Goal: Task Accomplishment & Management: Complete application form

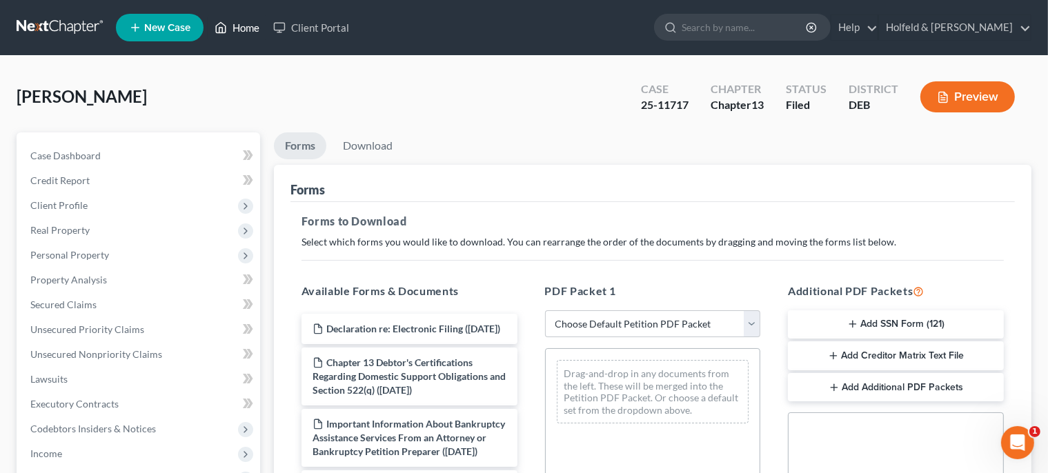
click at [251, 28] on link "Home" at bounding box center [237, 27] width 59 height 25
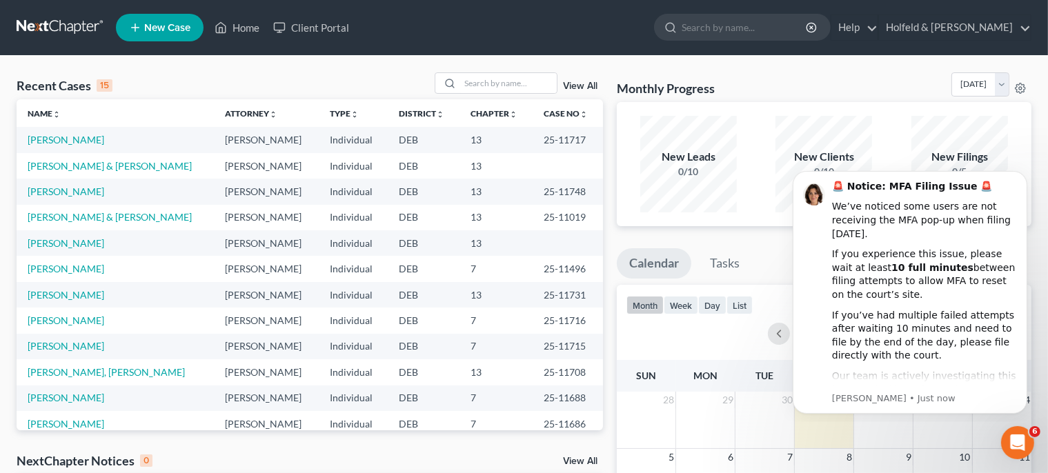
click at [176, 23] on span "New Case" at bounding box center [167, 28] width 46 height 10
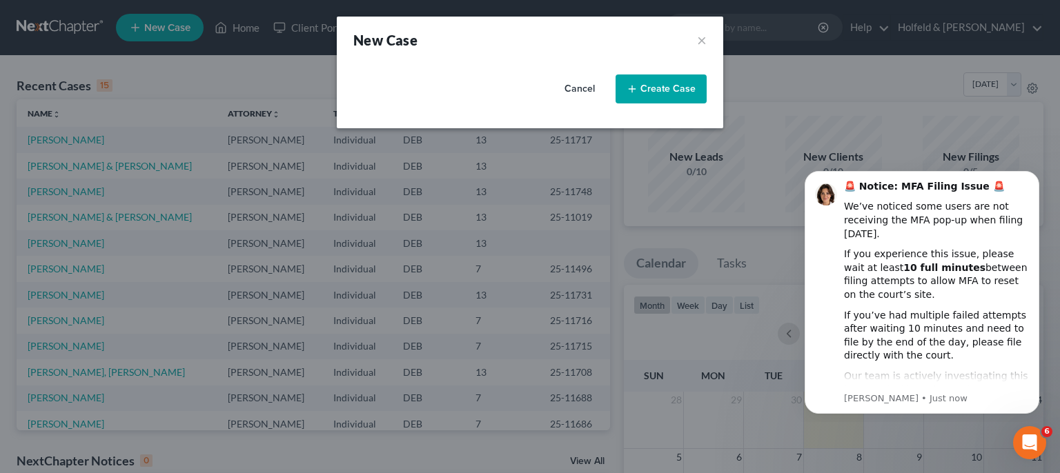
select select "13"
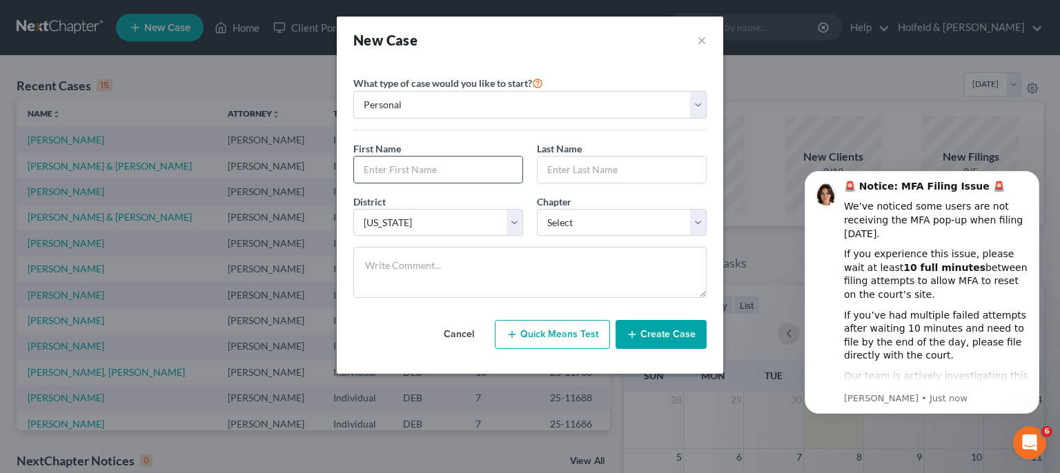
click at [394, 170] on input "text" at bounding box center [438, 170] width 168 height 26
type input "R"
type input "[PERSON_NAME]"
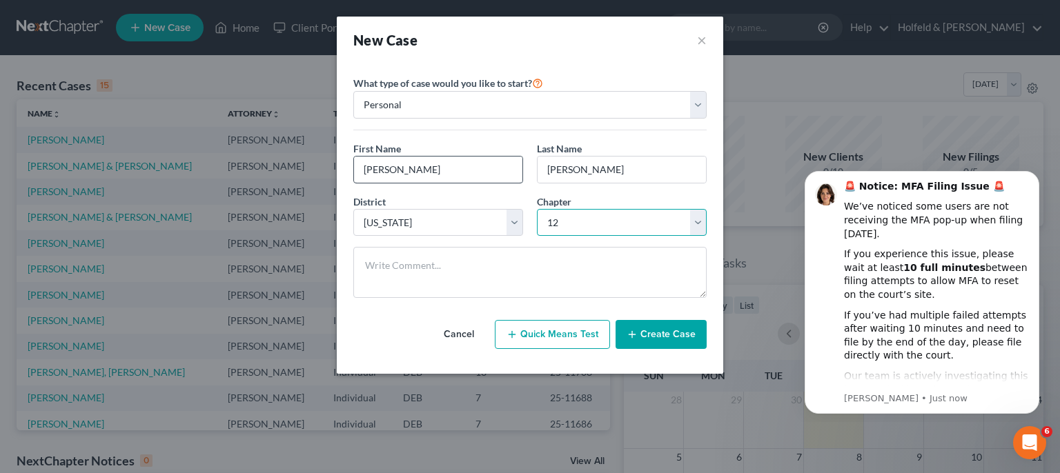
select select "3"
click at [681, 331] on button "Create Case" at bounding box center [661, 334] width 91 height 29
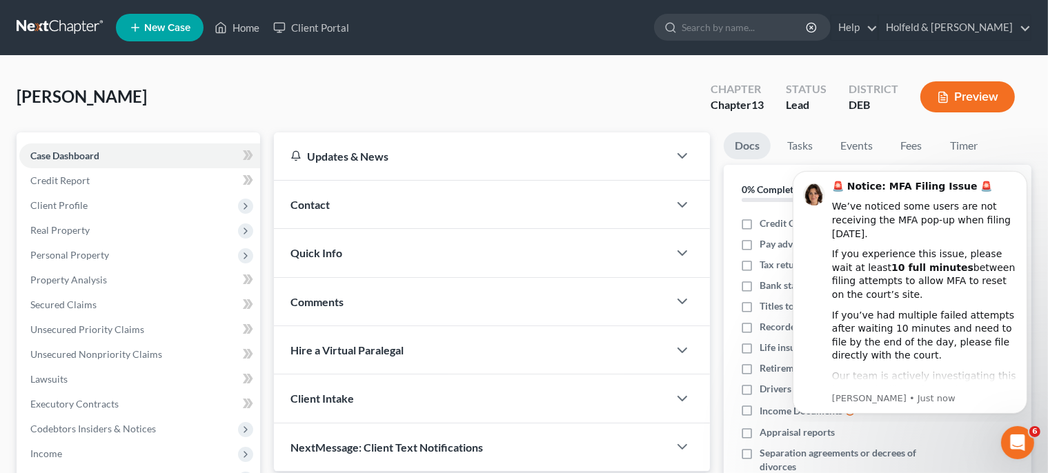
click at [415, 200] on div "Contact" at bounding box center [471, 205] width 395 height 48
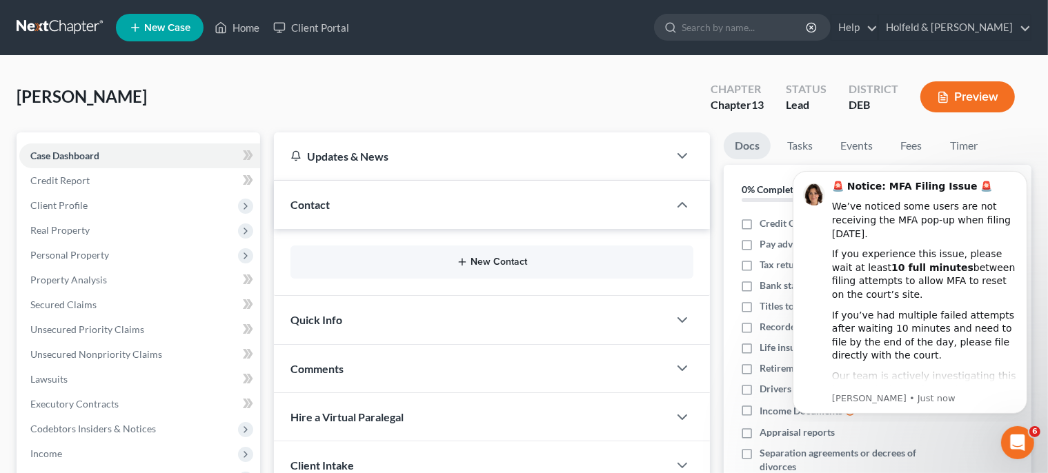
click at [475, 261] on button "New Contact" at bounding box center [492, 262] width 381 height 11
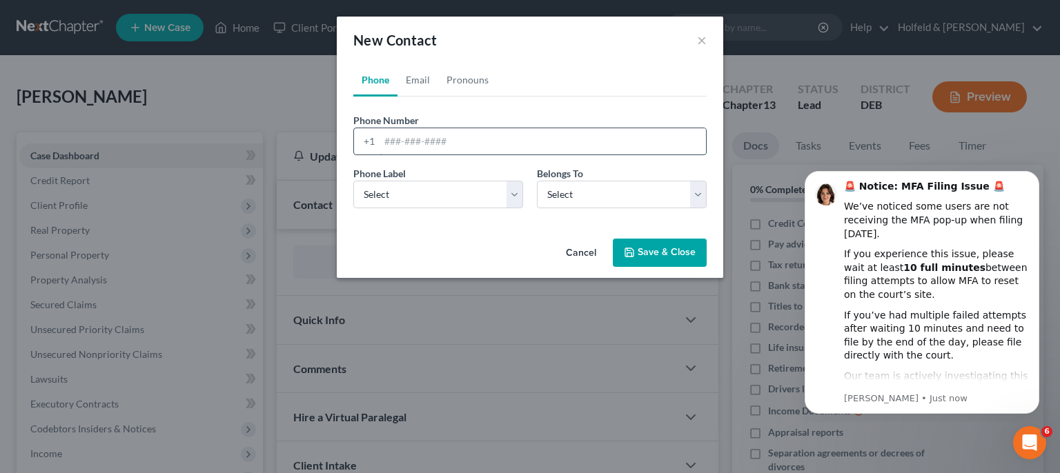
click at [402, 145] on input "tel" at bounding box center [543, 141] width 326 height 26
type input "[PHONE_NUMBER]"
click at [353, 181] on select "Select Mobile Home Work Other" at bounding box center [438, 195] width 170 height 28
select select "0"
click option "Mobile" at bounding box center [0, 0] width 0 height 0
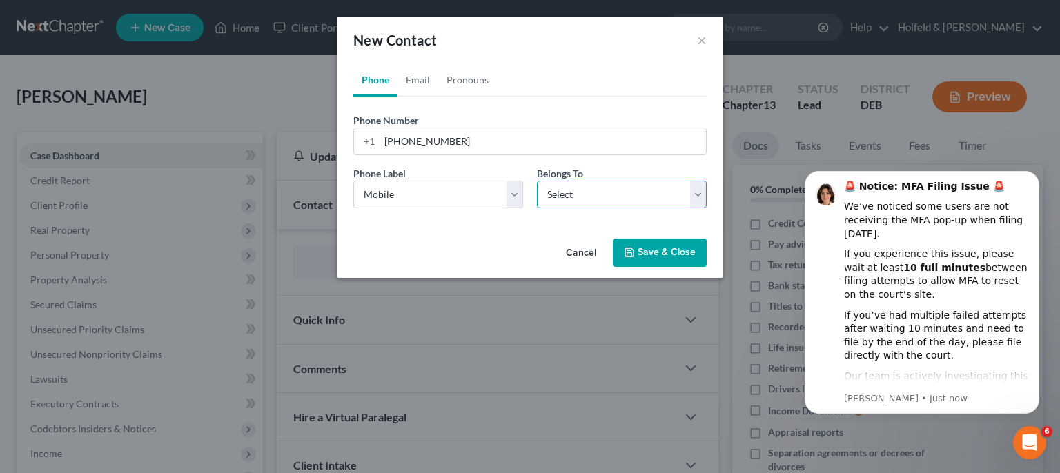
click at [537, 181] on select "Select Client Other" at bounding box center [622, 195] width 170 height 28
select select "0"
click option "Client" at bounding box center [0, 0] width 0 height 0
click at [675, 256] on button "Save & Close" at bounding box center [660, 253] width 94 height 29
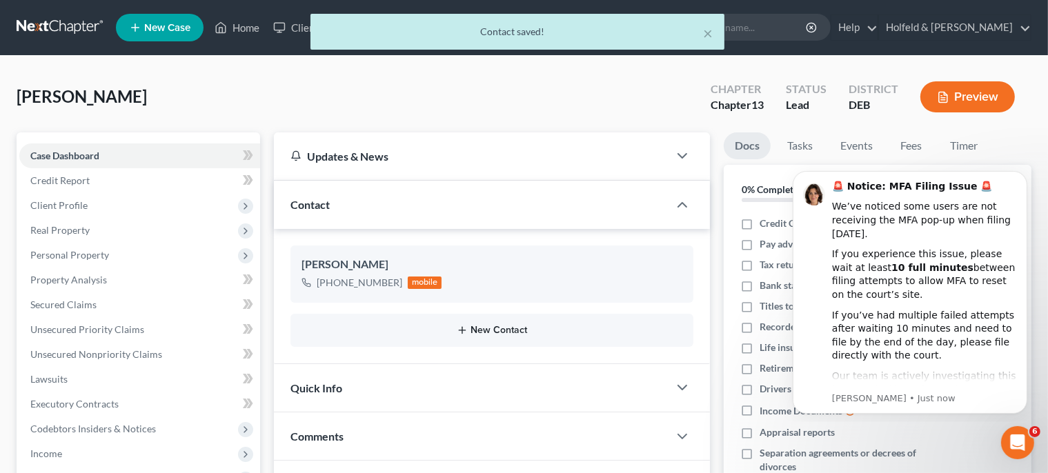
click at [507, 330] on button "New Contact" at bounding box center [492, 330] width 381 height 11
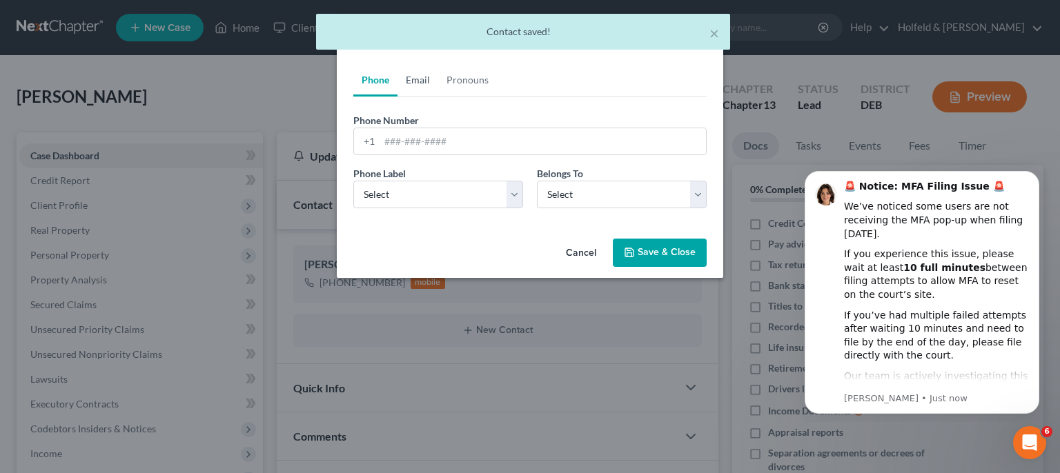
click at [424, 88] on link "Email" at bounding box center [417, 79] width 41 height 33
click at [428, 135] on input "email" at bounding box center [543, 141] width 326 height 26
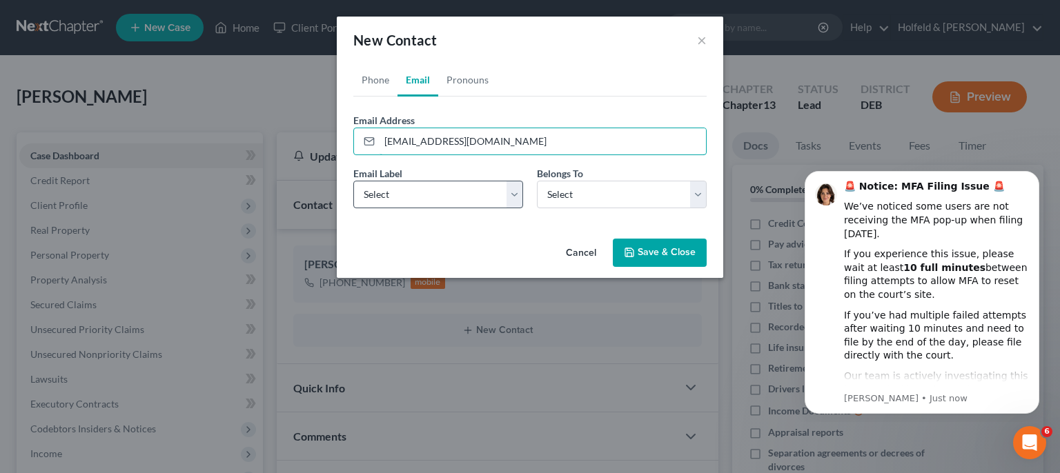
type input "[EMAIL_ADDRESS][DOMAIN_NAME]"
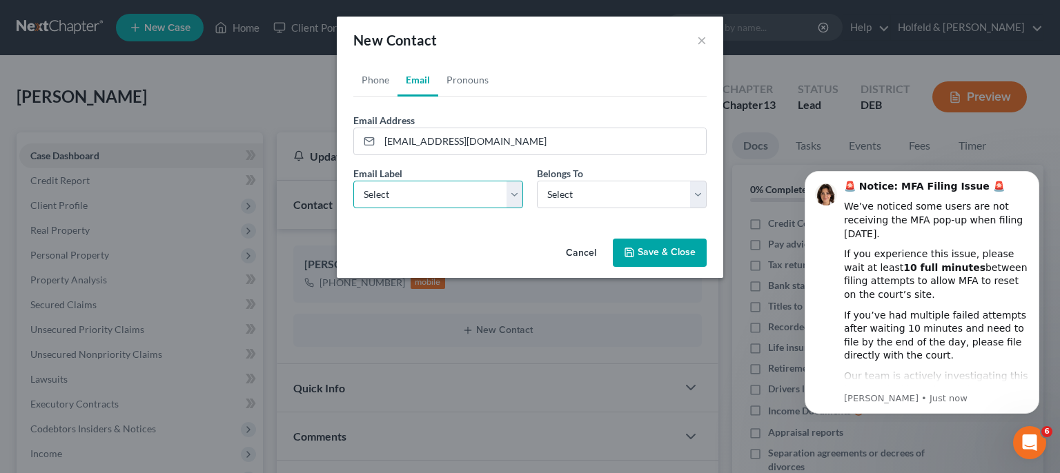
click at [353, 181] on select "Select Home Work Other" at bounding box center [438, 195] width 170 height 28
select select "0"
click option "Home" at bounding box center [0, 0] width 0 height 0
click at [537, 181] on select "Select Client Other" at bounding box center [622, 195] width 170 height 28
select select "0"
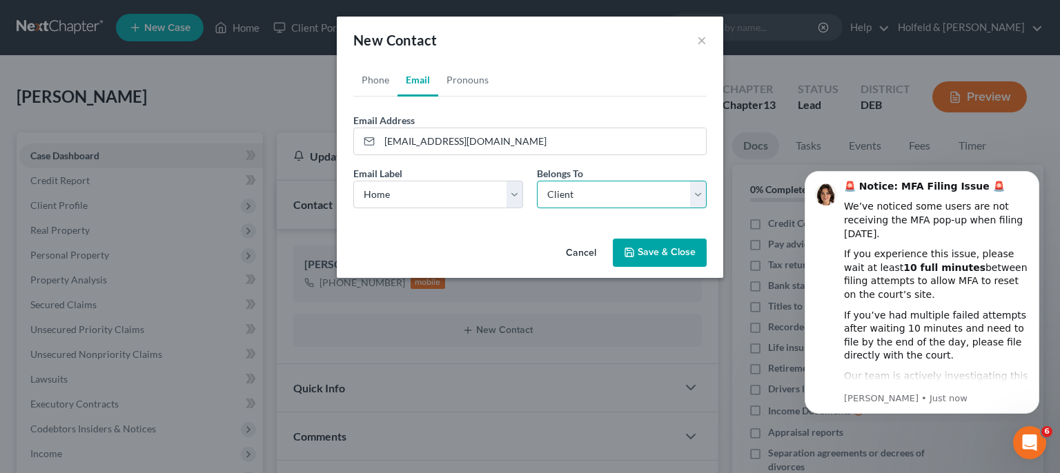
click option "Client" at bounding box center [0, 0] width 0 height 0
click at [656, 244] on button "Save & Close" at bounding box center [660, 253] width 94 height 29
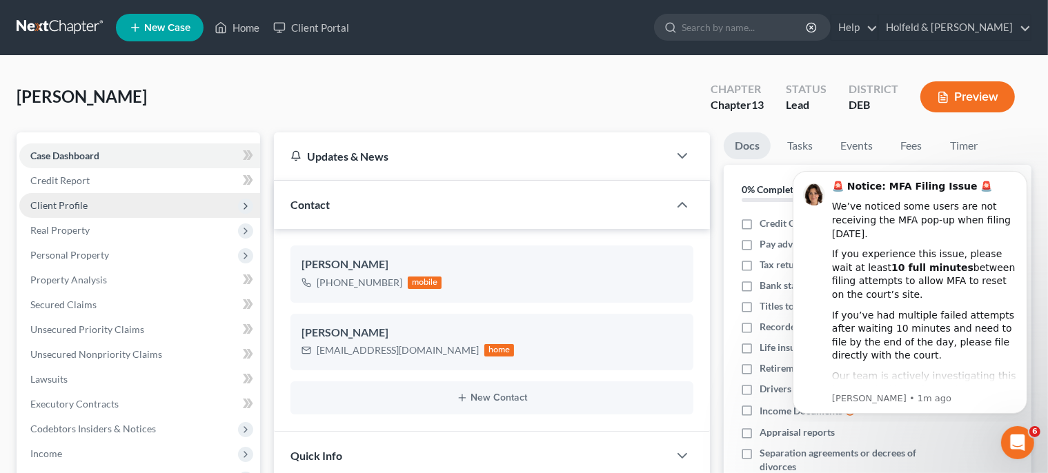
click at [101, 202] on span "Client Profile" at bounding box center [139, 205] width 241 height 25
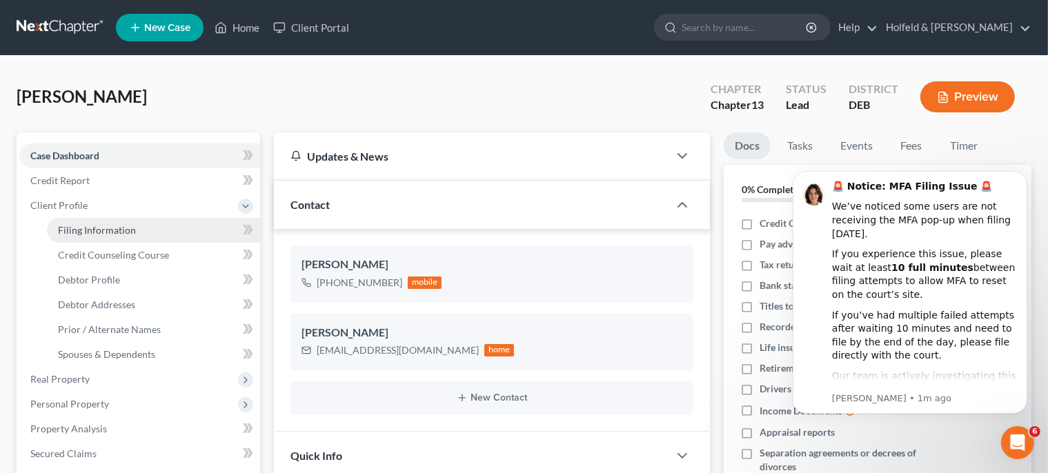
click at [122, 230] on span "Filing Information" at bounding box center [97, 230] width 78 height 12
select select "1"
select select "0"
select select "3"
select select "13"
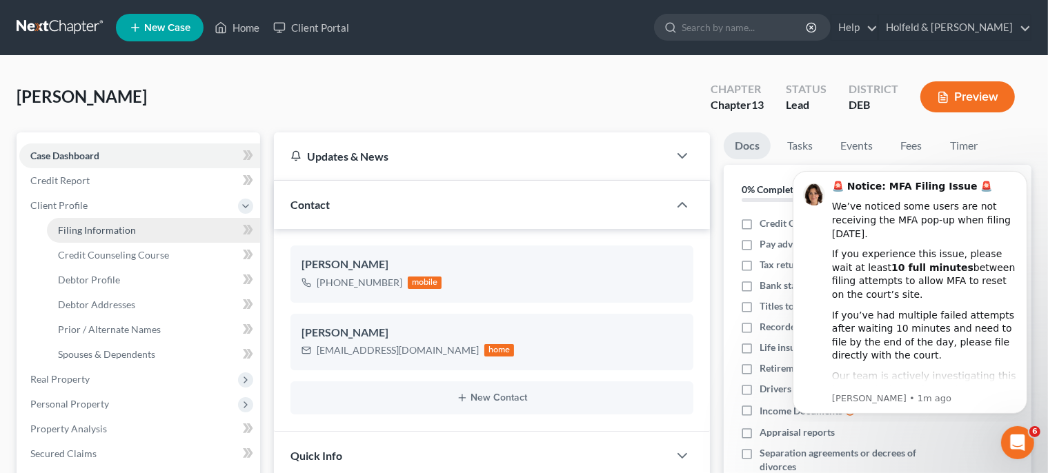
select select "7"
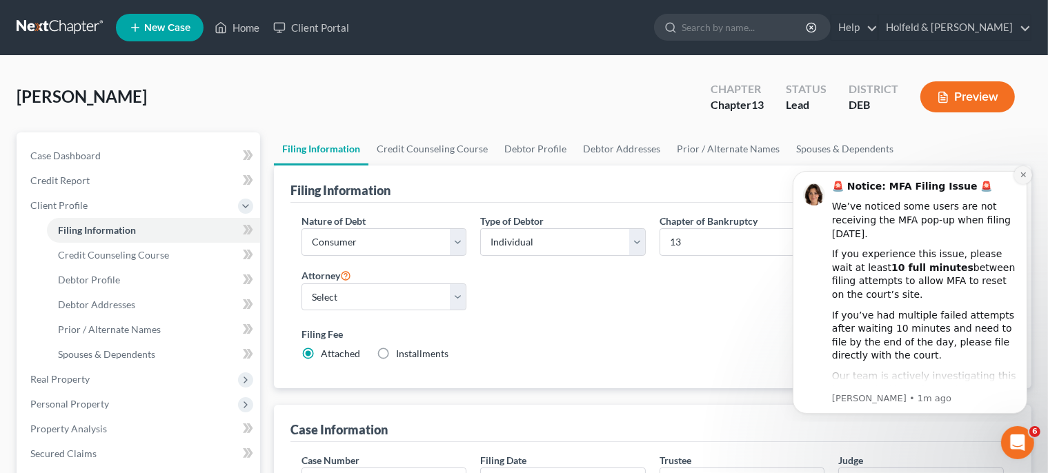
click at [1023, 173] on icon "Dismiss notification" at bounding box center [1023, 174] width 8 height 8
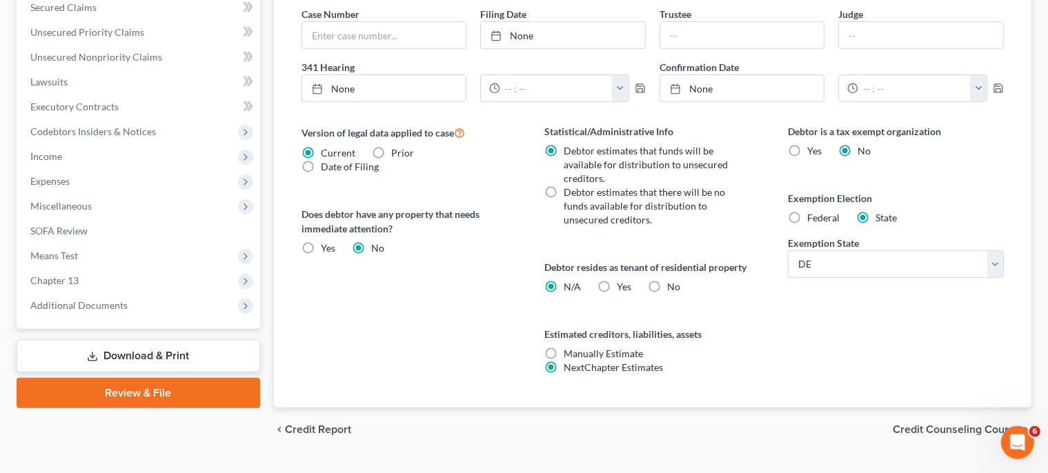
scroll to position [475, 0]
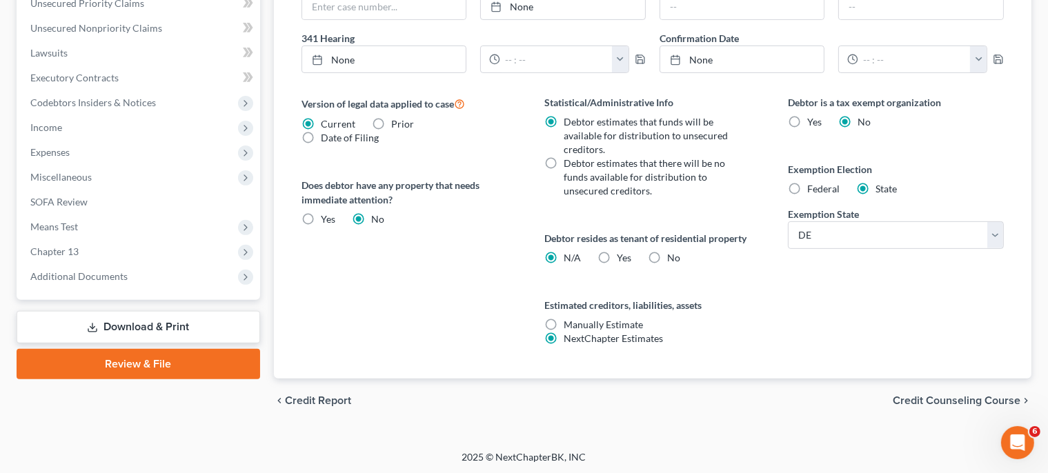
click at [984, 396] on span "Credit Counseling Course" at bounding box center [957, 400] width 128 height 11
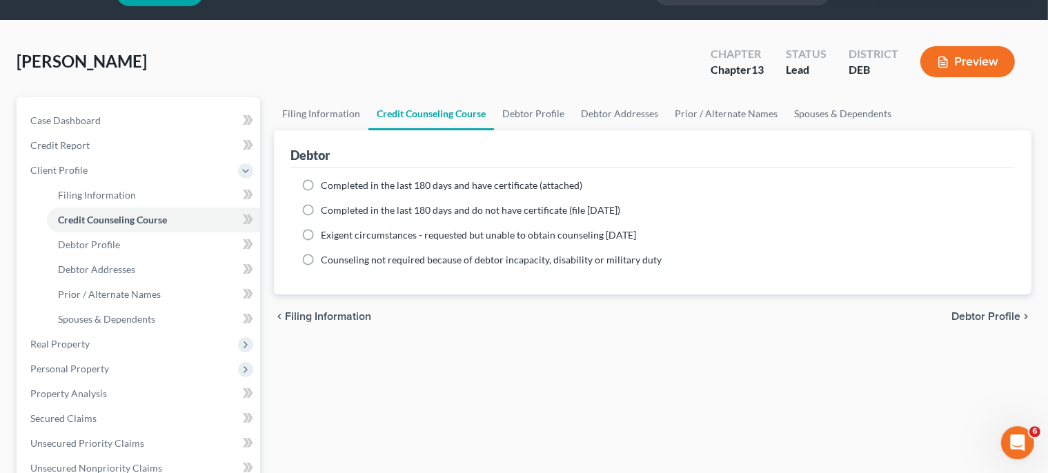
scroll to position [36, 0]
click at [321, 206] on label "Completed in the last 180 days and do not have certificate (file [DATE])" at bounding box center [470, 210] width 299 height 14
click at [326, 206] on input "Completed in the last 180 days and do not have certificate (file [DATE])" at bounding box center [330, 207] width 9 height 9
radio input "true"
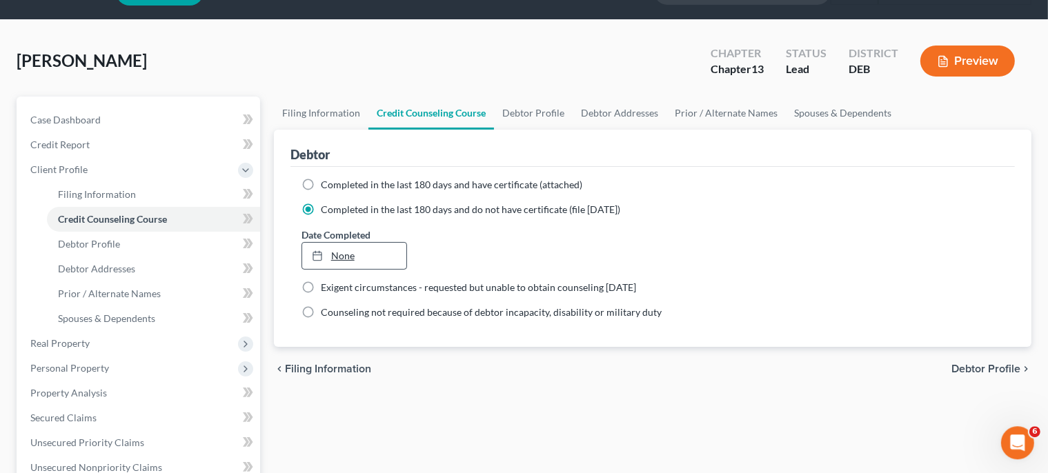
type input "[DATE]"
click at [344, 255] on link "None" at bounding box center [354, 256] width 104 height 26
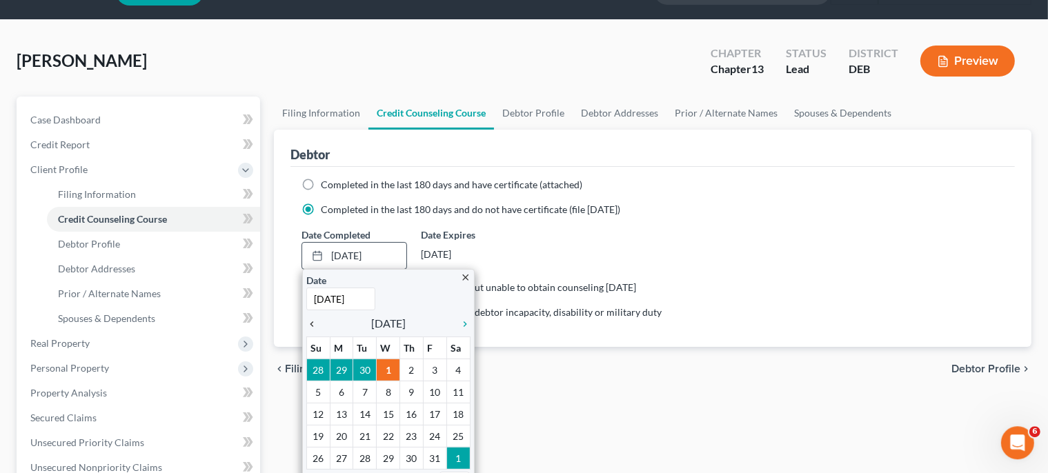
click at [313, 320] on icon "chevron_left" at bounding box center [315, 324] width 18 height 11
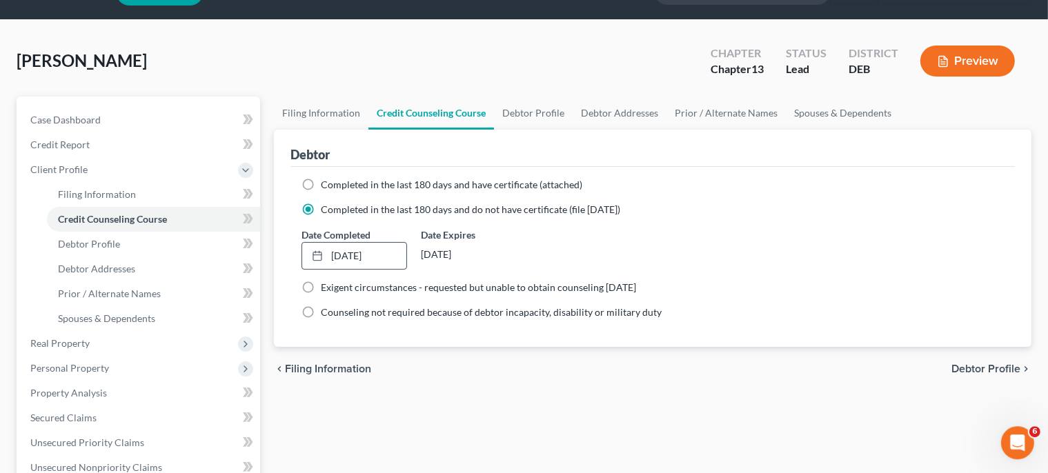
click at [1008, 366] on span "Debtor Profile" at bounding box center [986, 369] width 69 height 11
select select "0"
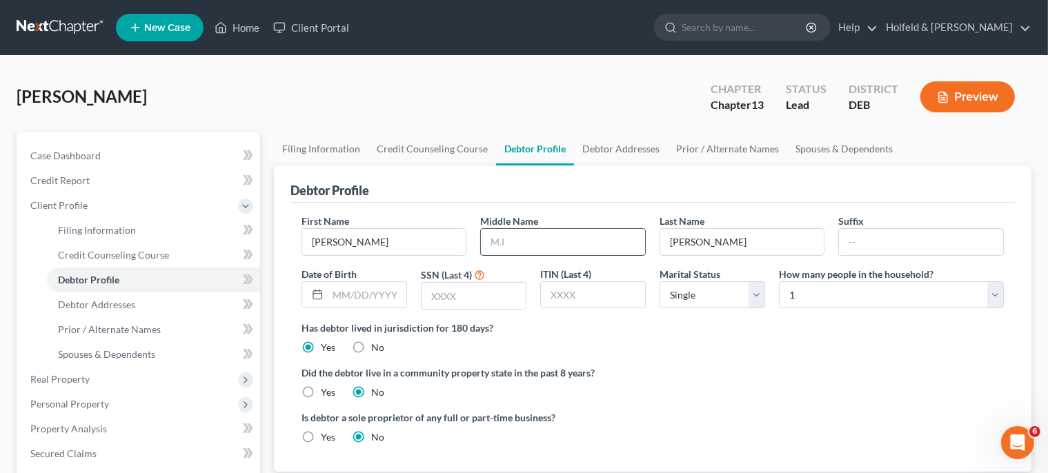
click at [578, 232] on input "text" at bounding box center [563, 242] width 164 height 26
type input "L."
click at [384, 296] on input "text" at bounding box center [367, 295] width 79 height 26
type input "[DATE]"
type input "4251"
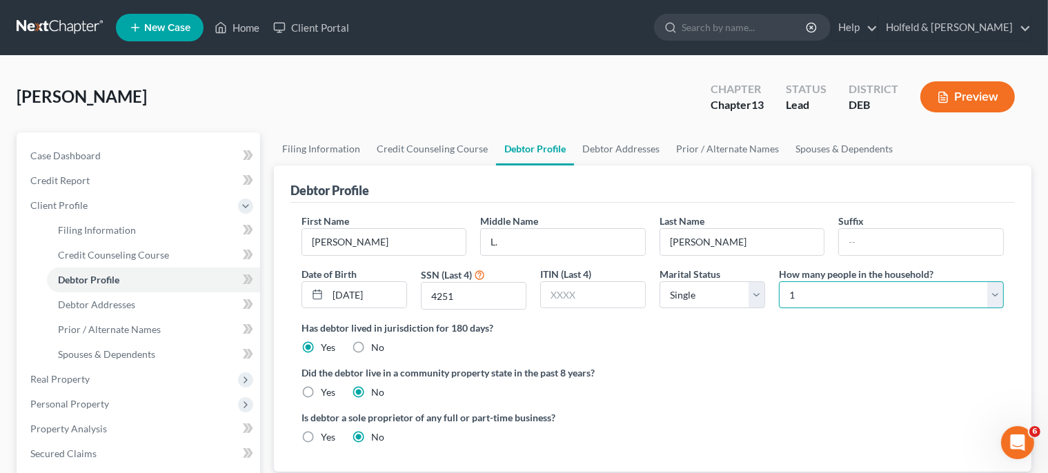
click at [779, 282] on select "Select 1 2 3 4 5 6 7 8 9 10 11 12 13 14 15 16 17 18 19 20" at bounding box center [891, 296] width 225 height 28
click at [819, 298] on select "Select 1 2 3 4 5 6 7 8 9 10 11 12 13 14 15 16 17 18 19 20" at bounding box center [891, 296] width 225 height 28
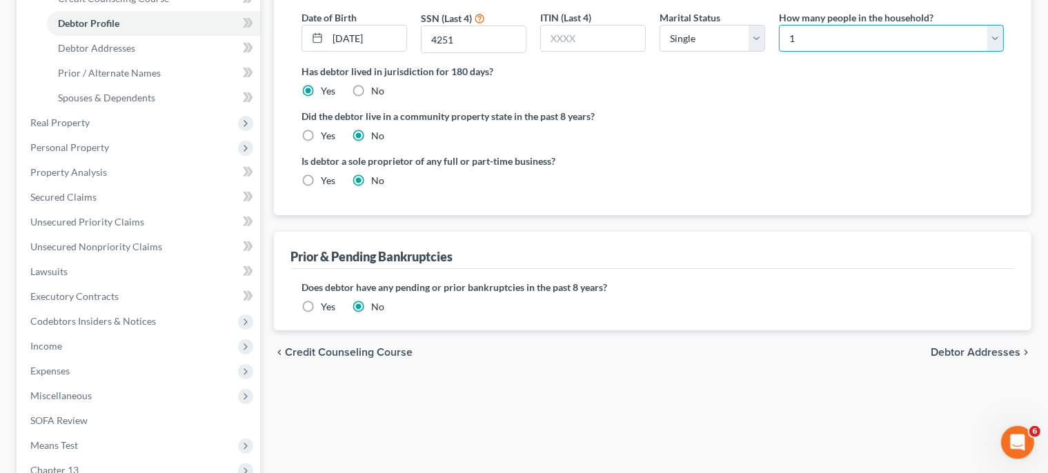
scroll to position [271, 0]
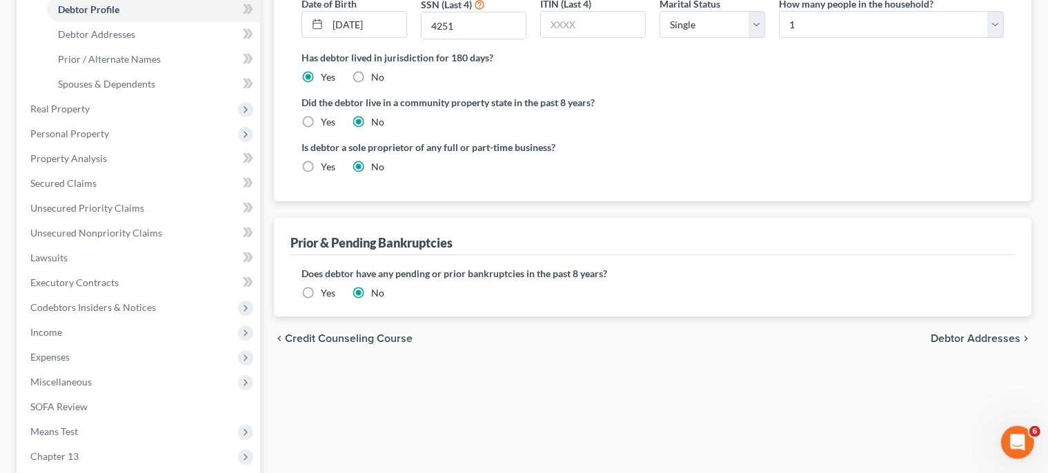
click at [987, 337] on span "Debtor Addresses" at bounding box center [976, 338] width 90 height 11
select select "0"
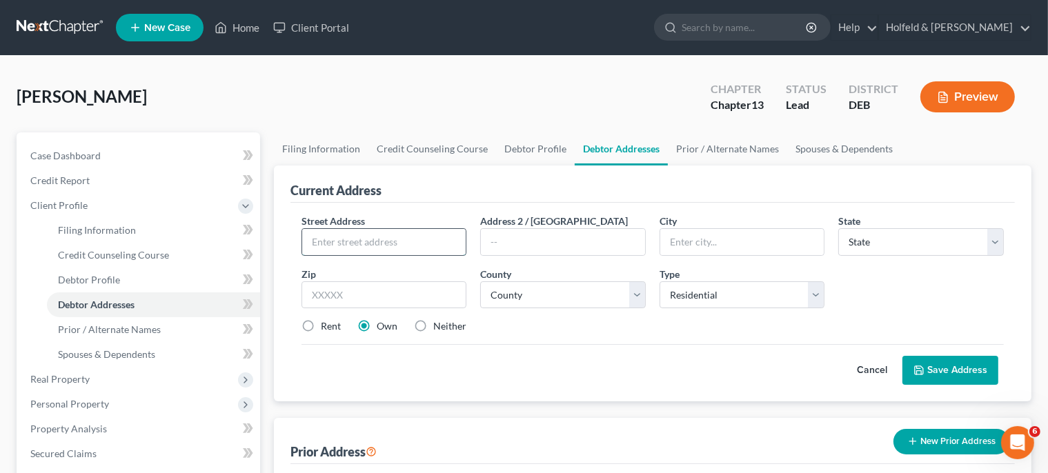
click at [420, 239] on input "text" at bounding box center [384, 242] width 164 height 26
type input "[STREET_ADDRESS]"
type input "19904"
type input "[GEOGRAPHIC_DATA]"
select select "7"
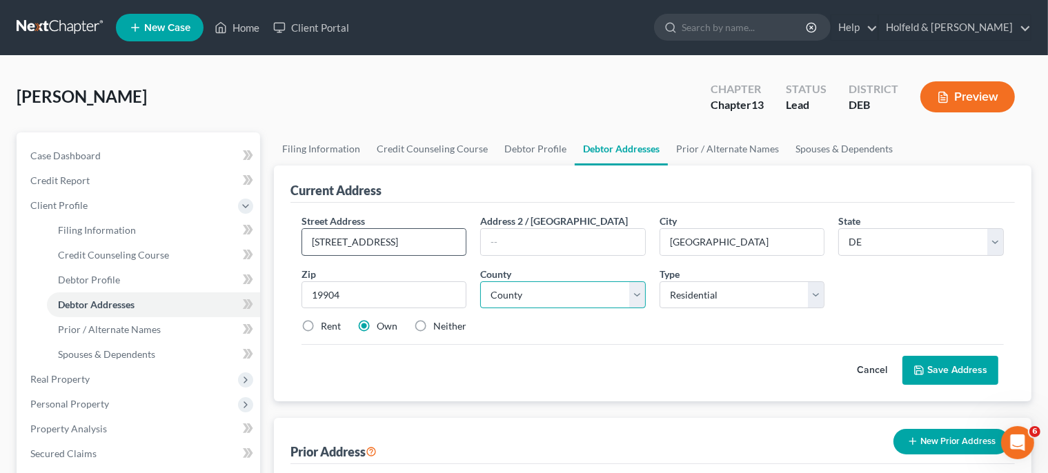
select select "0"
click at [992, 363] on button "Save Address" at bounding box center [951, 370] width 96 height 29
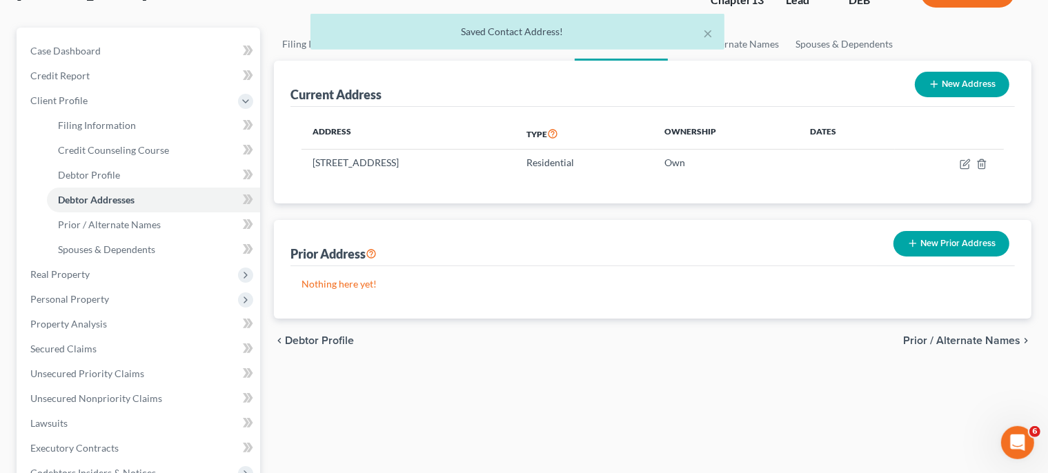
scroll to position [143, 0]
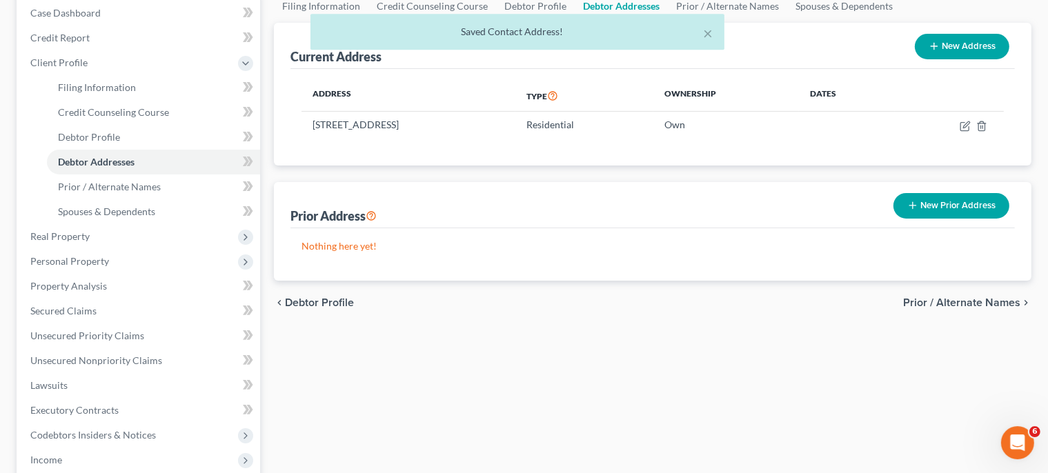
click at [1000, 299] on span "Prior / Alternate Names" at bounding box center [961, 302] width 117 height 11
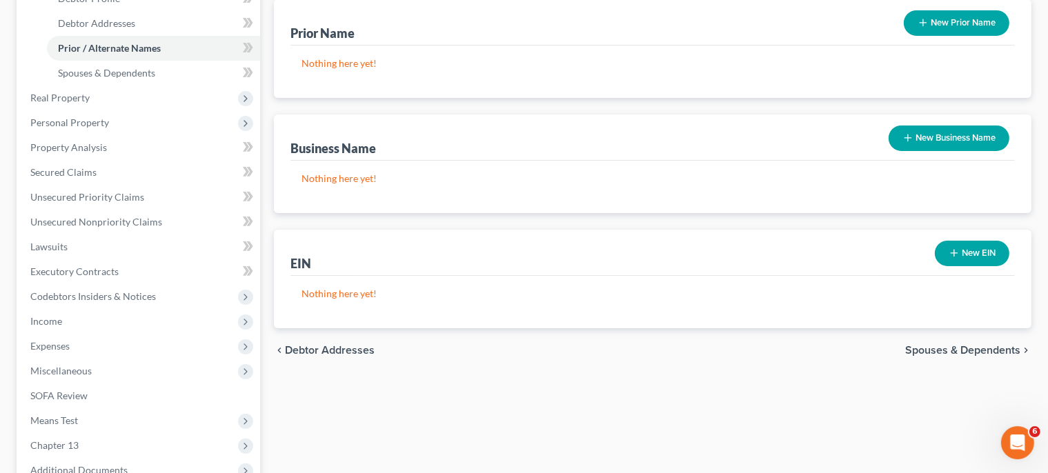
scroll to position [298, 0]
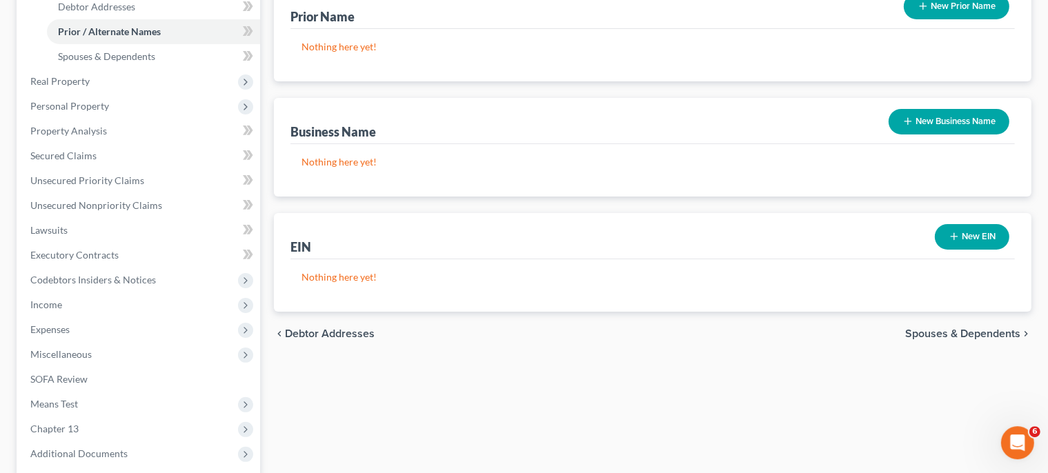
click at [987, 333] on span "Spouses & Dependents" at bounding box center [962, 333] width 115 height 11
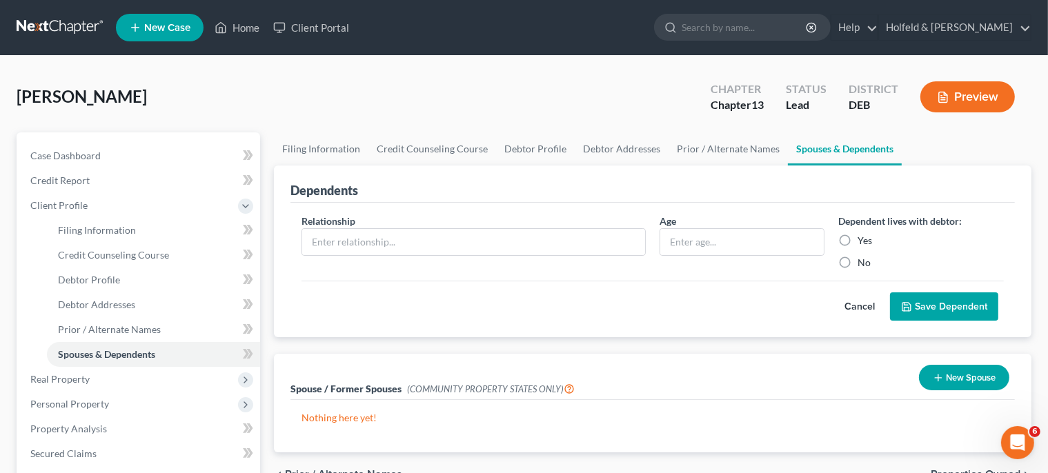
click at [987, 466] on div "chevron_left Prior / Alternate Names Properties Owned chevron_right" at bounding box center [653, 475] width 758 height 44
click at [995, 469] on span "Properties Owned" at bounding box center [976, 474] width 90 height 11
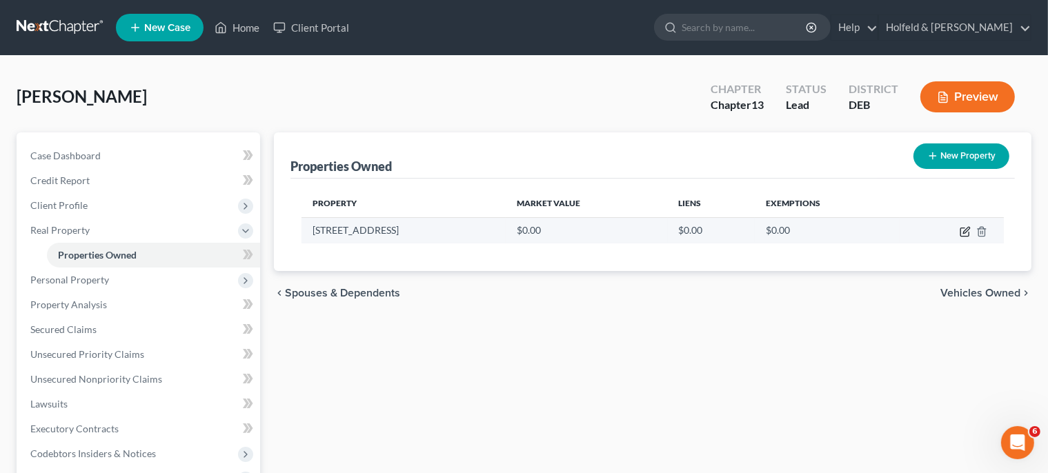
click at [965, 233] on icon "button" at bounding box center [966, 230] width 6 height 6
select select "7"
select select "0"
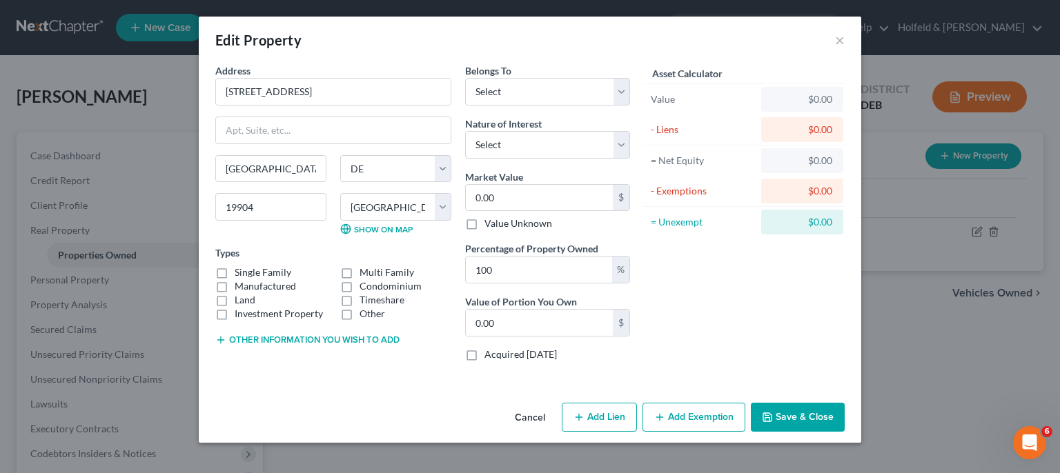
click at [235, 275] on label "Single Family" at bounding box center [263, 273] width 57 height 14
click at [240, 275] on input "Single Family" at bounding box center [244, 270] width 9 height 9
checkbox input "true"
click at [465, 78] on select "Select Debtor 1 Only Debtor 2 Only Debtor 1 And Debtor 2 Only At Least One Of T…" at bounding box center [547, 92] width 165 height 28
select select "0"
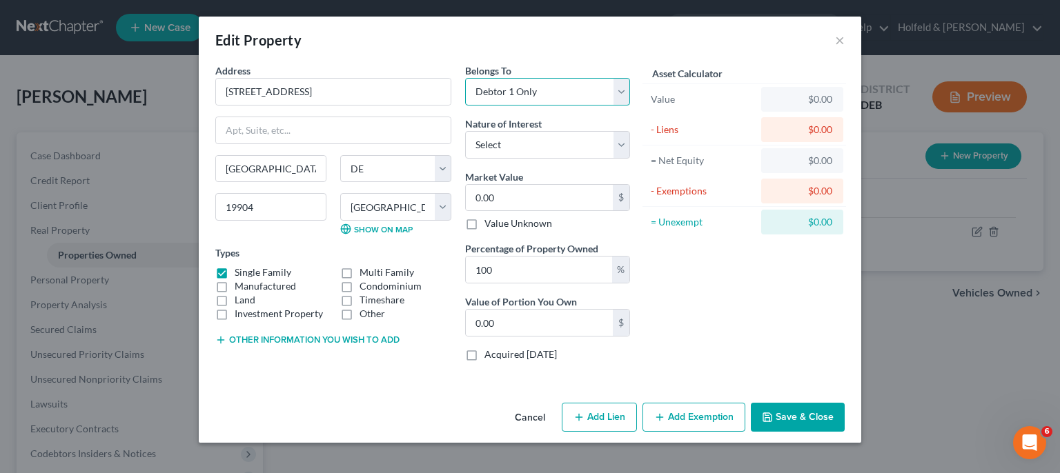
click option "Debtor 1 Only" at bounding box center [0, 0] width 0 height 0
click at [509, 186] on input "0.00" at bounding box center [539, 198] width 147 height 26
drag, startPoint x: 509, startPoint y: 186, endPoint x: 455, endPoint y: 196, distance: 55.4
click at [466, 196] on input "0.00" at bounding box center [539, 198] width 147 height 26
type input "3"
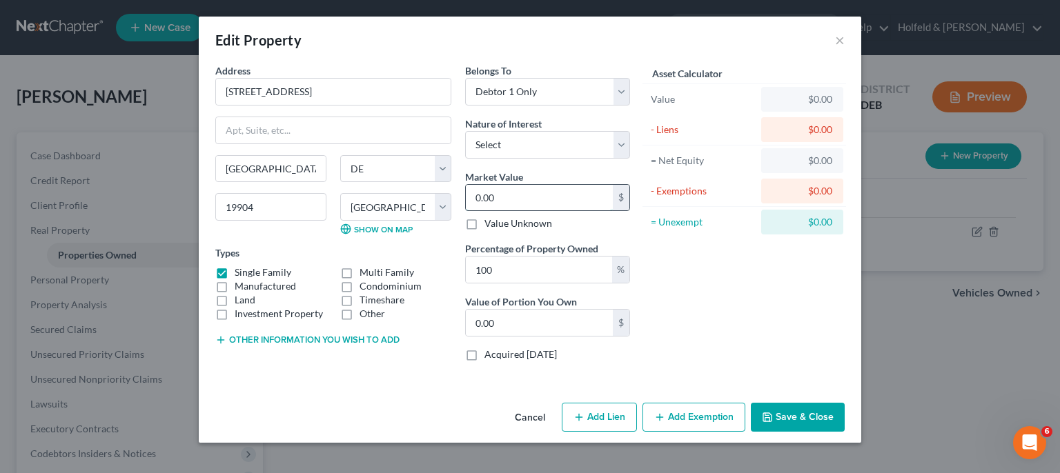
type input "3.00"
type input "36"
type input "36.00"
type input "360"
type input "360.00"
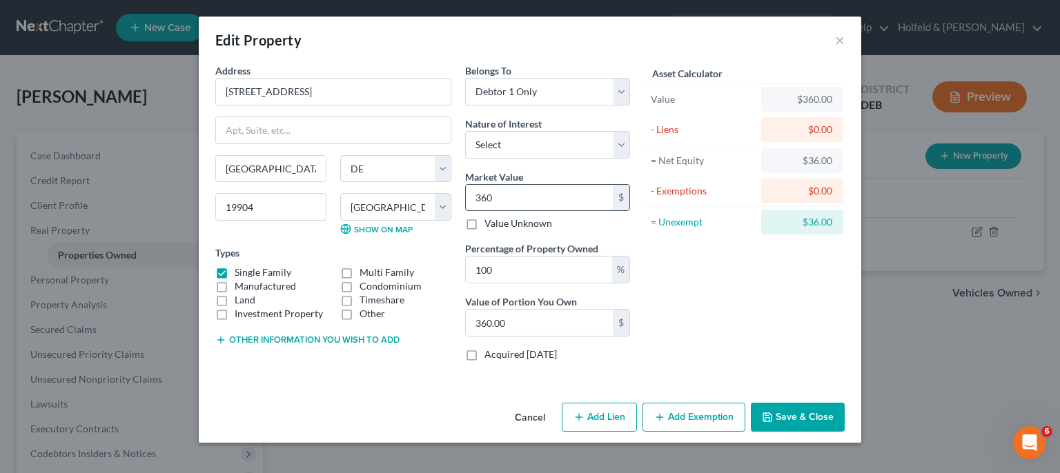
type input "3600"
type input "3,600.00"
type input "3,6000"
type input "36,000.00"
type input "36,0000"
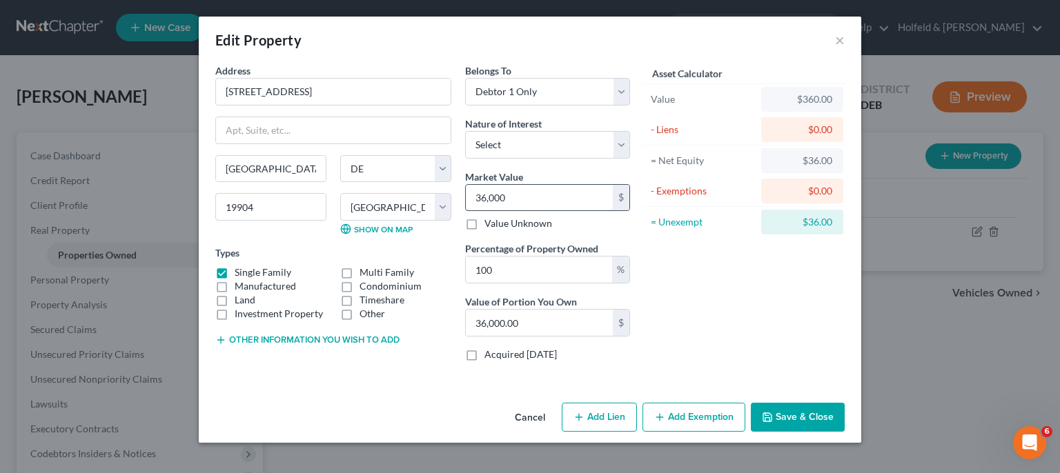
type input "360,000.00"
click at [609, 420] on button "Add Lien" at bounding box center [599, 417] width 75 height 29
select select "0"
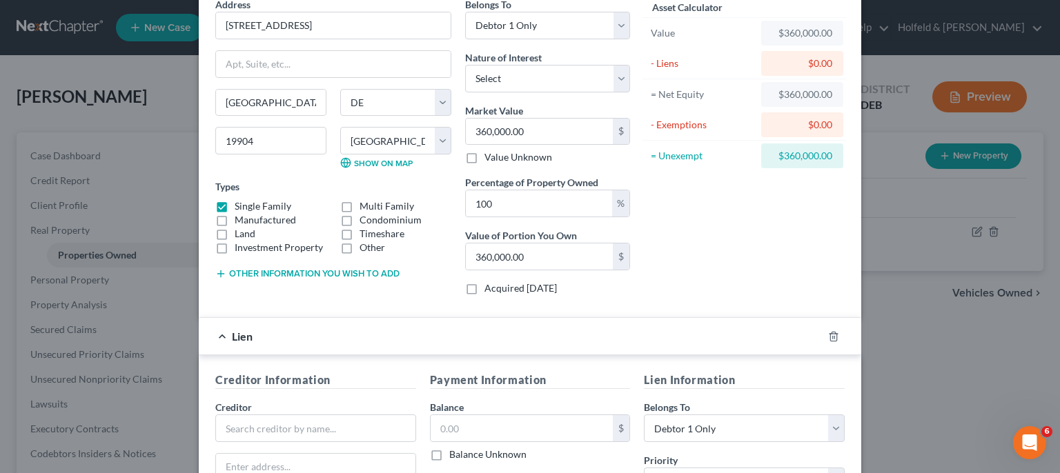
scroll to position [158, 0]
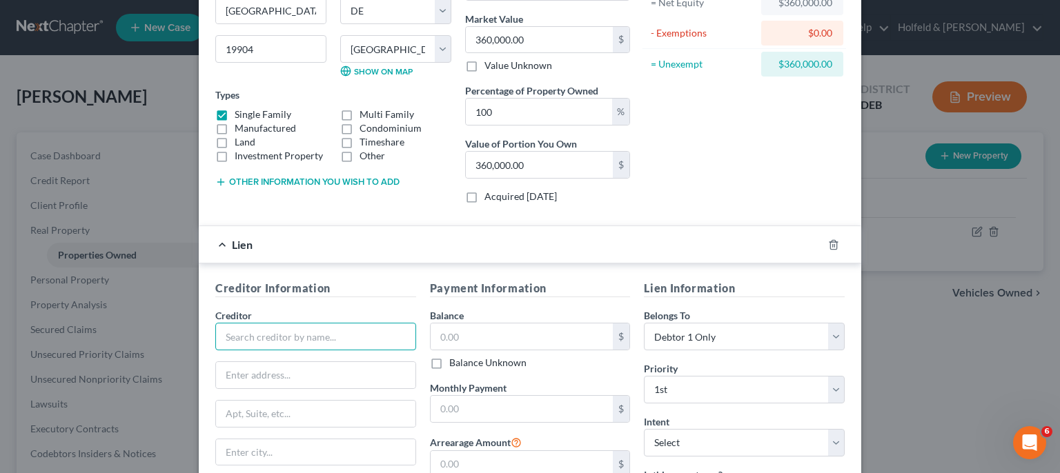
click at [324, 327] on input "text" at bounding box center [315, 337] width 201 height 28
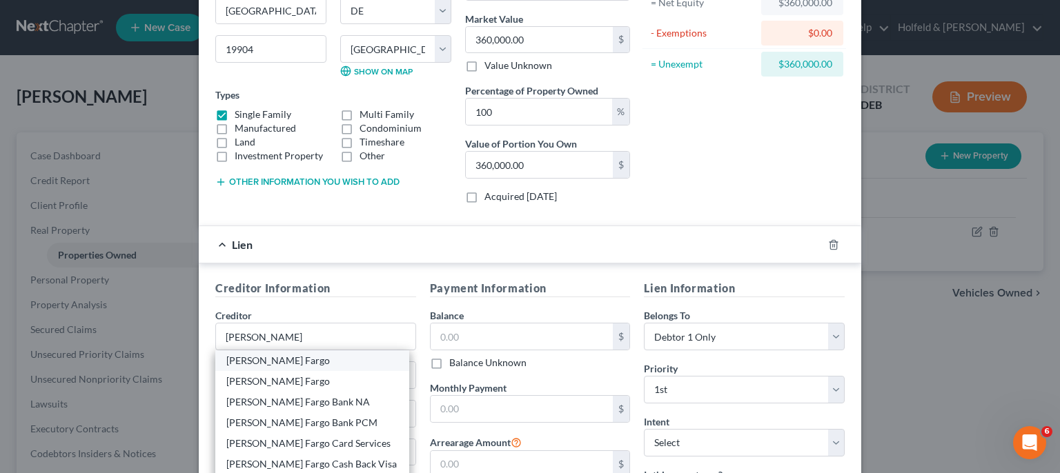
click at [276, 359] on div "[PERSON_NAME] Fargo" at bounding box center [312, 361] width 172 height 14
type input "[PERSON_NAME] Fargo"
type input "PO Box 77053"
type input "[GEOGRAPHIC_DATA]"
select select "24"
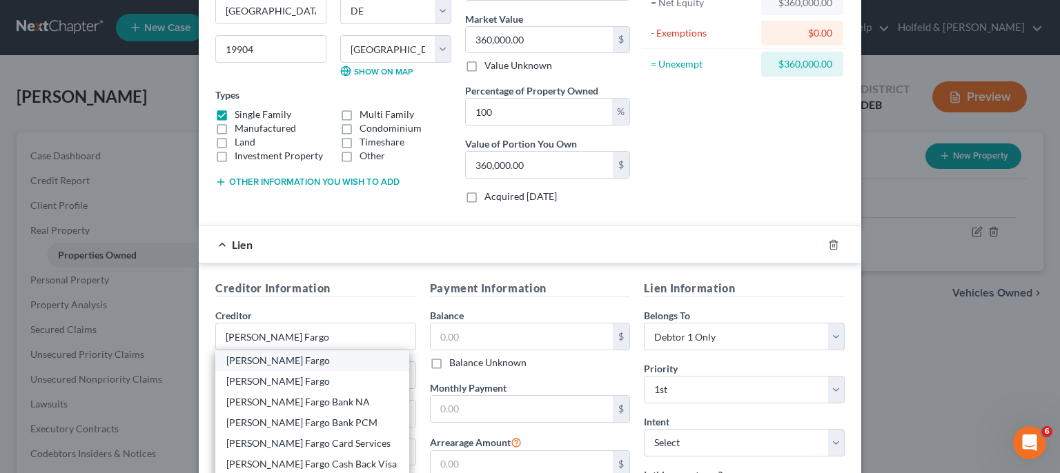
type input "55480"
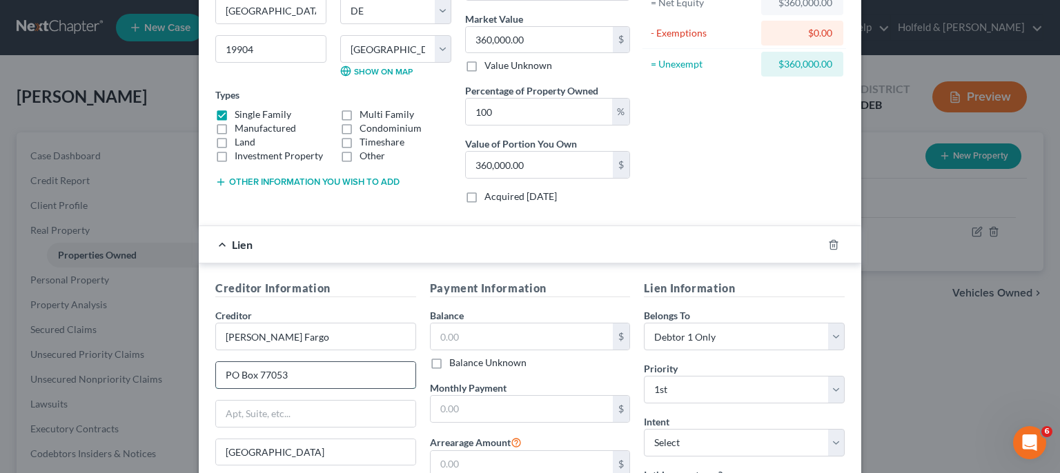
click at [333, 377] on input "PO Box 77053" at bounding box center [315, 375] width 199 height 26
type input "PO Box 14411"
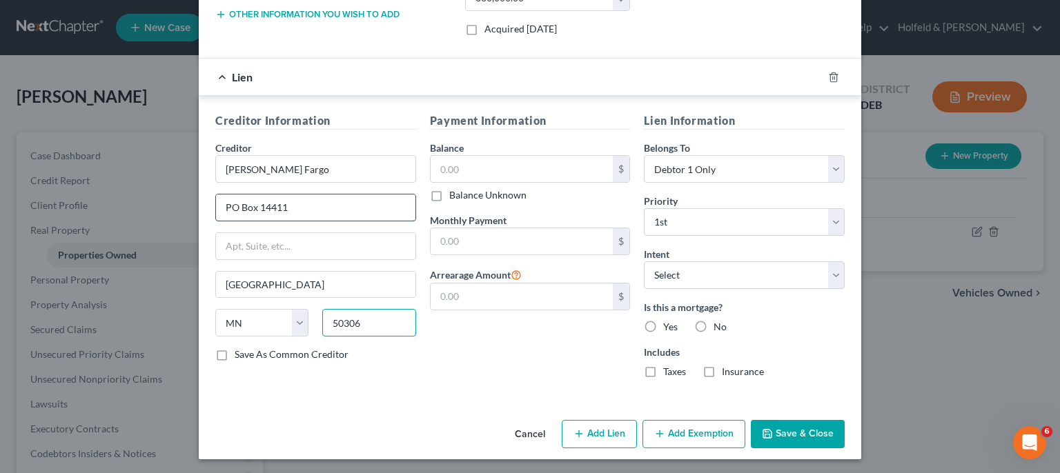
type input "50306"
type input "Des Moines"
select select "16"
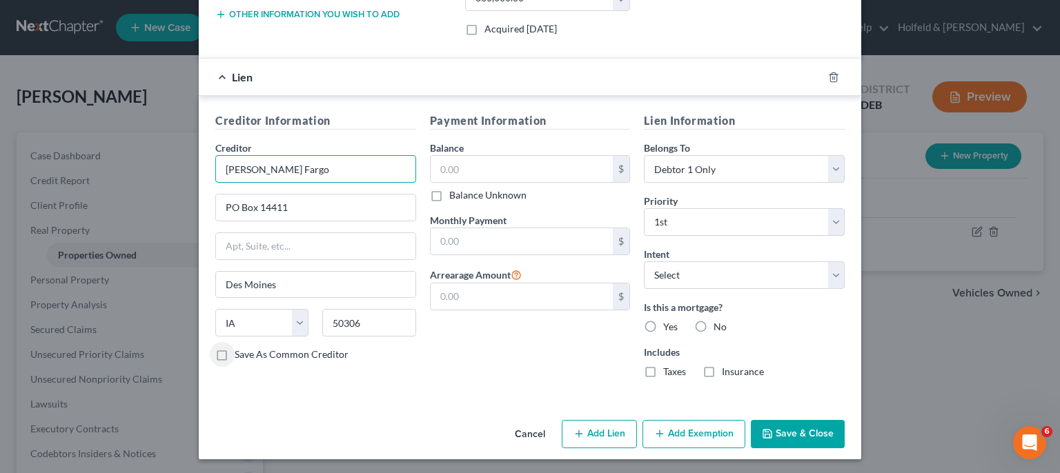
click at [297, 166] on input "[PERSON_NAME] Fargo" at bounding box center [315, 169] width 201 height 28
type input "[PERSON_NAME] Fargo Home Mortgage"
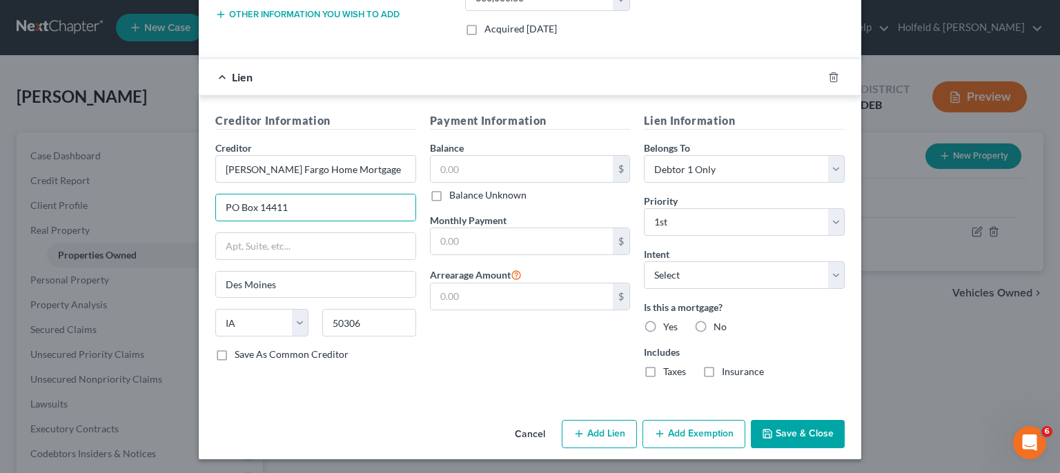
click at [235, 353] on label "Save As Common Creditor" at bounding box center [292, 355] width 114 height 14
click at [240, 353] on input "Save As Common Creditor" at bounding box center [244, 352] width 9 height 9
checkbox input "true"
click at [529, 170] on input "text" at bounding box center [522, 169] width 183 height 26
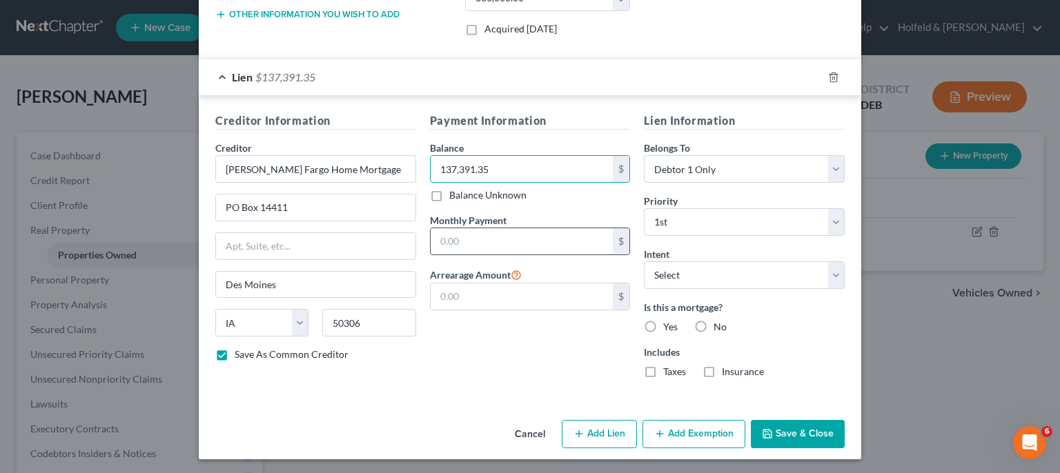
type input "137,391.35"
click at [500, 228] on input "text" at bounding box center [522, 241] width 183 height 26
type input "1,204.31"
click at [644, 262] on select "Select Surrender Redeem Reaffirm Avoid Other" at bounding box center [744, 276] width 201 height 28
select select "2"
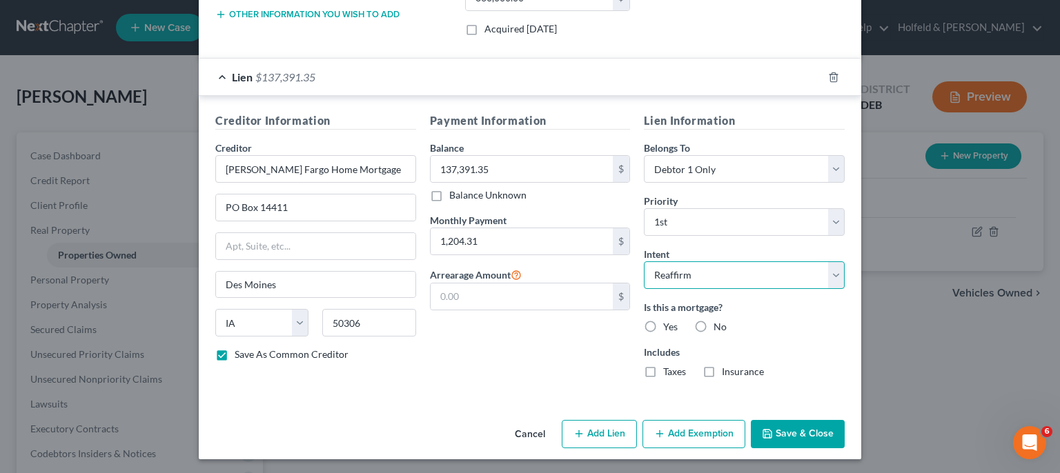
click option "Reaffirm" at bounding box center [0, 0] width 0 height 0
click at [663, 325] on label "Yes" at bounding box center [670, 327] width 14 height 14
click at [669, 325] on input "Yes" at bounding box center [673, 324] width 9 height 9
radio input "true"
click at [663, 369] on label "Taxes" at bounding box center [674, 372] width 23 height 14
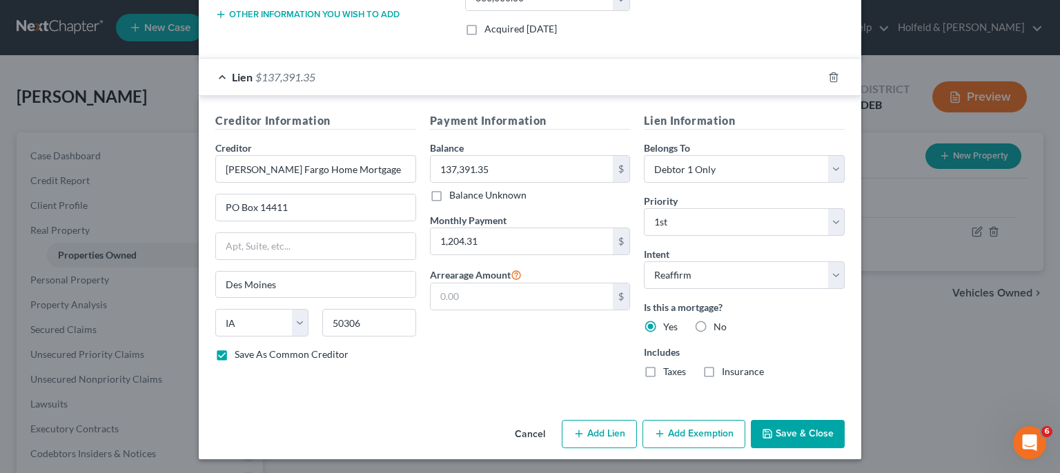
click at [669, 369] on input "Taxes" at bounding box center [673, 369] width 9 height 9
checkbox input "true"
click at [722, 369] on label "Insurance" at bounding box center [743, 372] width 42 height 14
click at [727, 369] on input "Insurance" at bounding box center [731, 369] width 9 height 9
checkbox input "true"
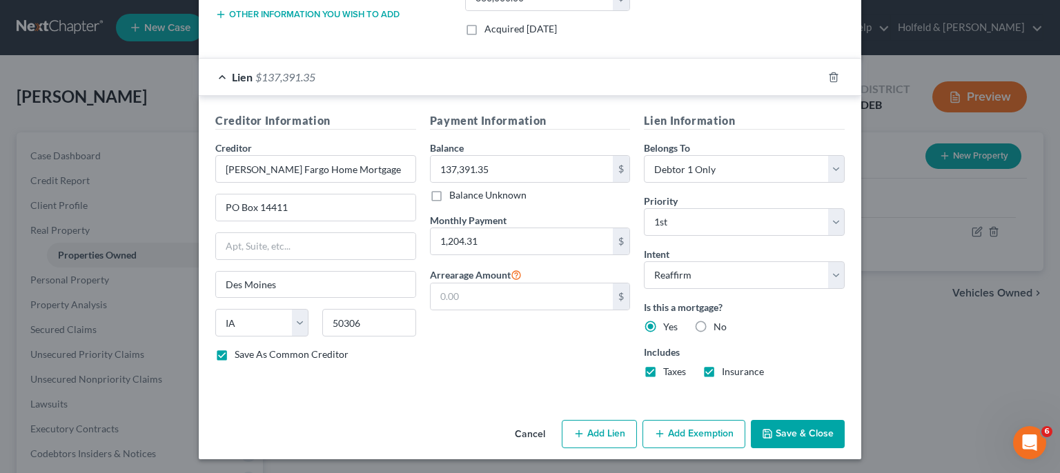
click at [683, 440] on button "Add Exemption" at bounding box center [693, 434] width 103 height 29
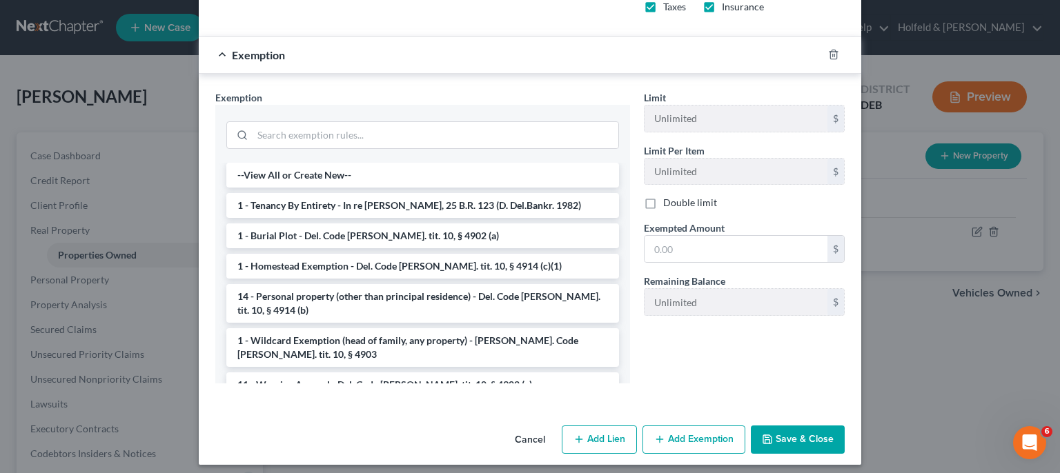
scroll to position [694, 0]
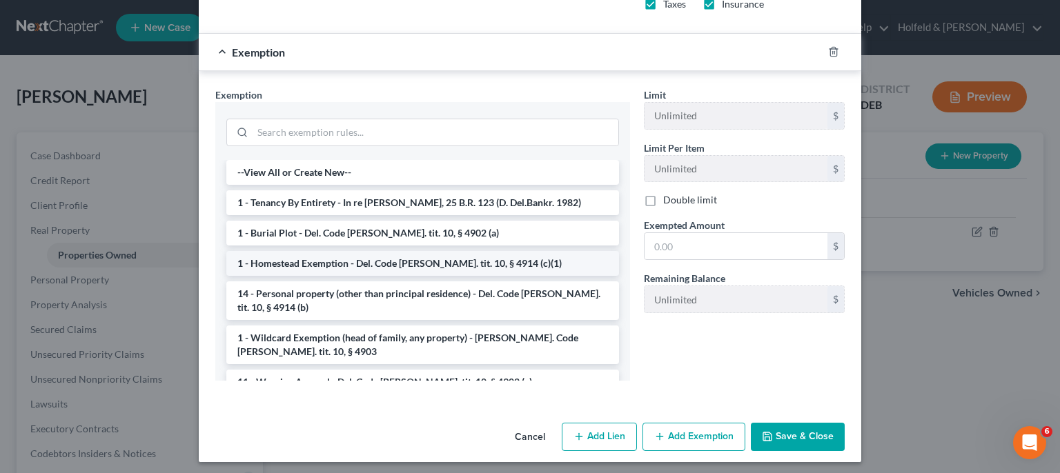
click at [435, 262] on li "1 - Homestead Exemption - Del. Code [PERSON_NAME]. tit. 10, § 4914 (c)(1)" at bounding box center [422, 263] width 393 height 25
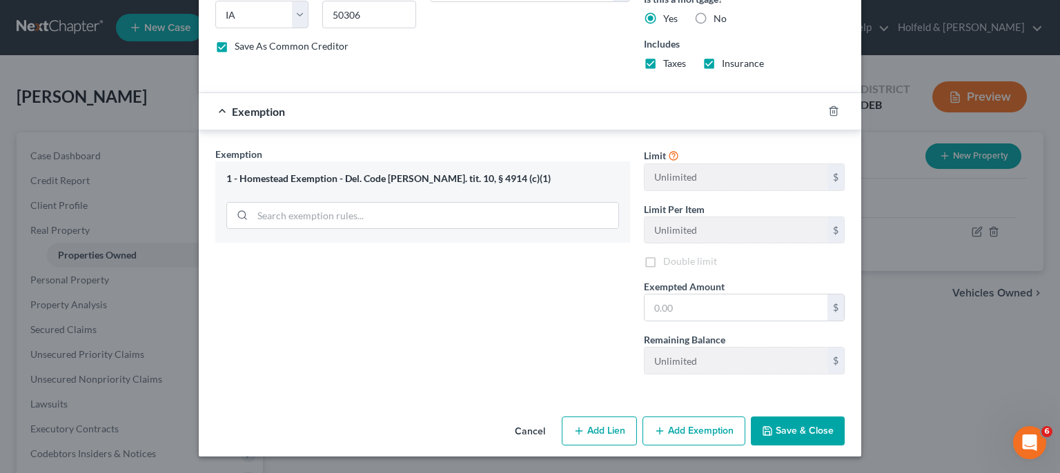
scroll to position [628, 0]
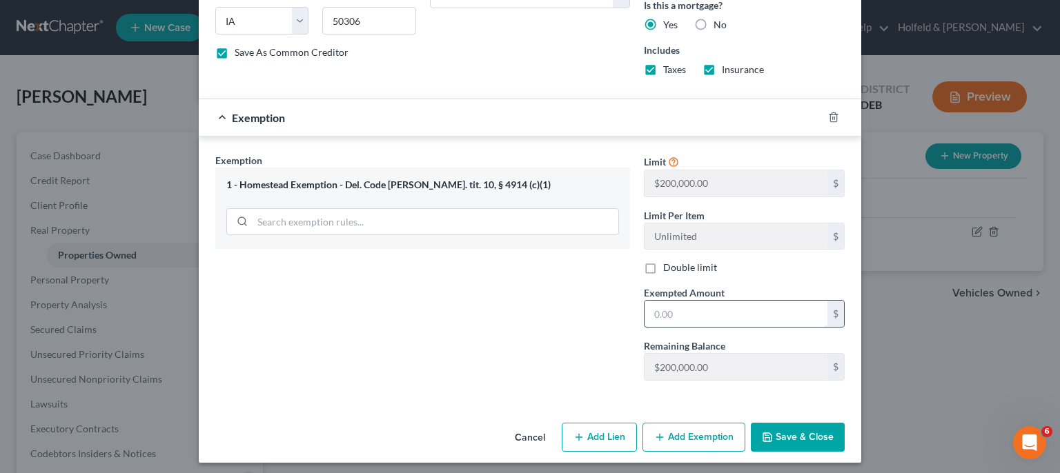
click at [647, 311] on input "text" at bounding box center [736, 314] width 183 height 26
type input "200,000.00"
click at [785, 433] on button "Save & Close" at bounding box center [798, 437] width 94 height 29
checkbox input "false"
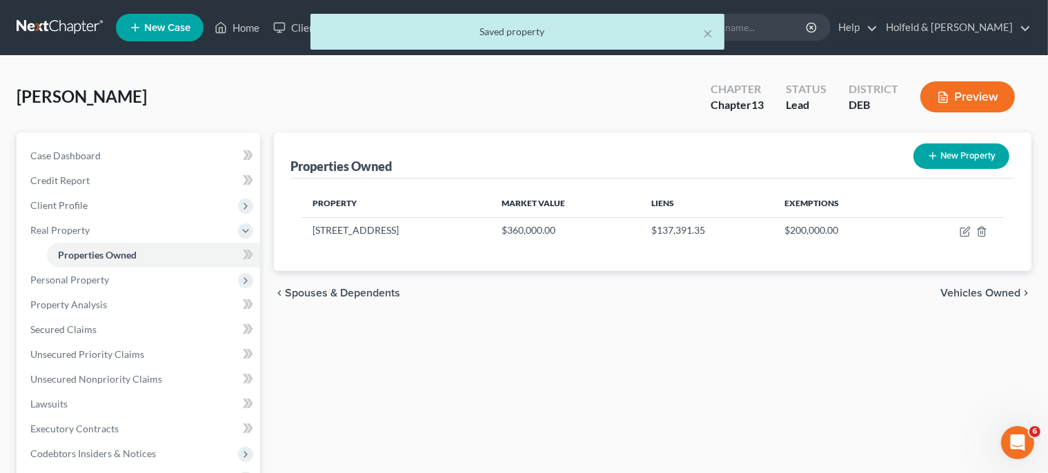
click at [988, 290] on span "Vehicles Owned" at bounding box center [981, 293] width 80 height 11
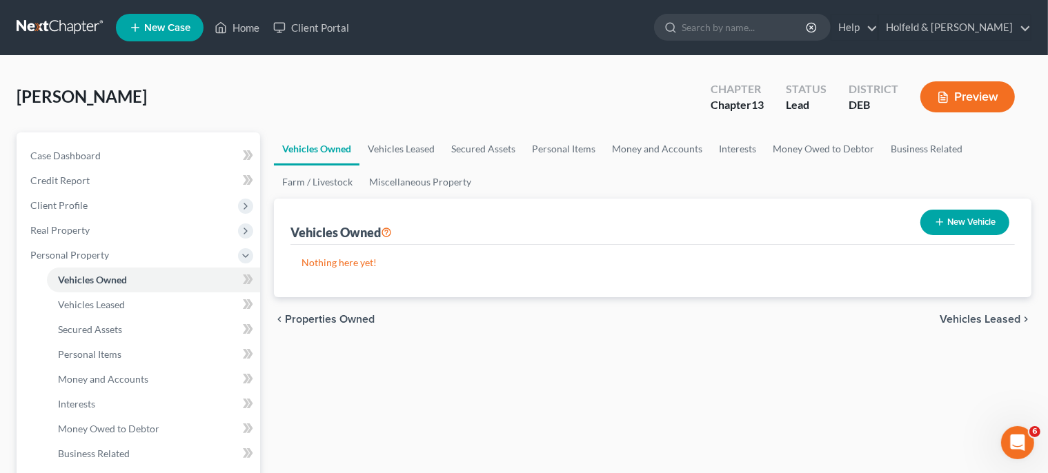
click at [959, 217] on button "New Vehicle" at bounding box center [965, 223] width 89 height 26
select select "0"
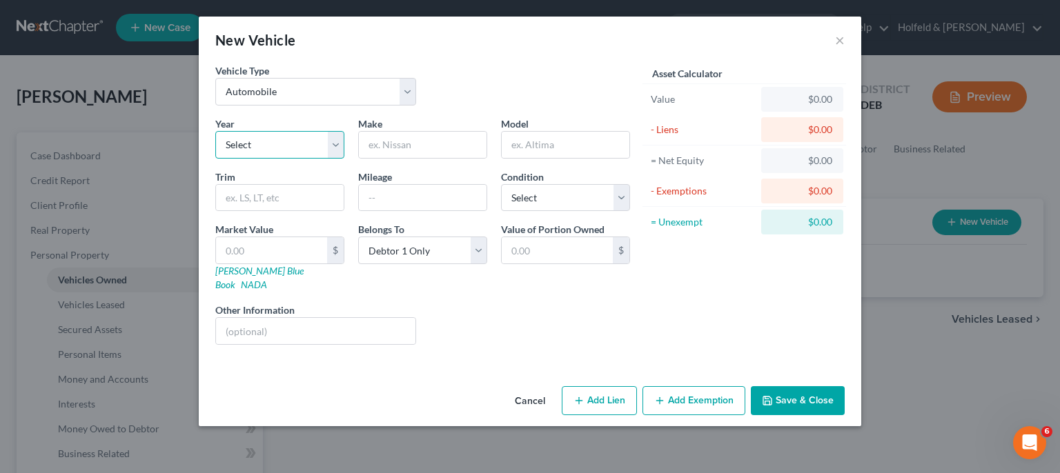
click at [215, 131] on select "Select 2026 2025 2024 2023 2022 2021 2020 2019 2018 2017 2016 2015 2014 2013 20…" at bounding box center [279, 145] width 129 height 28
select select "19"
click option "2007" at bounding box center [0, 0] width 0 height 0
click at [424, 148] on input "text" at bounding box center [423, 145] width 128 height 26
type input "Lexus"
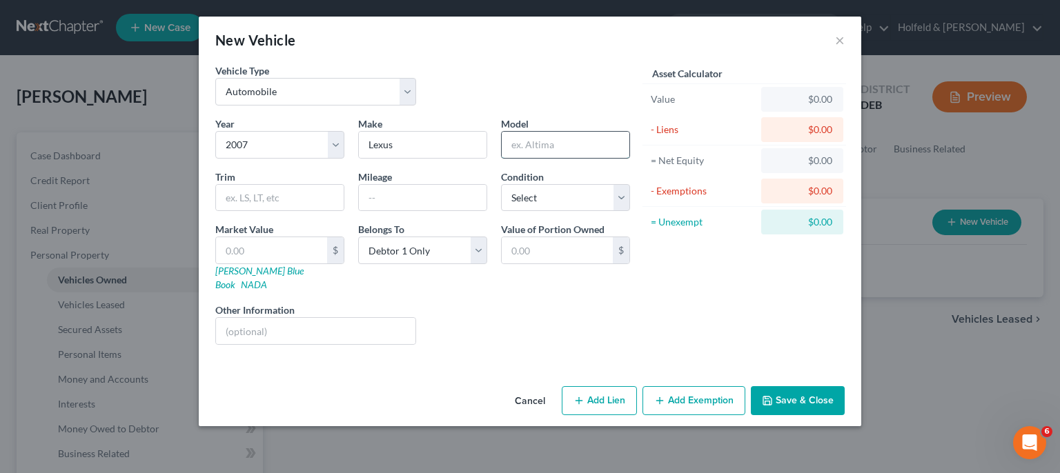
click at [540, 148] on input "text" at bounding box center [566, 145] width 128 height 26
type input "ES350"
click at [375, 199] on input "text" at bounding box center [423, 198] width 128 height 26
type input "89202"
select select "2"
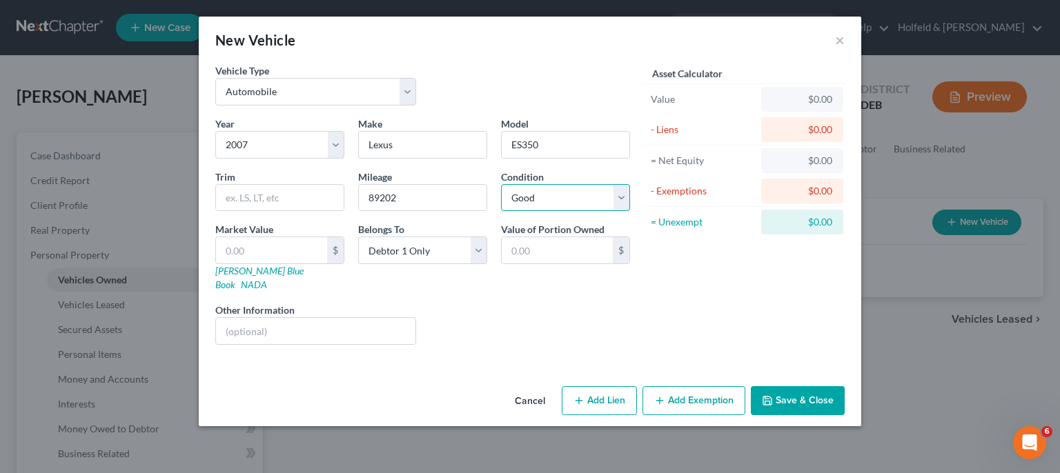
click option "Good" at bounding box center [0, 0] width 0 height 0
click at [281, 254] on input "text" at bounding box center [271, 250] width 111 height 26
type input "56"
type input "56.00"
type input "5"
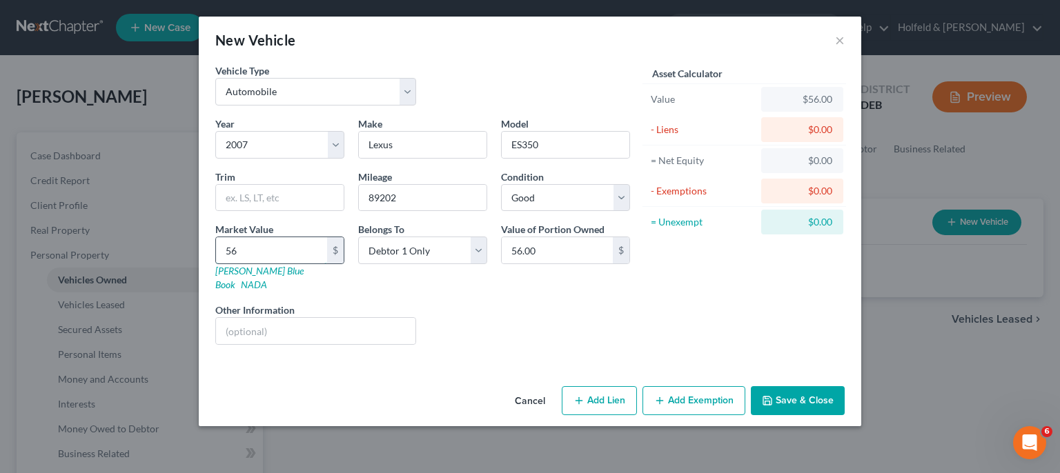
type input "5.00"
type input "50"
type input "50.00"
type input "502"
type input "502.00"
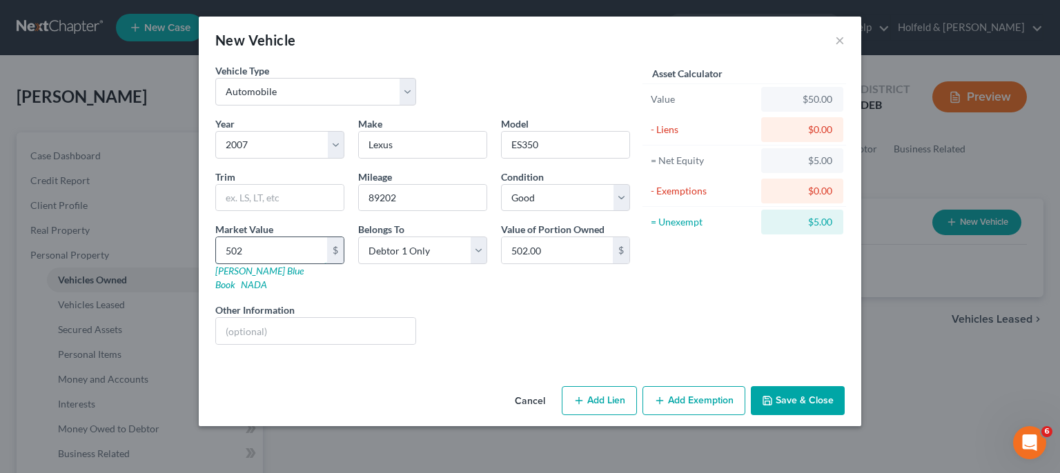
type input "5025"
type input "5,025.00"
click at [680, 386] on button "Add Exemption" at bounding box center [693, 400] width 103 height 29
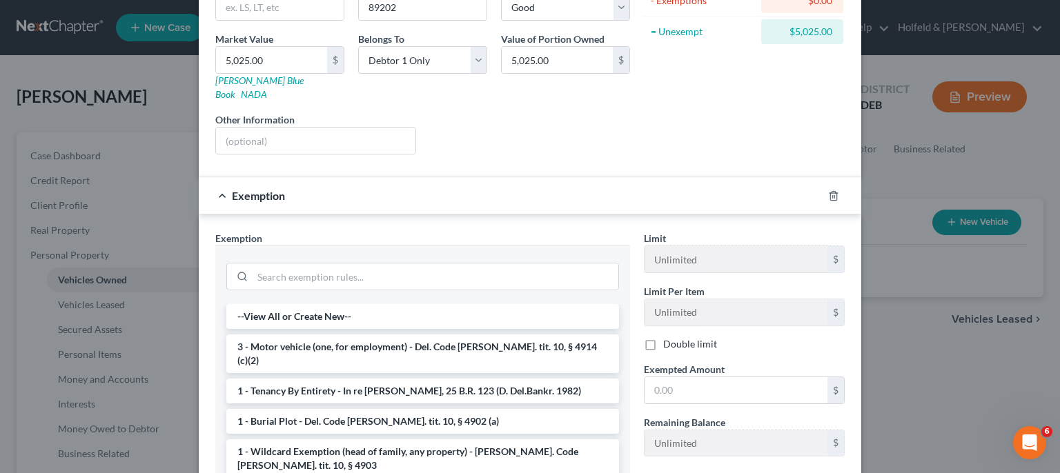
scroll to position [192, 0]
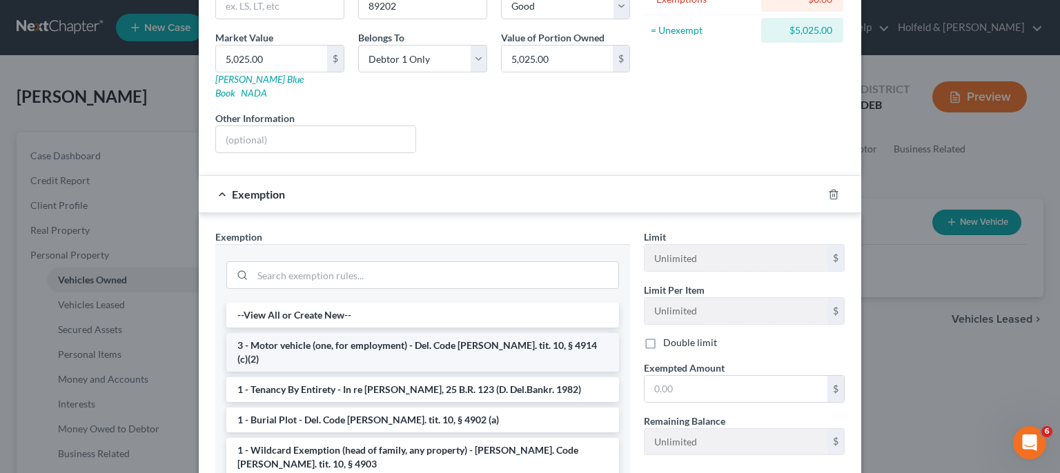
click at [407, 333] on li "3 - Motor vehicle (one, for employment) - Del. Code [PERSON_NAME]. tit. 10, § 4…" at bounding box center [422, 352] width 393 height 39
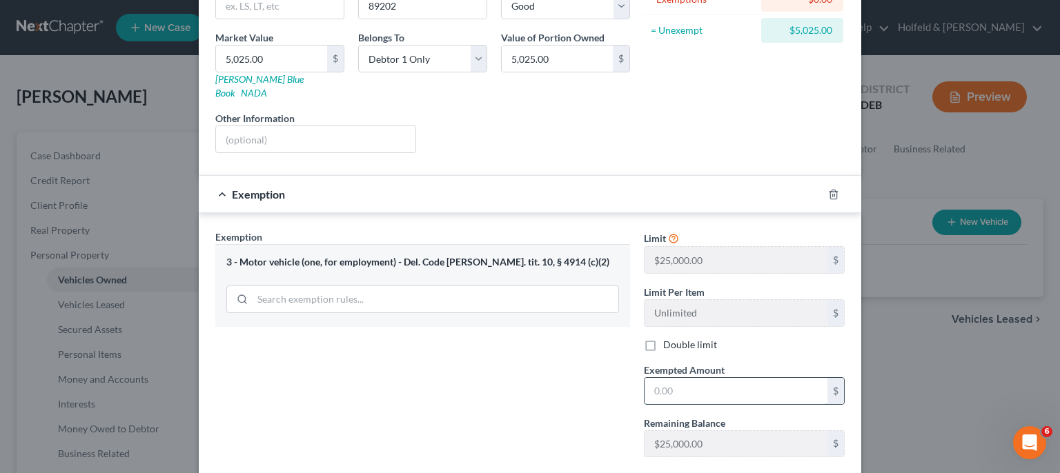
click at [702, 378] on input "text" at bounding box center [736, 391] width 183 height 26
type input "5,025.00"
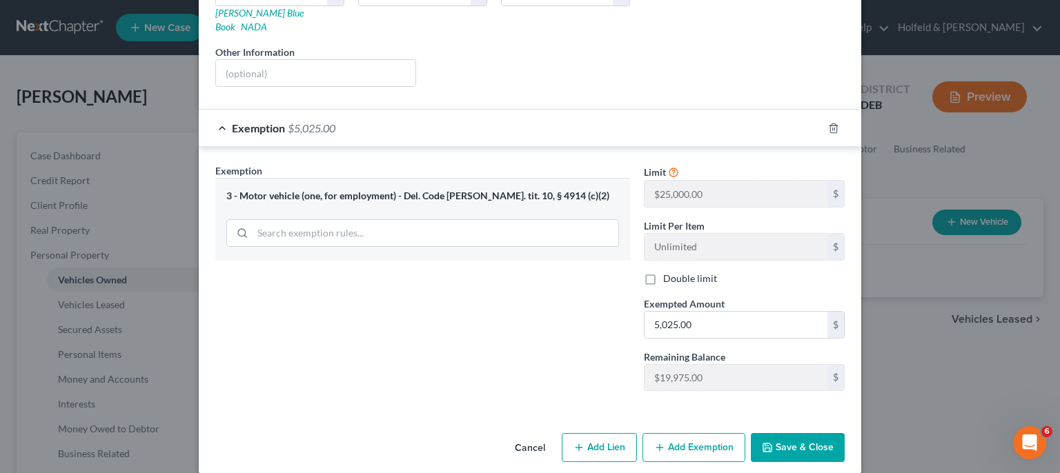
click at [809, 433] on button "Save & Close" at bounding box center [798, 447] width 94 height 29
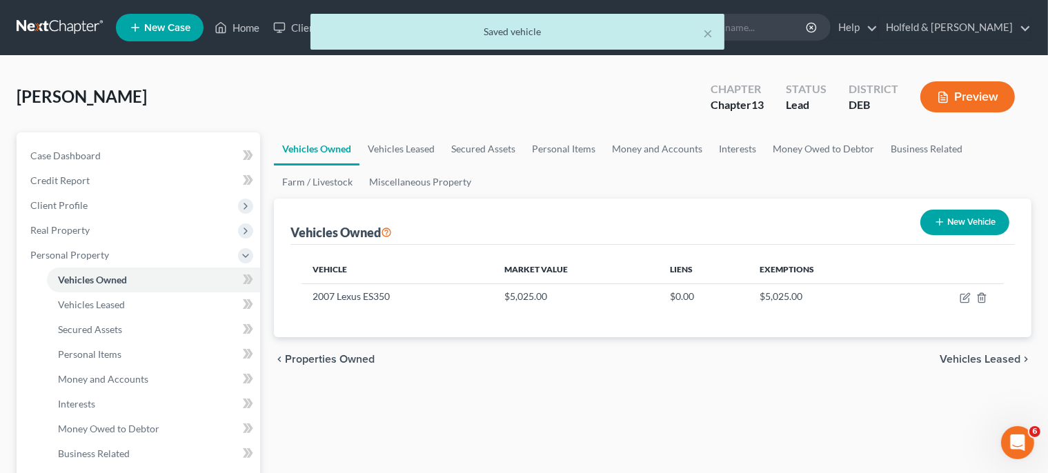
click at [956, 217] on button "New Vehicle" at bounding box center [965, 223] width 89 height 26
select select "0"
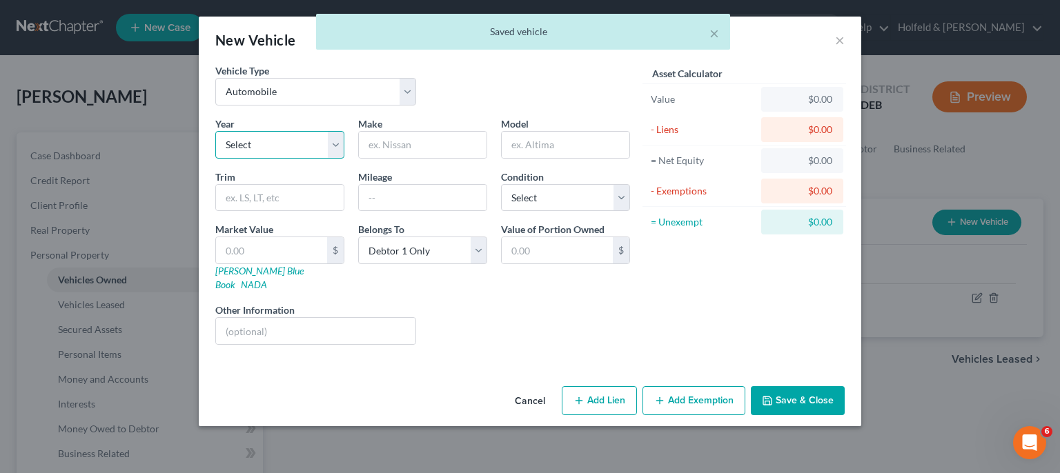
click at [215, 131] on select "Select 2026 2025 2024 2023 2022 2021 2020 2019 2018 2017 2016 2015 2014 2013 20…" at bounding box center [279, 145] width 129 height 28
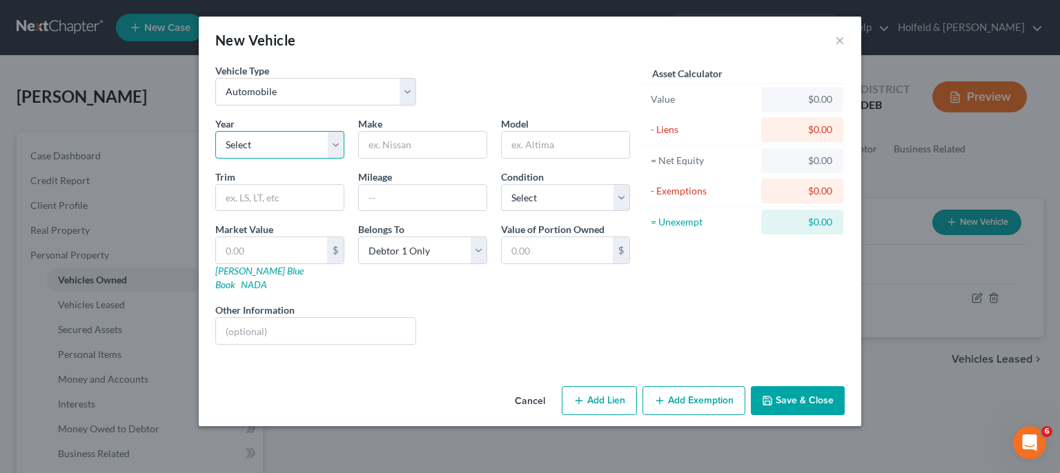
select select "15"
click option "2011" at bounding box center [0, 0] width 0 height 0
click at [410, 153] on input "text" at bounding box center [423, 145] width 128 height 26
type input "Jeep"
type input "Grand Cherokee"
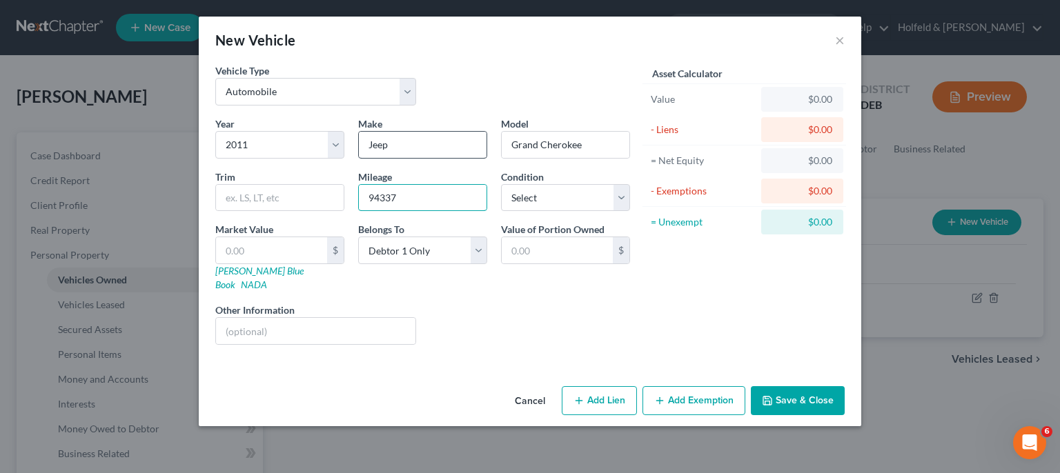
type input "94337"
select select "2"
type input "3"
type input "3.00"
type input "35"
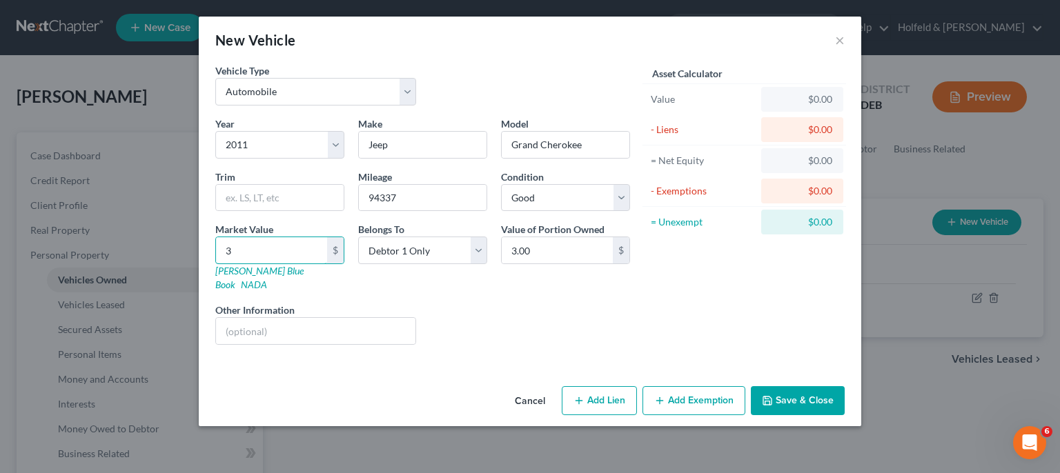
type input "35.00"
type input "350"
type input "350.00"
type input "3500"
type input "3,500.00"
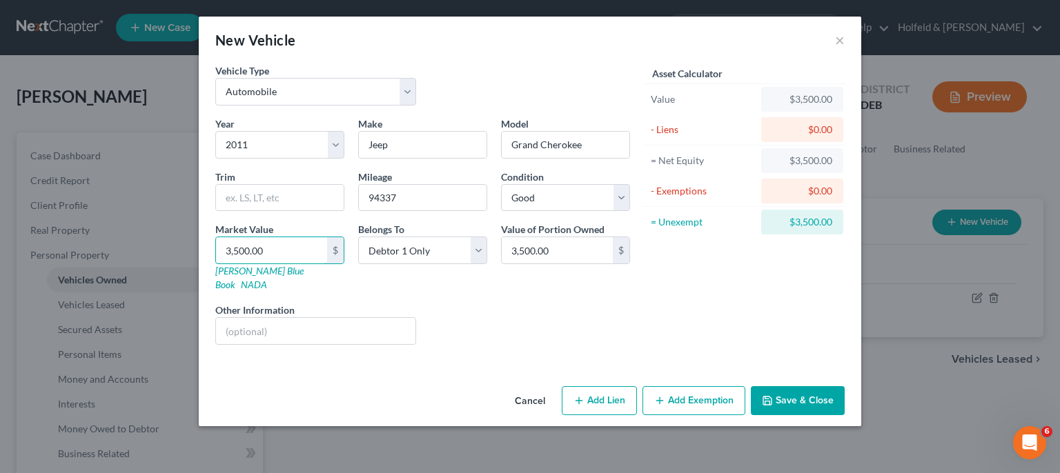
type input "3,500.00"
click at [534, 388] on button "Cancel" at bounding box center [530, 402] width 52 height 28
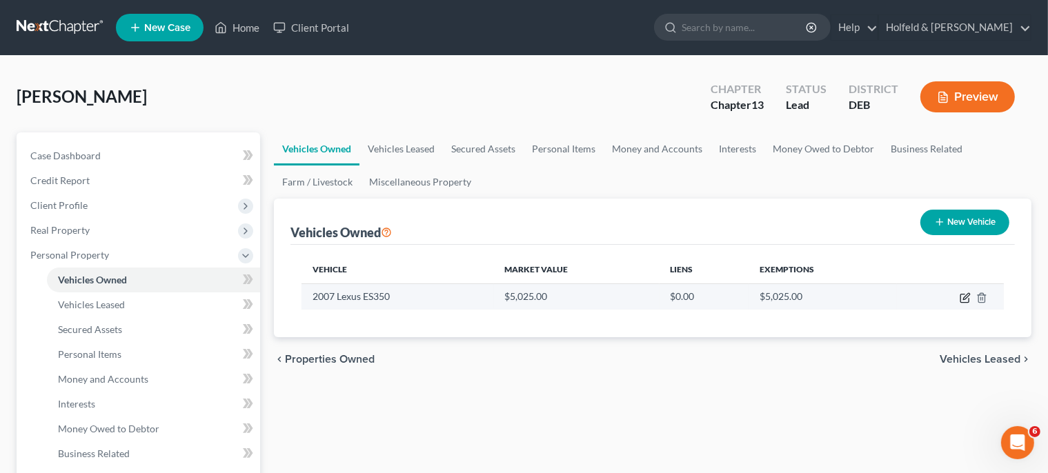
click at [967, 295] on icon "button" at bounding box center [965, 298] width 11 height 11
select select "0"
select select "19"
select select "2"
select select "0"
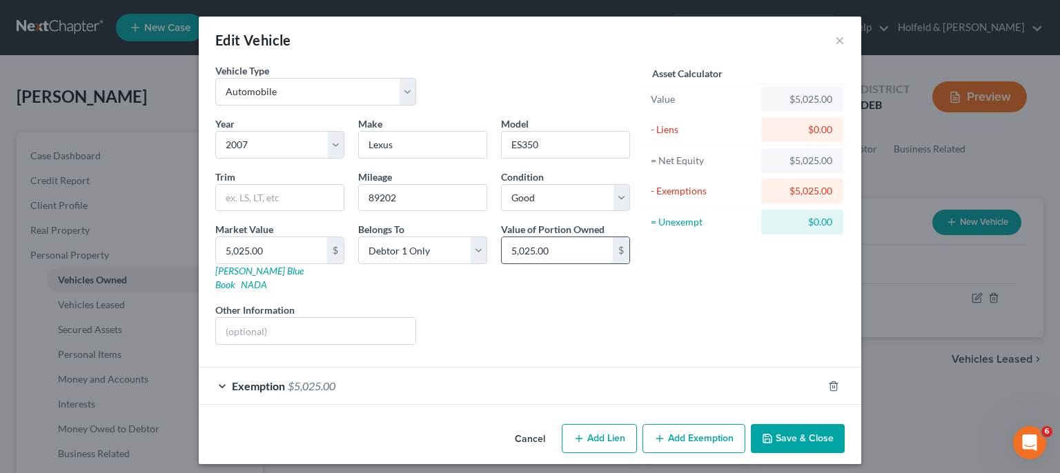
drag, startPoint x: 581, startPoint y: 244, endPoint x: 329, endPoint y: 305, distance: 259.3
click at [502, 264] on input "5,025.00" at bounding box center [557, 250] width 111 height 26
type input "0"
type input "2,500.00"
click at [529, 370] on div "Exemption $5,025.00" at bounding box center [511, 386] width 624 height 37
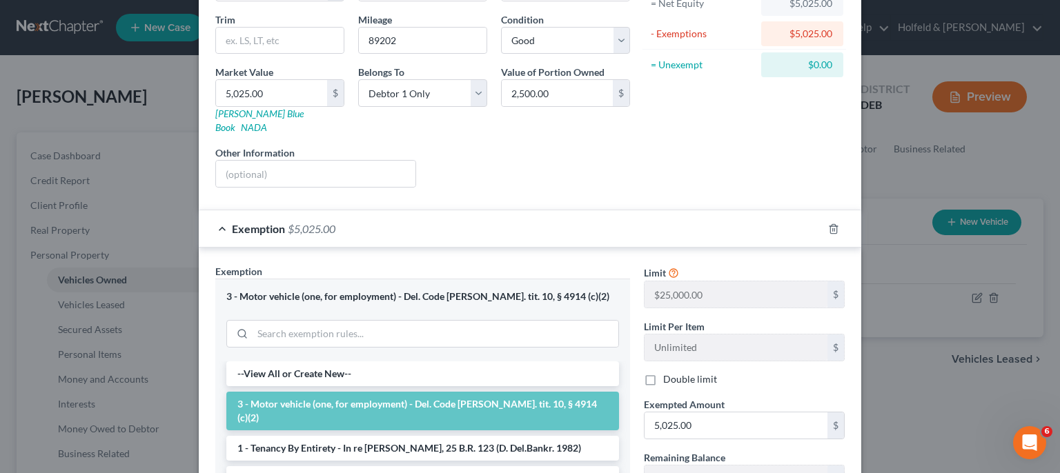
scroll to position [199, 0]
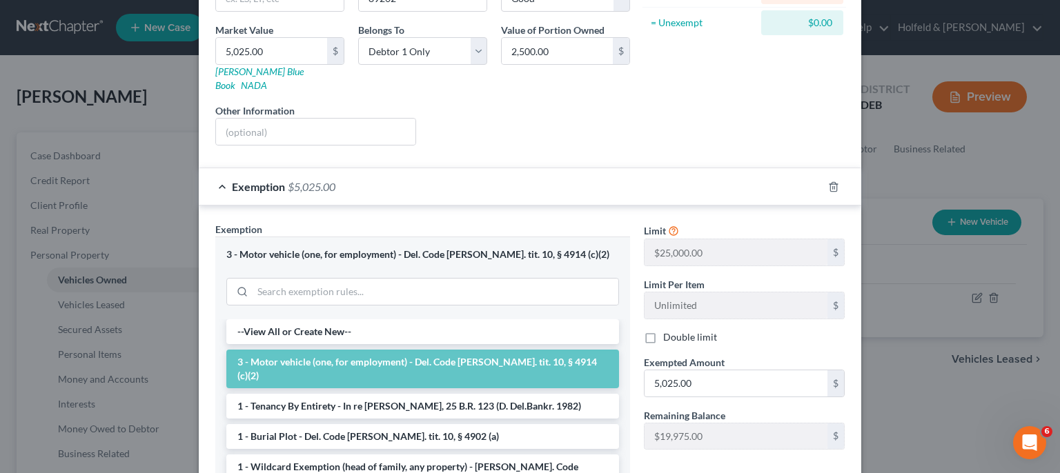
click at [717, 390] on div "Limit $25,000.00 $ Limit Per Item Unlimited $ Double limit Exempted Amount * 5,…" at bounding box center [744, 341] width 215 height 239
drag, startPoint x: 717, startPoint y: 363, endPoint x: 437, endPoint y: 459, distance: 296.1
click at [645, 397] on input "5,025.00" at bounding box center [736, 384] width 183 height 26
type input "0"
type input "2,500.00"
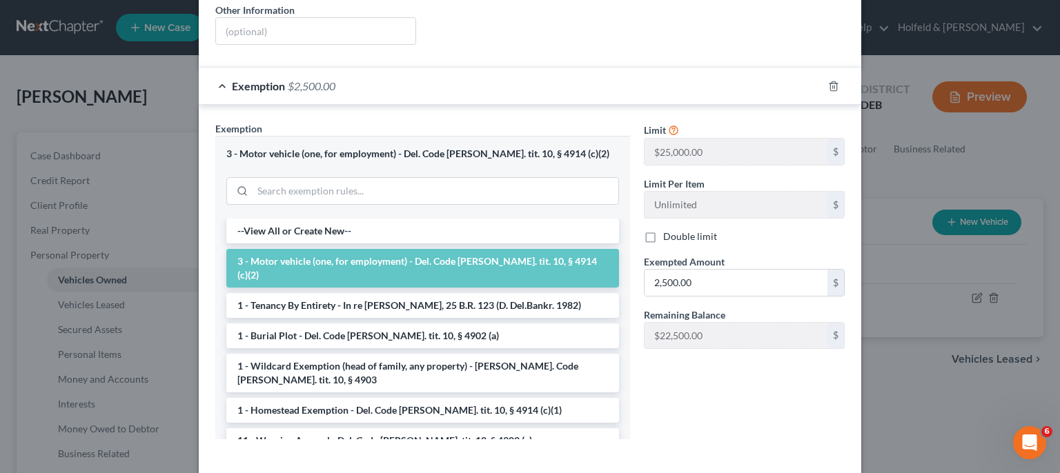
scroll to position [348, 0]
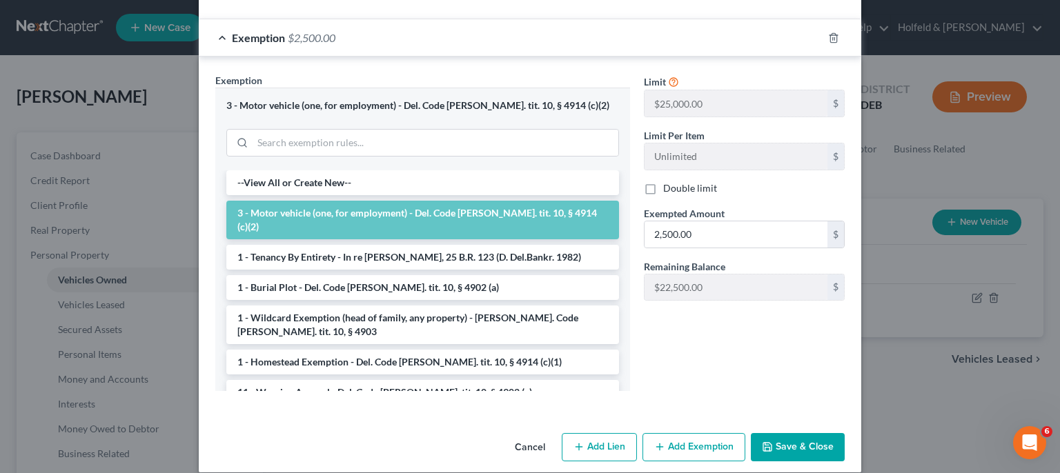
click at [803, 428] on div "Cancel Add Lien Add Lease Add Exemption Save & Close" at bounding box center [530, 451] width 662 height 46
click at [795, 433] on button "Save & Close" at bounding box center [798, 447] width 94 height 29
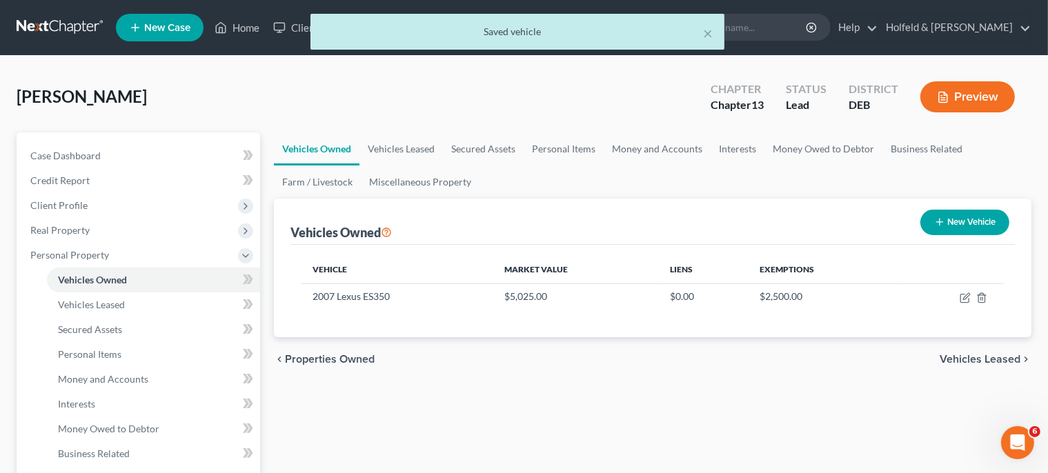
click at [967, 226] on button "New Vehicle" at bounding box center [965, 223] width 89 height 26
select select "0"
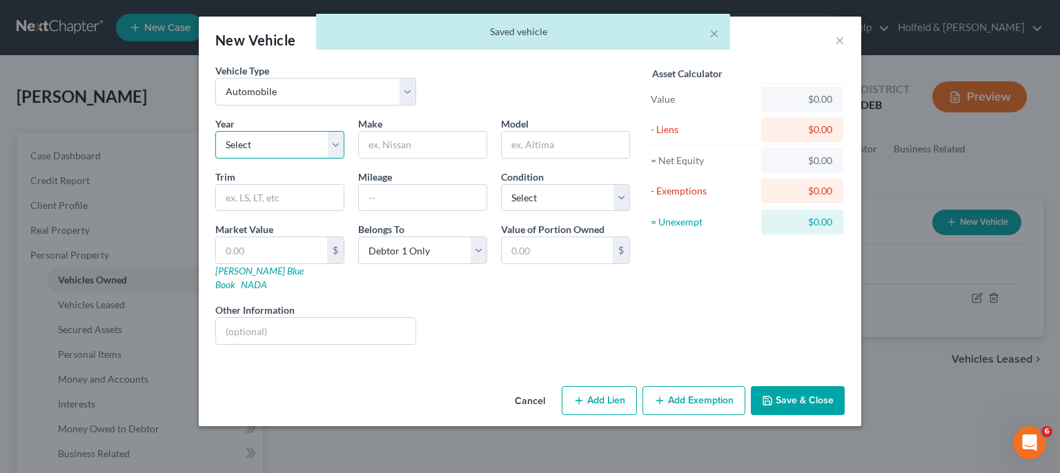
click at [215, 131] on select "Select 2026 2025 2024 2023 2022 2021 2020 2019 2018 2017 2016 2015 2014 2013 20…" at bounding box center [279, 145] width 129 height 28
select select "15"
click option "2011" at bounding box center [0, 0] width 0 height 0
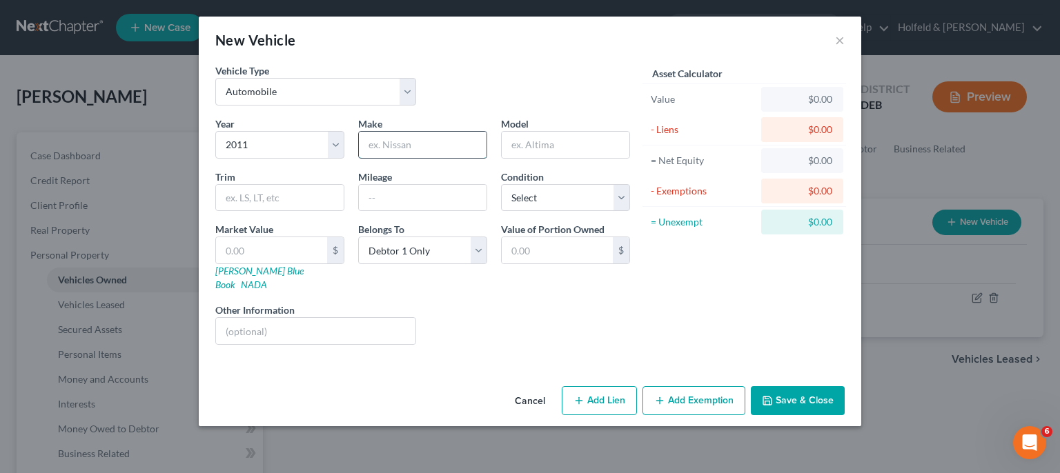
click at [409, 145] on input "text" at bounding box center [423, 145] width 128 height 26
type input "Jeep"
type input "Grand Cherokee"
type input "94337"
select select "2"
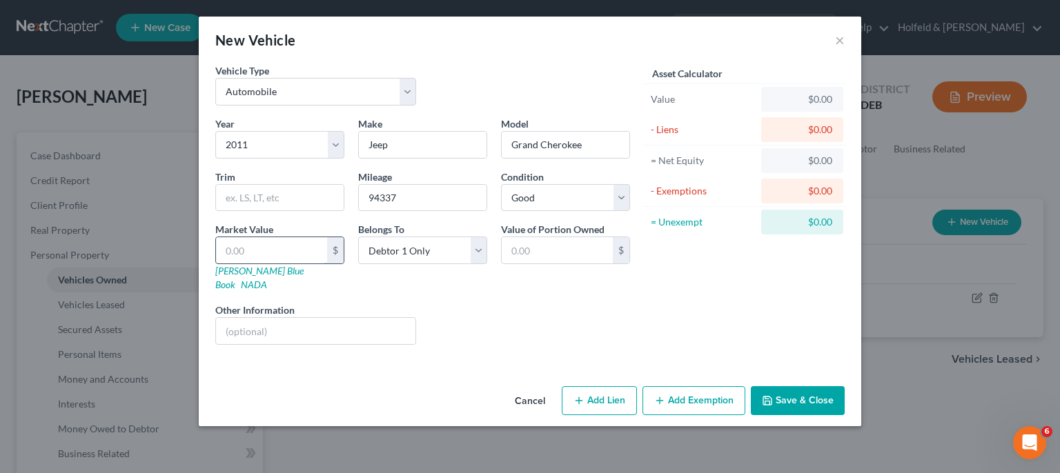
type input "2"
type input "2.00"
type input "22"
type input "22.00"
type input "225"
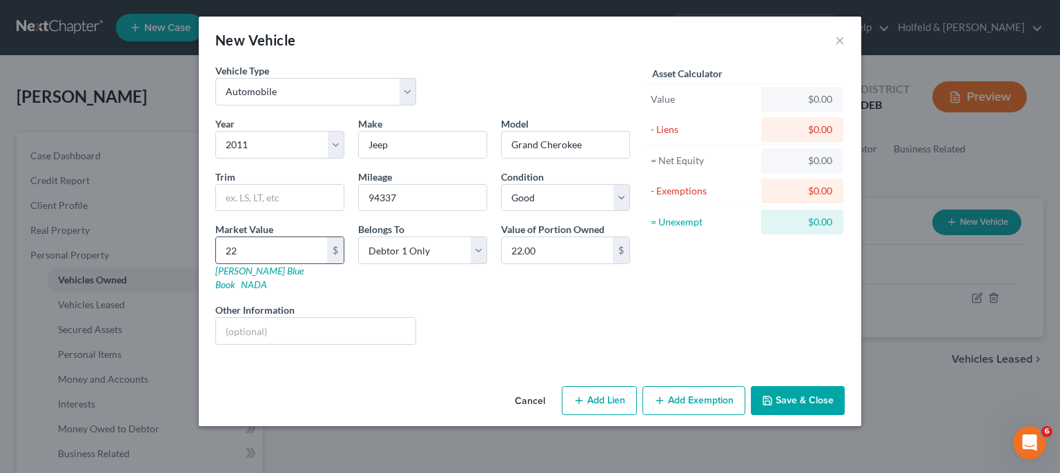
type input "225.00"
type input "2250"
type input "2,250.00"
click at [691, 386] on button "Add Exemption" at bounding box center [693, 400] width 103 height 29
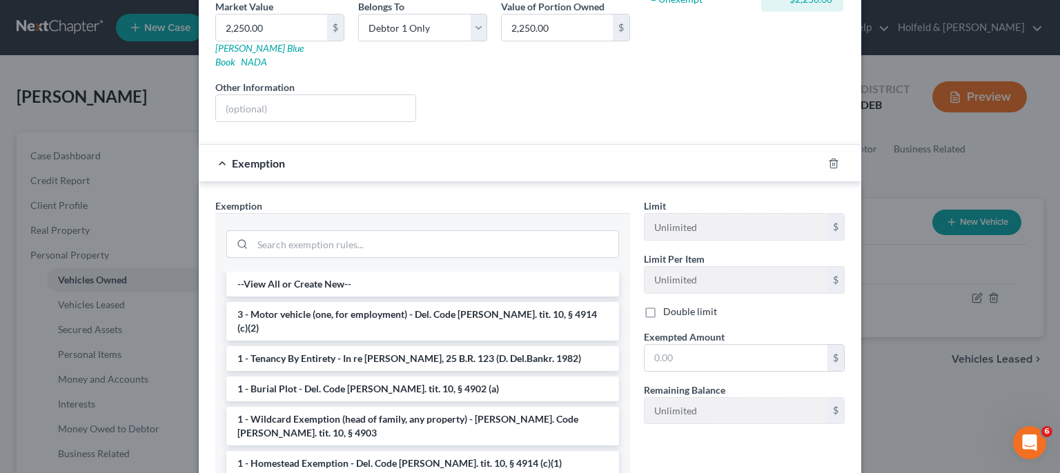
scroll to position [258, 0]
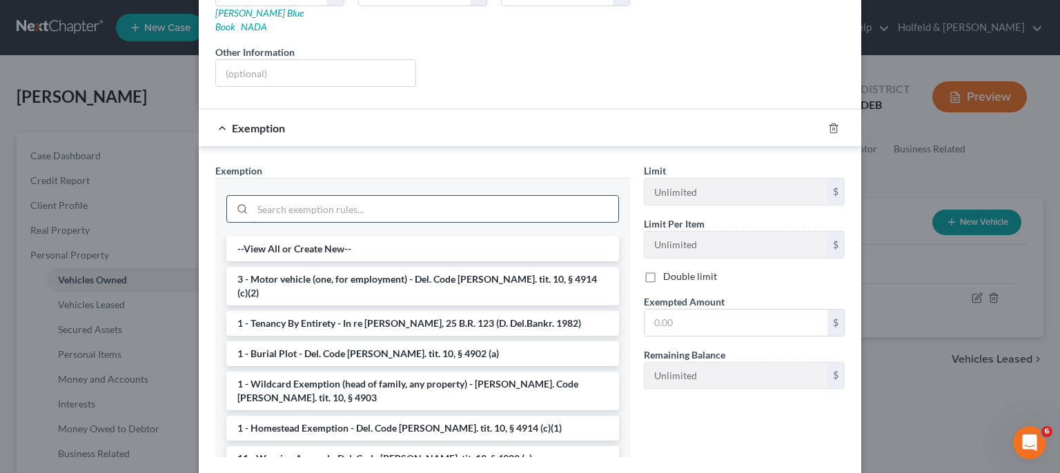
click at [409, 196] on input "search" at bounding box center [436, 209] width 366 height 26
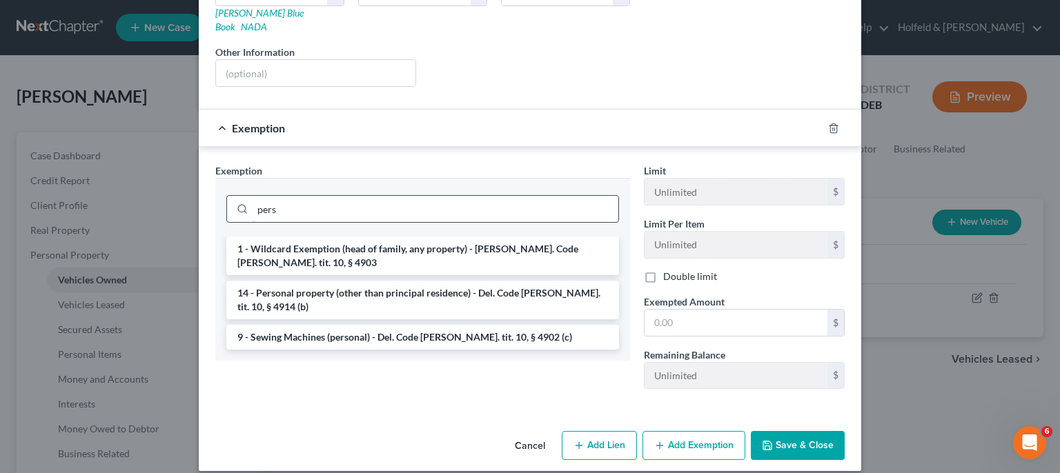
scroll to position [256, 0]
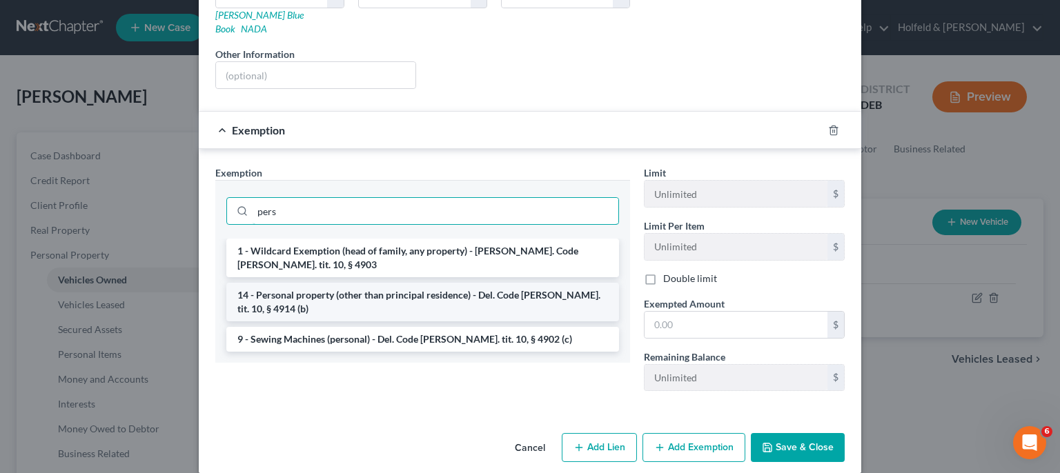
type input "pers"
click at [389, 283] on li "14 - Personal property (other than principal residence) - Del. Code [PERSON_NAM…" at bounding box center [422, 302] width 393 height 39
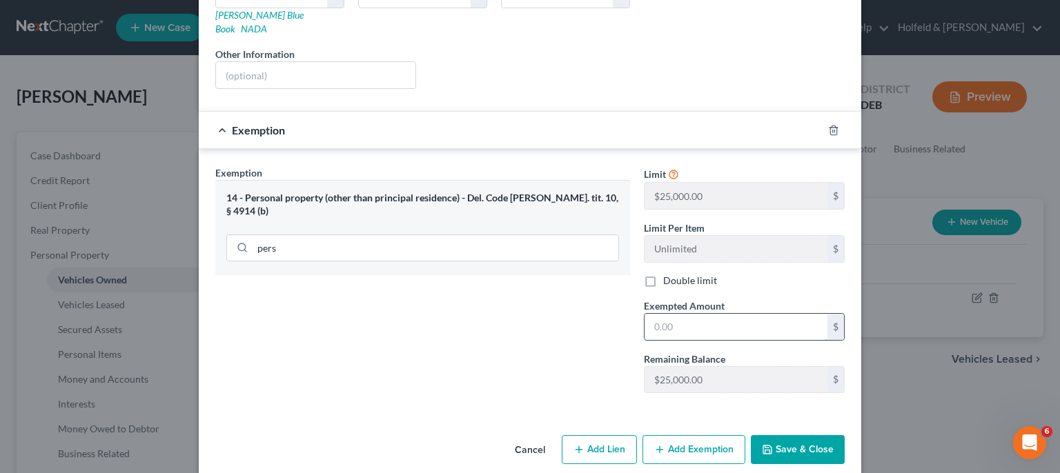
click at [656, 314] on input "text" at bounding box center [736, 327] width 183 height 26
type input "2,250.00"
click at [812, 440] on button "Save & Close" at bounding box center [798, 449] width 94 height 29
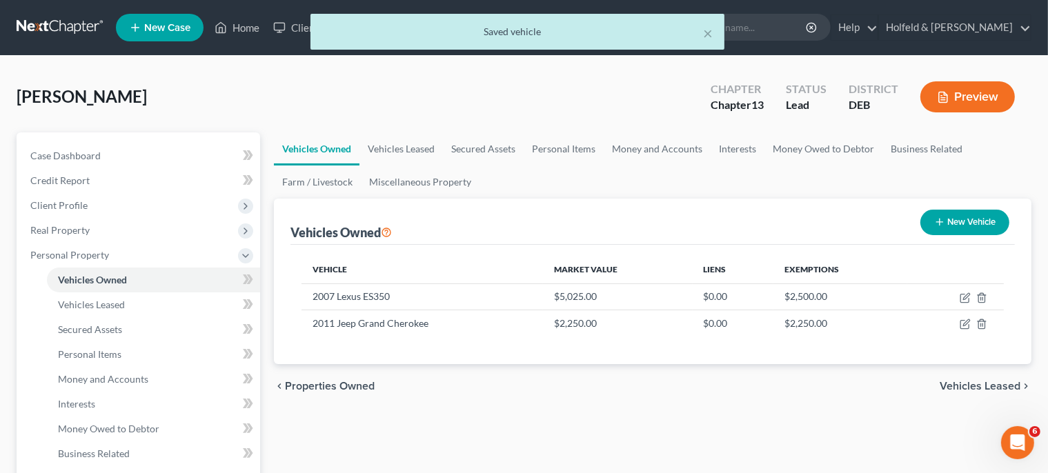
click at [1009, 384] on span "Vehicles Leased" at bounding box center [980, 386] width 81 height 11
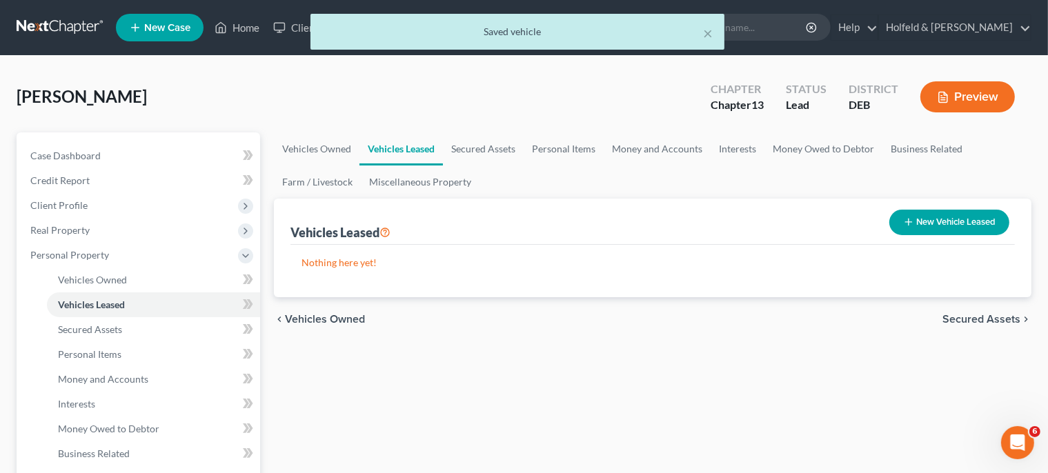
click at [1003, 317] on span "Secured Assets" at bounding box center [982, 319] width 78 height 11
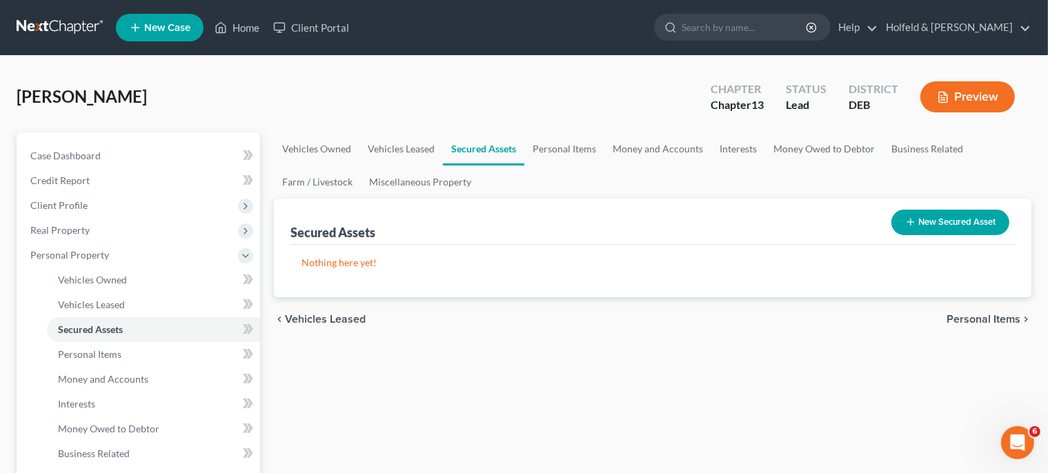
click at [1003, 317] on span "Personal Items" at bounding box center [984, 319] width 74 height 11
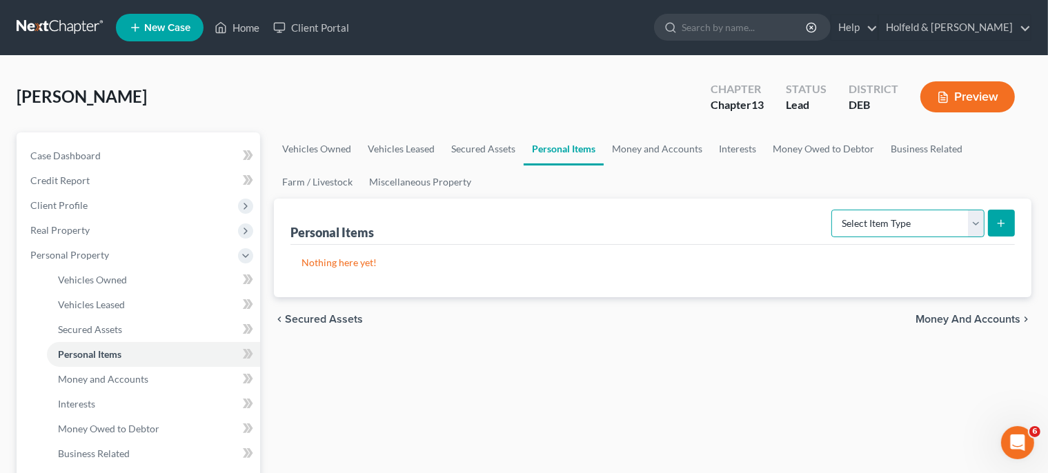
click at [832, 210] on select "Select Item Type Clothing Collectibles Of Value Electronics Firearms Household …" at bounding box center [908, 224] width 153 height 28
select select "household_goods"
click option "Household Goods" at bounding box center [0, 0] width 0 height 0
click at [1005, 228] on button "submit" at bounding box center [1001, 223] width 27 height 27
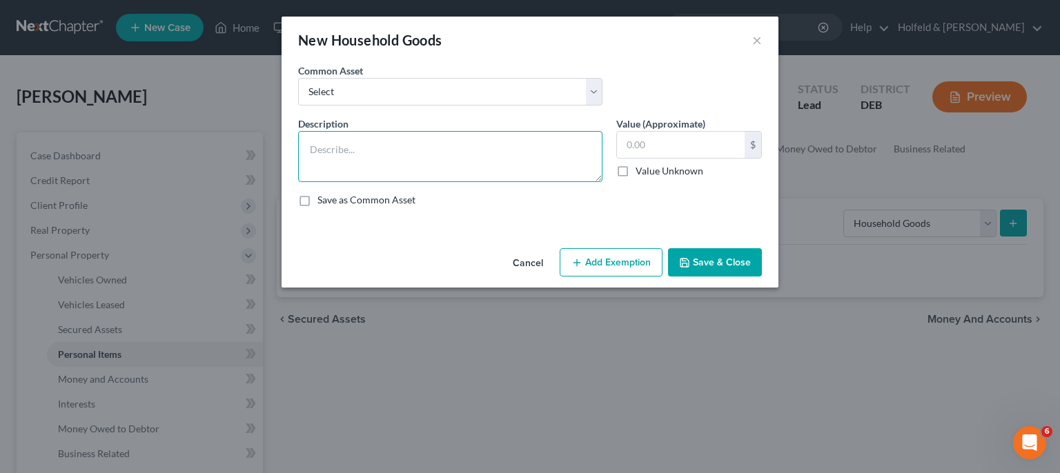
click at [490, 166] on textarea at bounding box center [450, 156] width 304 height 51
type textarea "6 rooms used furniture and appliances"
type input "3,800.00"
click at [617, 264] on button "Add Exemption" at bounding box center [611, 262] width 103 height 29
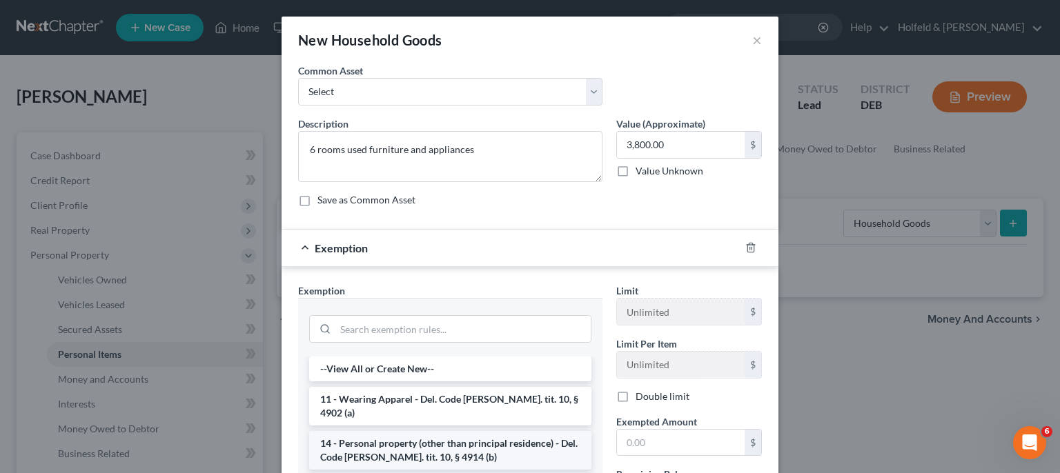
click at [484, 435] on li "14 - Personal property (other than principal residence) - Del. Code [PERSON_NAM…" at bounding box center [450, 450] width 282 height 39
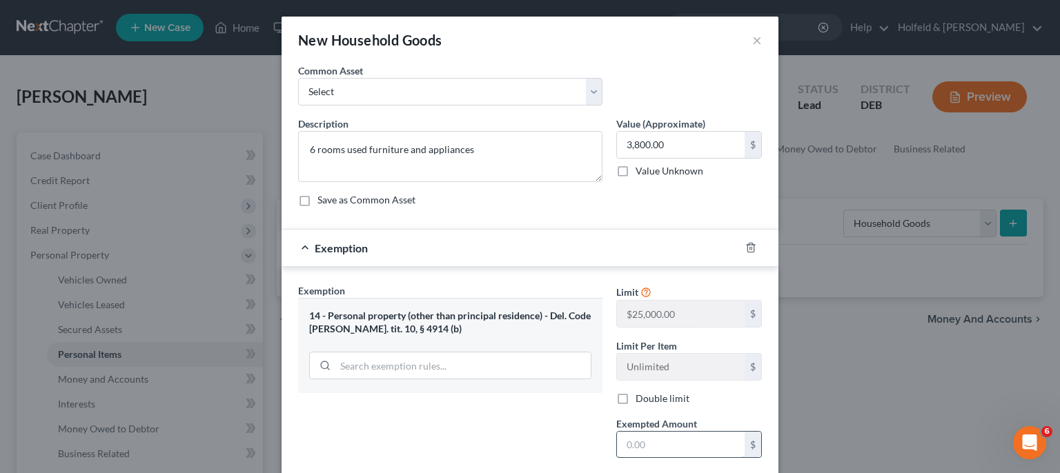
click at [707, 433] on input "text" at bounding box center [681, 445] width 128 height 26
type input "3,800.00"
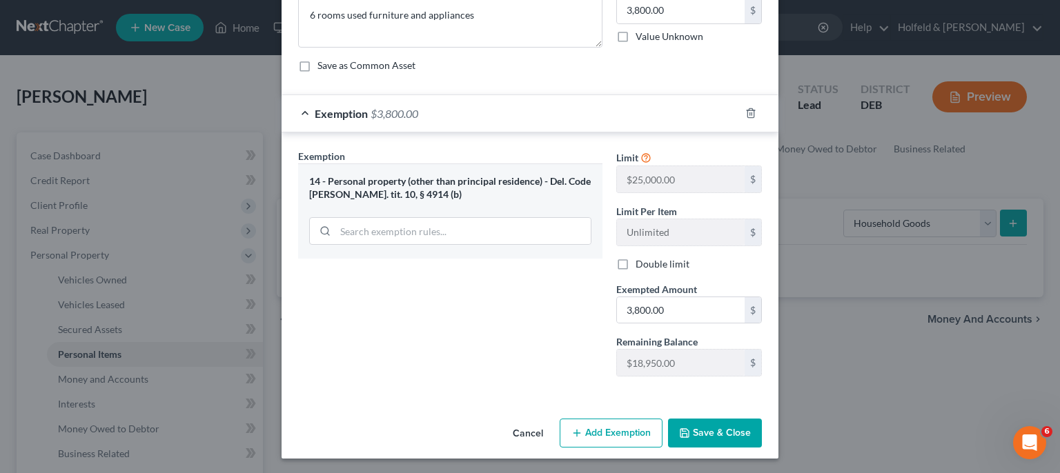
click at [707, 429] on button "Save & Close" at bounding box center [715, 433] width 94 height 29
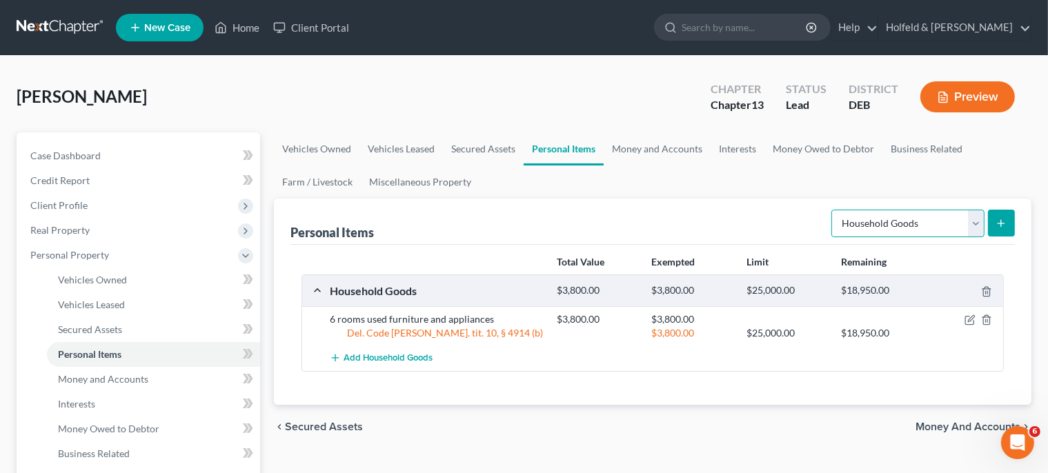
click at [832, 210] on select "Select Item Type Clothing Collectibles Of Value Electronics Firearms Household …" at bounding box center [908, 224] width 153 height 28
select select "clothing"
click option "Clothing" at bounding box center [0, 0] width 0 height 0
click at [1012, 219] on button "submit" at bounding box center [1001, 223] width 27 height 27
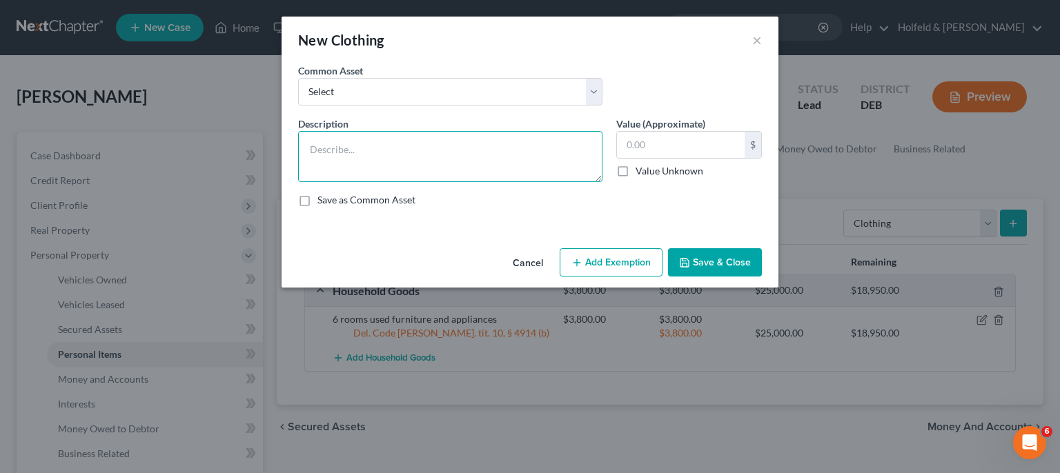
click at [486, 138] on textarea at bounding box center [450, 156] width 304 height 51
type textarea "Used clothing and shoes"
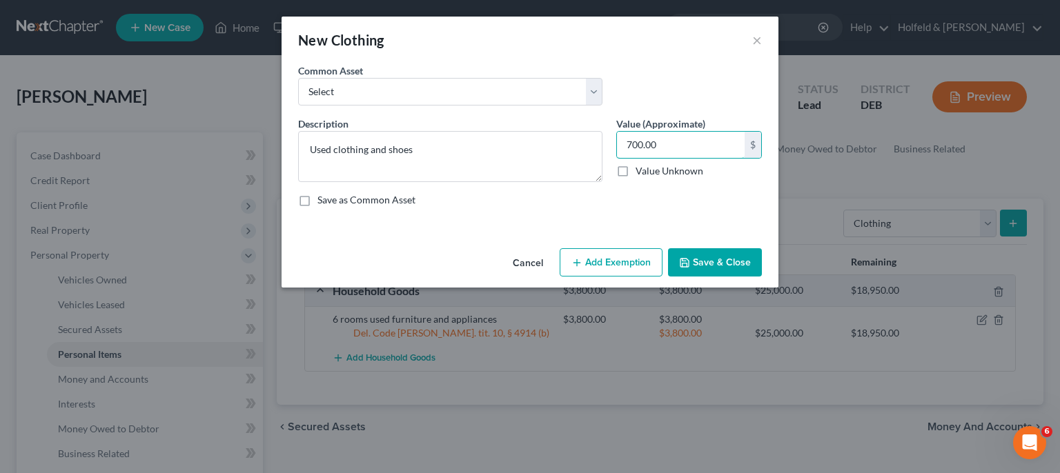
type input "700.00"
click at [602, 266] on button "Add Exemption" at bounding box center [611, 262] width 103 height 29
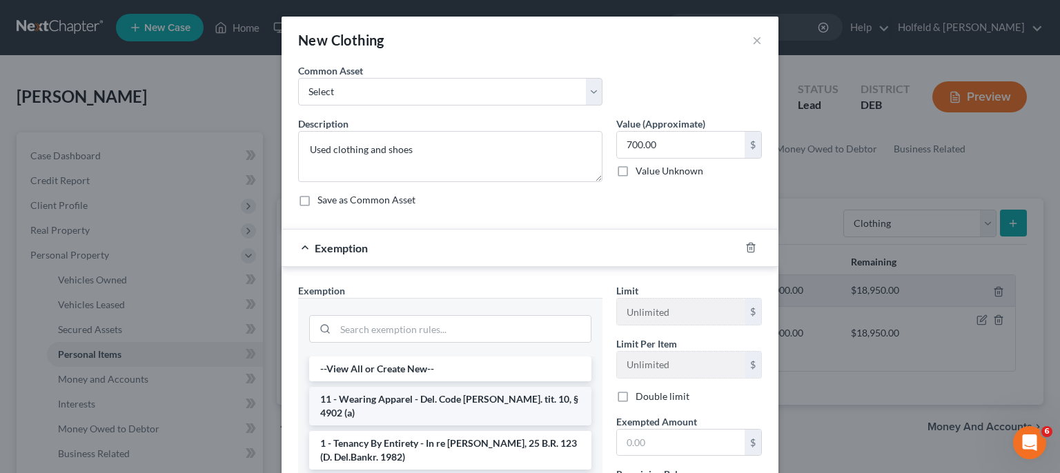
click at [396, 397] on li "11 - Wearing Apparel - Del. Code [PERSON_NAME]. tit. 10, § 4902 (a)" at bounding box center [450, 406] width 282 height 39
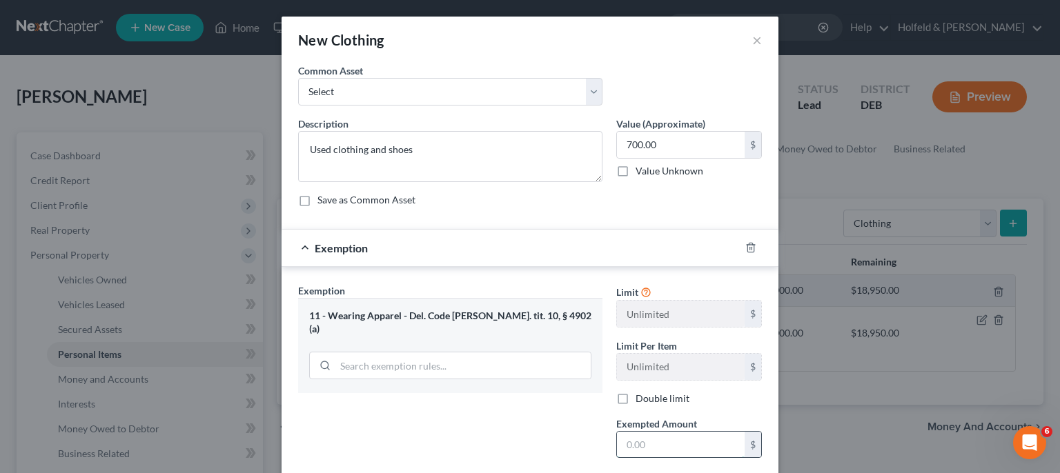
click at [688, 451] on input "text" at bounding box center [681, 445] width 128 height 26
type input "700.00"
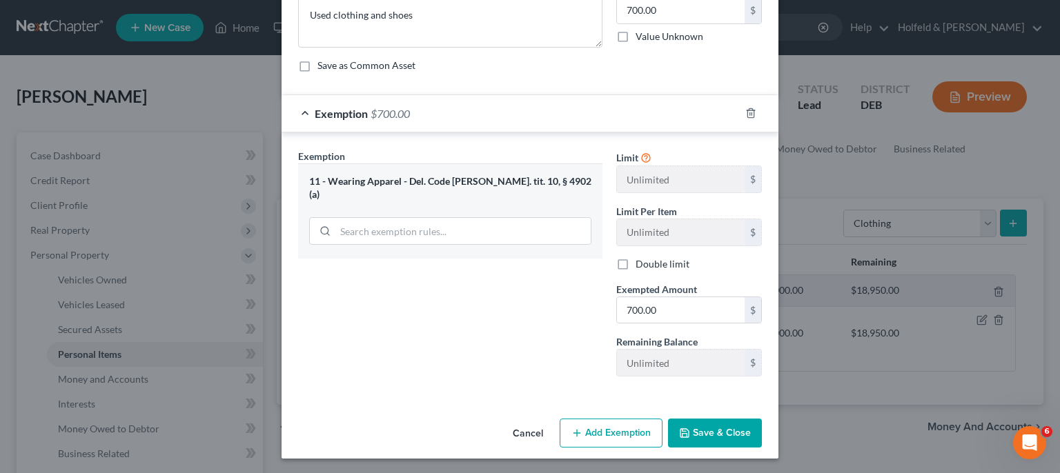
click at [707, 435] on button "Save & Close" at bounding box center [715, 433] width 94 height 29
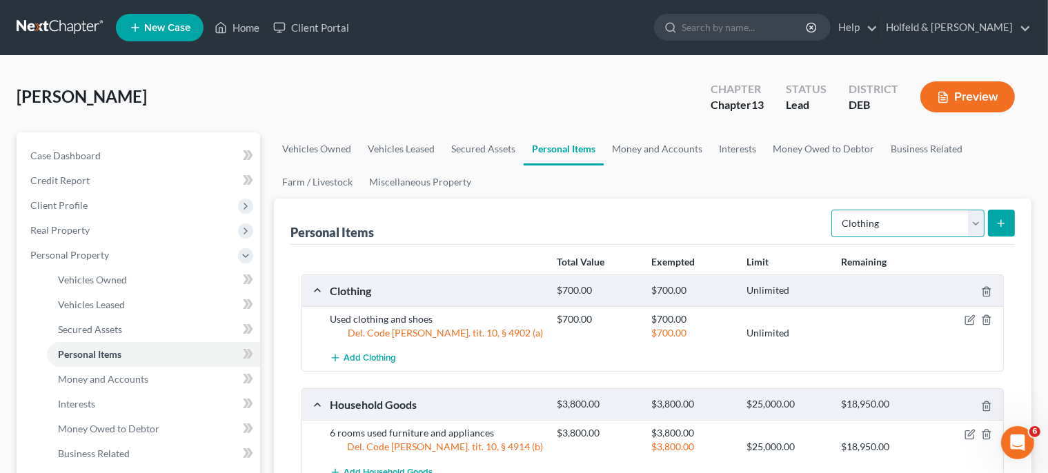
click at [832, 210] on select "Select Item Type Clothing Collectibles Of Value Electronics Firearms Household …" at bounding box center [908, 224] width 153 height 28
select select "jewelry"
click option "Jewelry" at bounding box center [0, 0] width 0 height 0
click at [995, 220] on button "submit" at bounding box center [1001, 223] width 27 height 27
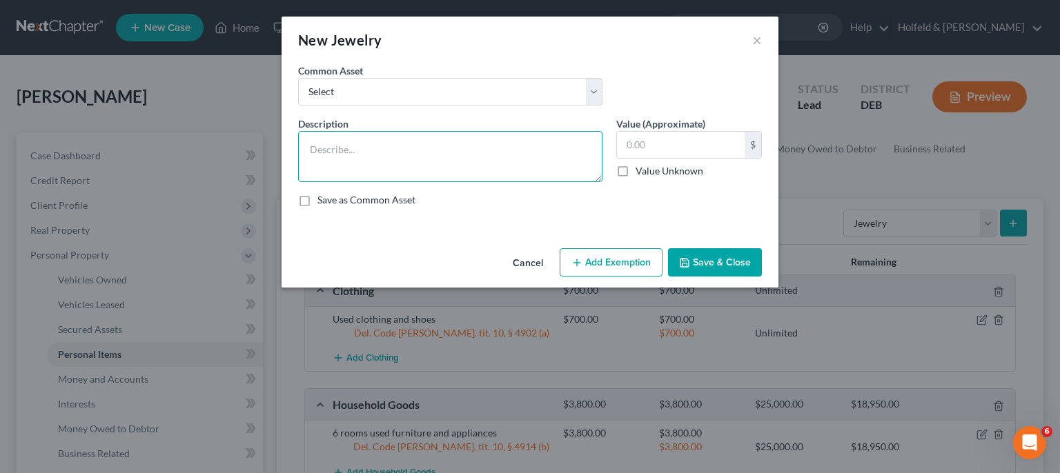
click at [446, 137] on textarea at bounding box center [450, 156] width 304 height 51
type textarea "Watch, Rings, bracelets"
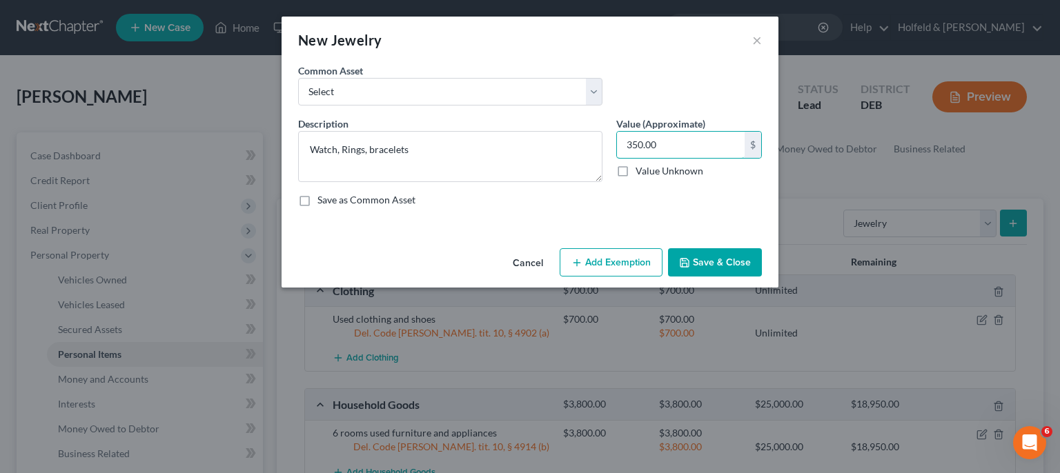
type input "350.00"
click at [616, 262] on button "Add Exemption" at bounding box center [611, 262] width 103 height 29
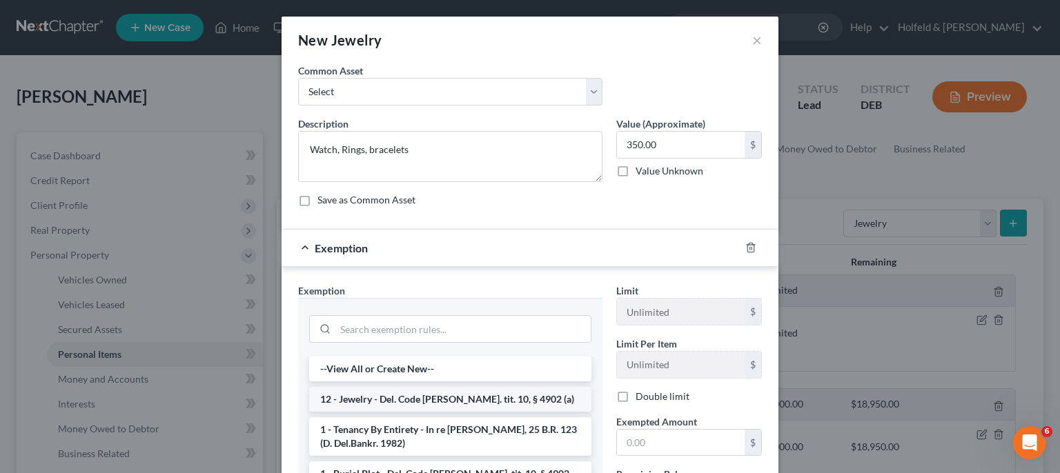
click at [407, 394] on li "12 - Jewelry - Del. Code [PERSON_NAME]. tit. 10, § 4902 (a)" at bounding box center [450, 399] width 282 height 25
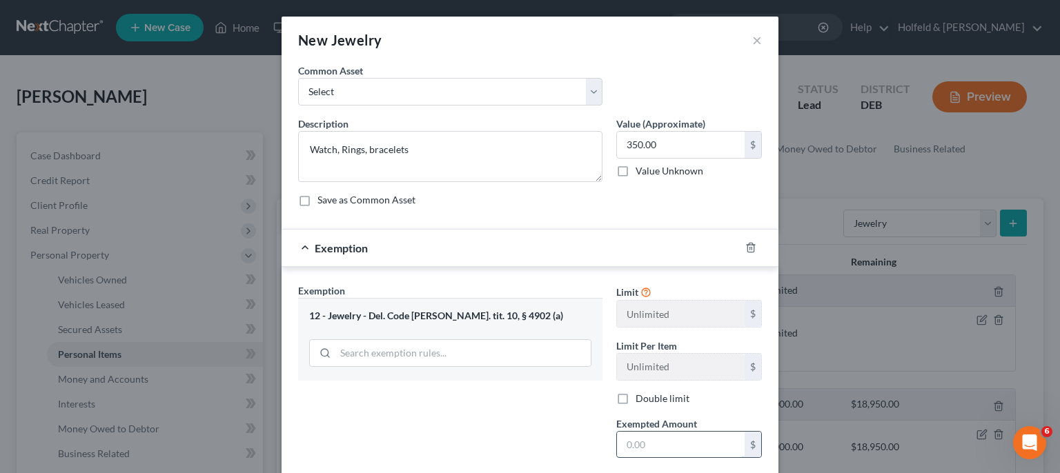
click at [617, 432] on input "text" at bounding box center [681, 445] width 128 height 26
type input "350.00"
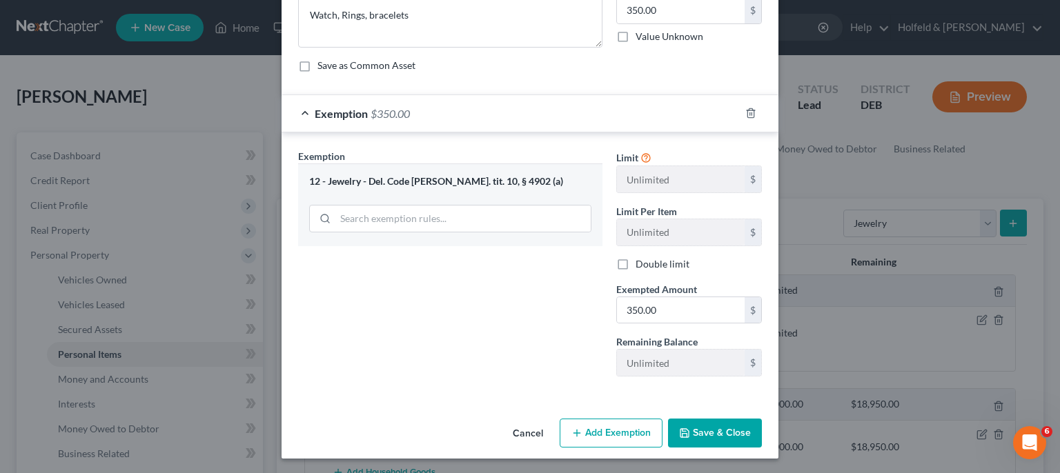
click at [709, 435] on button "Save & Close" at bounding box center [715, 433] width 94 height 29
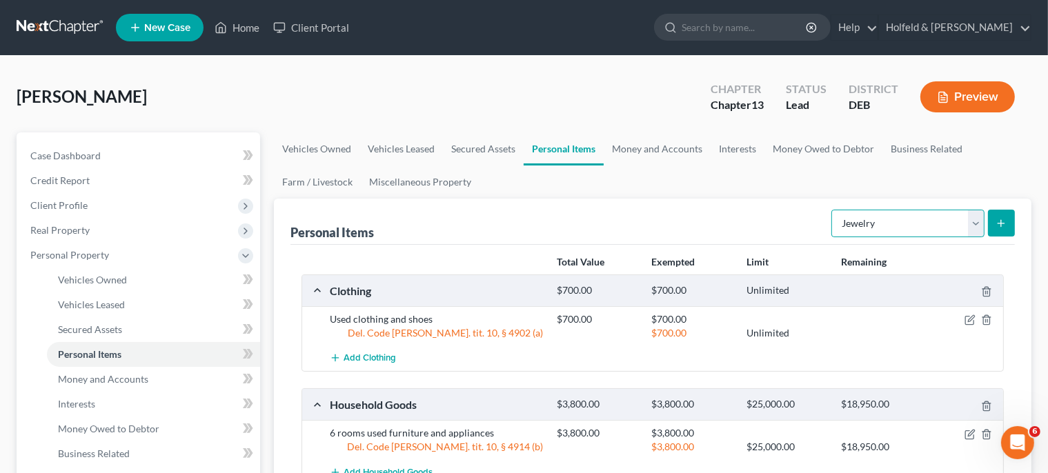
click at [832, 210] on select "Select Item Type Clothing Collectibles Of Value Electronics Firearms Household …" at bounding box center [908, 224] width 153 height 28
select select "firearms"
click option "Firearms" at bounding box center [0, 0] width 0 height 0
click at [1009, 217] on button "submit" at bounding box center [1001, 223] width 27 height 27
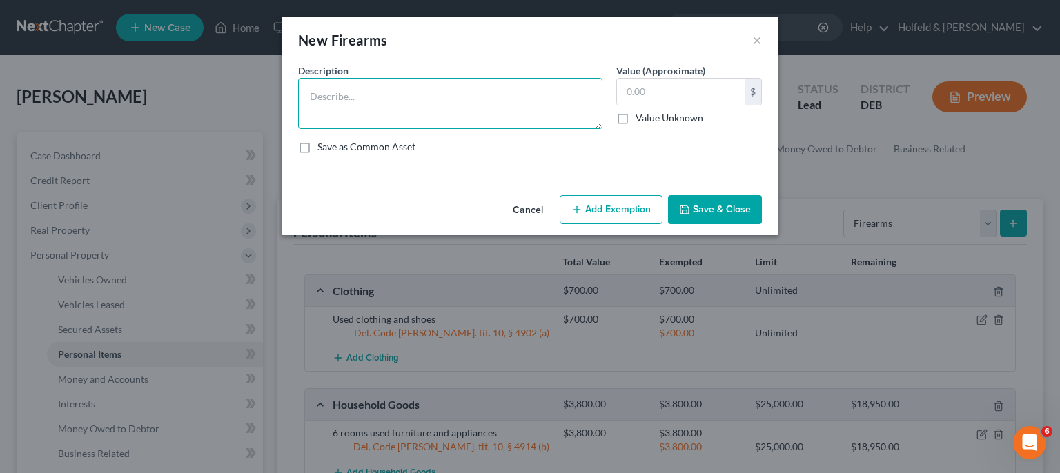
click at [513, 82] on textarea at bounding box center [450, 103] width 304 height 51
type textarea "9mm Ruger"
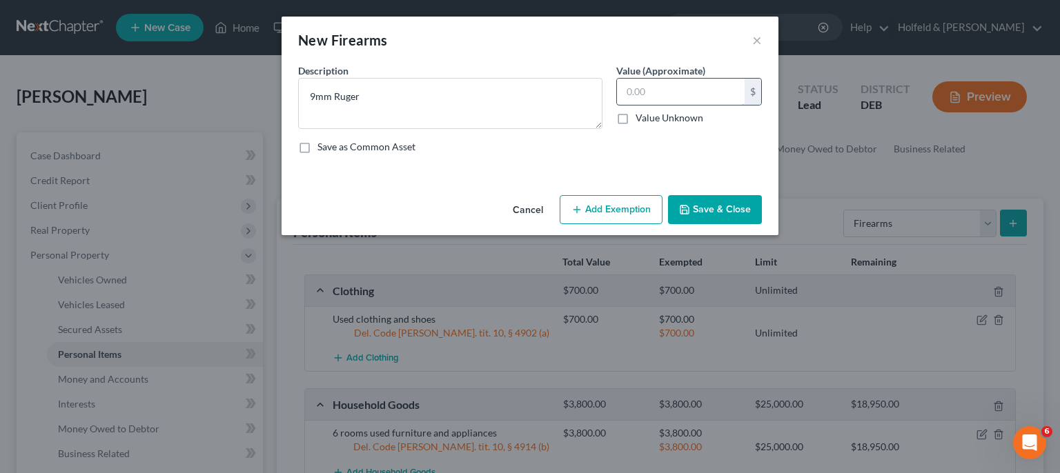
click at [632, 94] on input "text" at bounding box center [681, 92] width 128 height 26
type input "175.00"
click at [629, 206] on button "Add Exemption" at bounding box center [611, 209] width 103 height 29
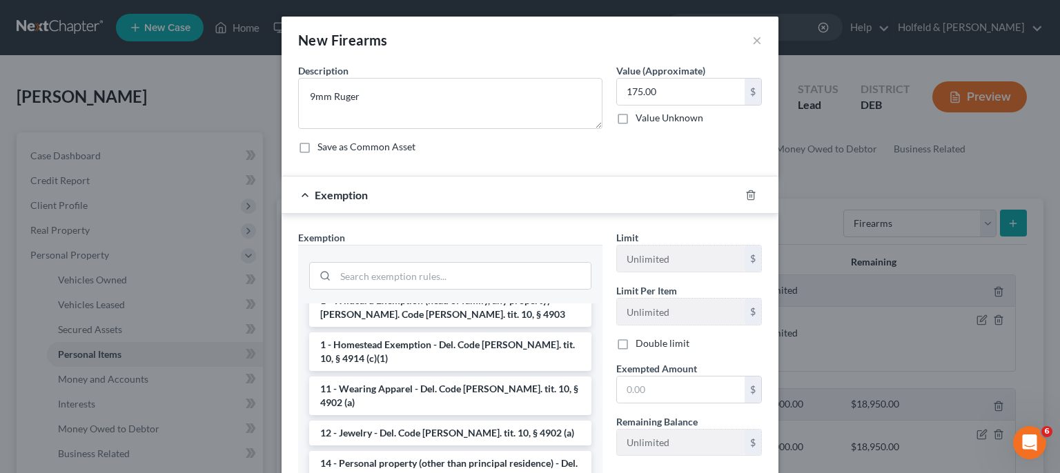
scroll to position [143, 0]
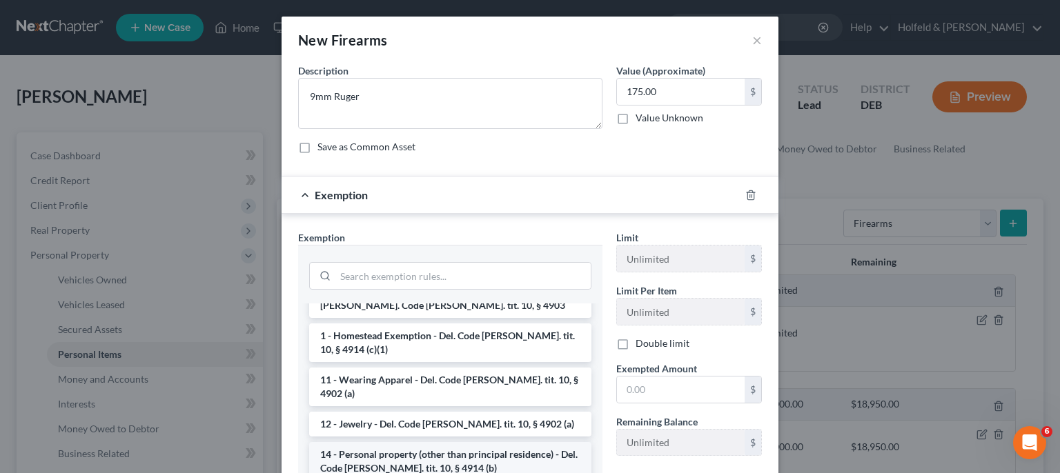
click at [500, 442] on li "14 - Personal property (other than principal residence) - Del. Code [PERSON_NAM…" at bounding box center [450, 461] width 282 height 39
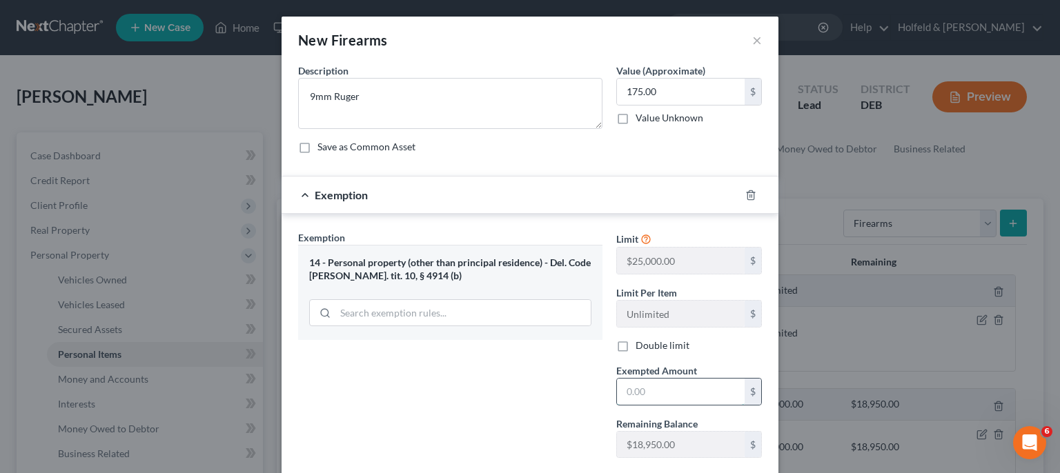
click at [642, 393] on input "text" at bounding box center [681, 392] width 128 height 26
type input "175.00"
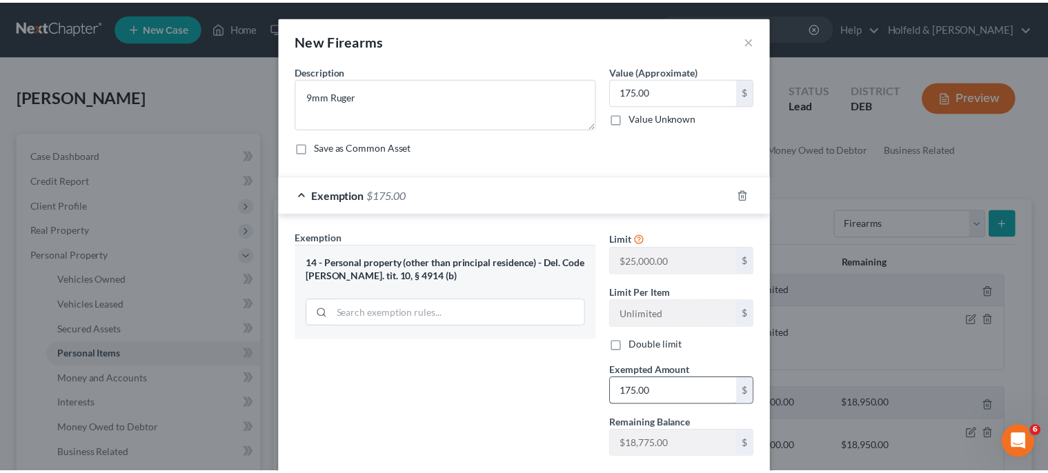
scroll to position [82, 0]
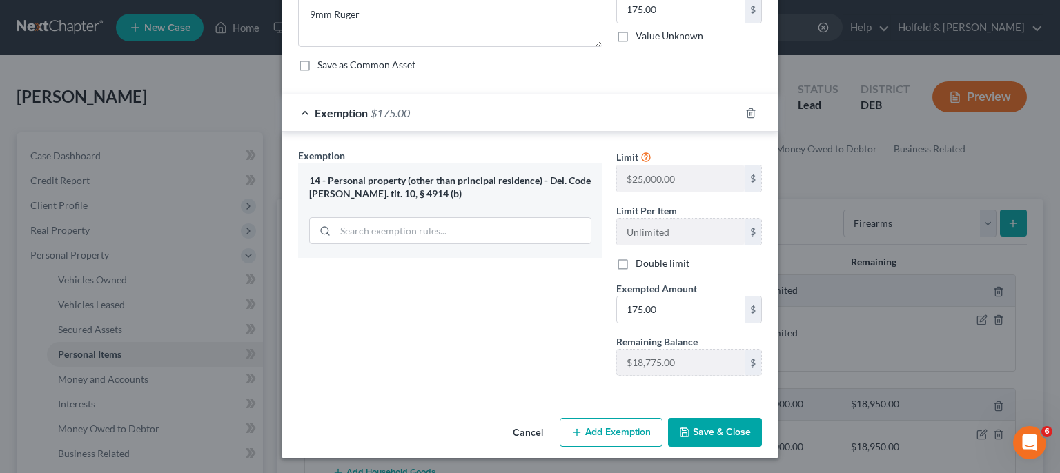
click at [707, 424] on button "Save & Close" at bounding box center [715, 432] width 94 height 29
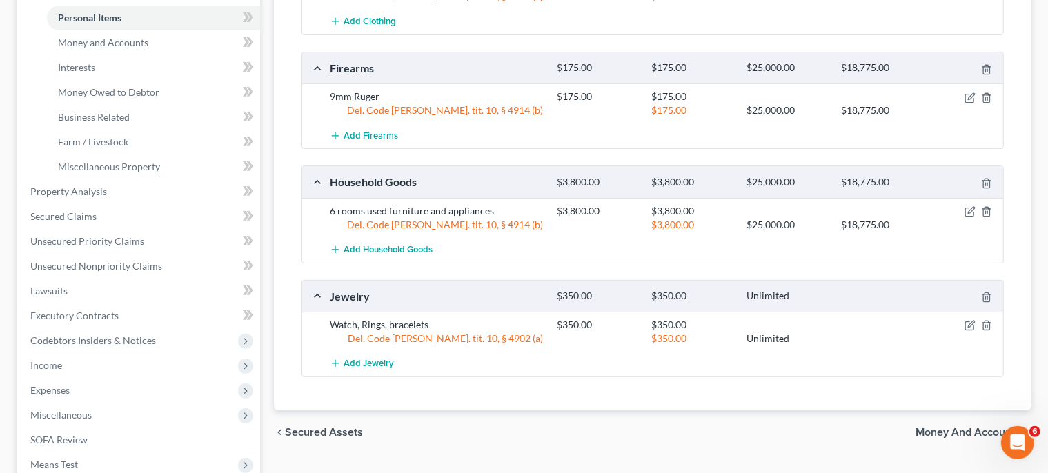
scroll to position [351, 0]
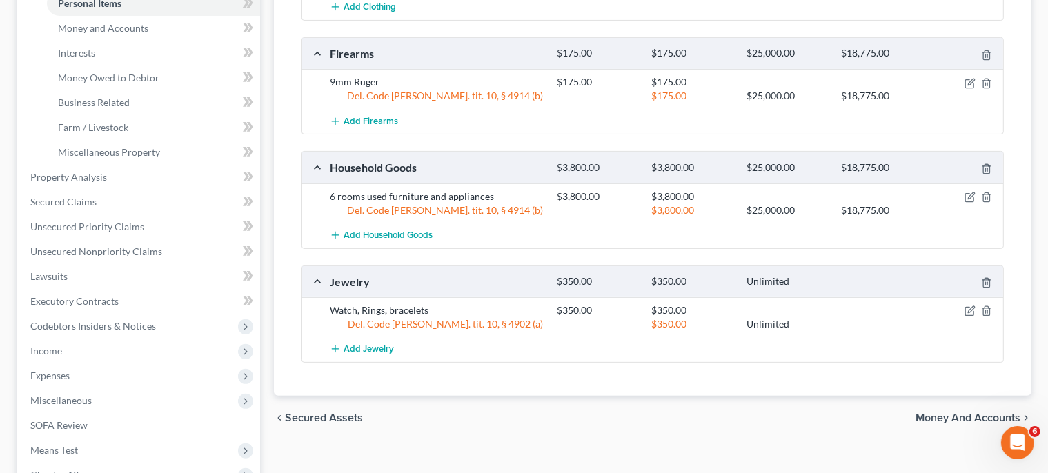
click at [967, 415] on span "Money and Accounts" at bounding box center [968, 418] width 105 height 11
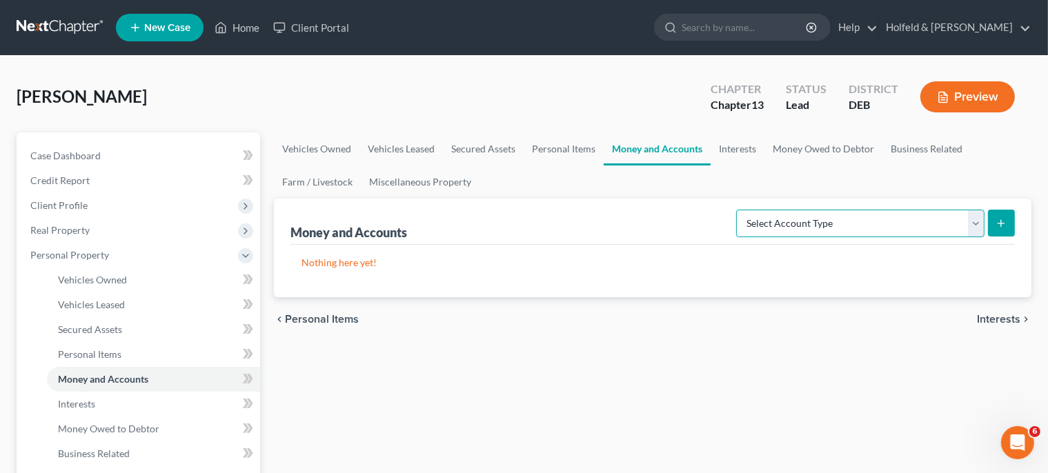
click at [736, 210] on select "Select Account Type Brokerage Cash on Hand Certificates of Deposit Checking Acc…" at bounding box center [860, 224] width 248 height 28
select select "checking"
click option "Checking Account" at bounding box center [0, 0] width 0 height 0
click at [994, 225] on button "submit" at bounding box center [1001, 223] width 27 height 27
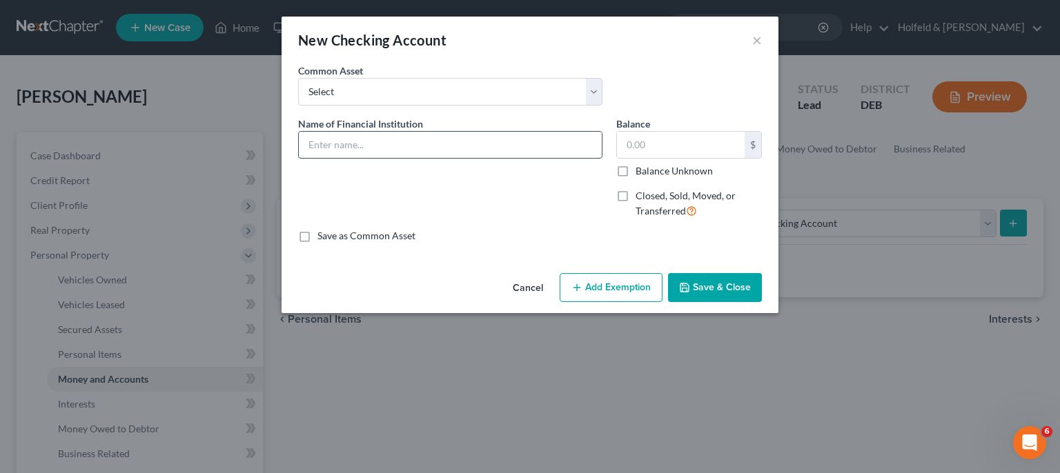
click at [451, 142] on input "text" at bounding box center [450, 145] width 303 height 26
type input "Citizens ***5921"
click at [639, 143] on input "text" at bounding box center [681, 145] width 128 height 26
type input "502.23"
click at [611, 287] on button "Add Exemption" at bounding box center [611, 287] width 103 height 29
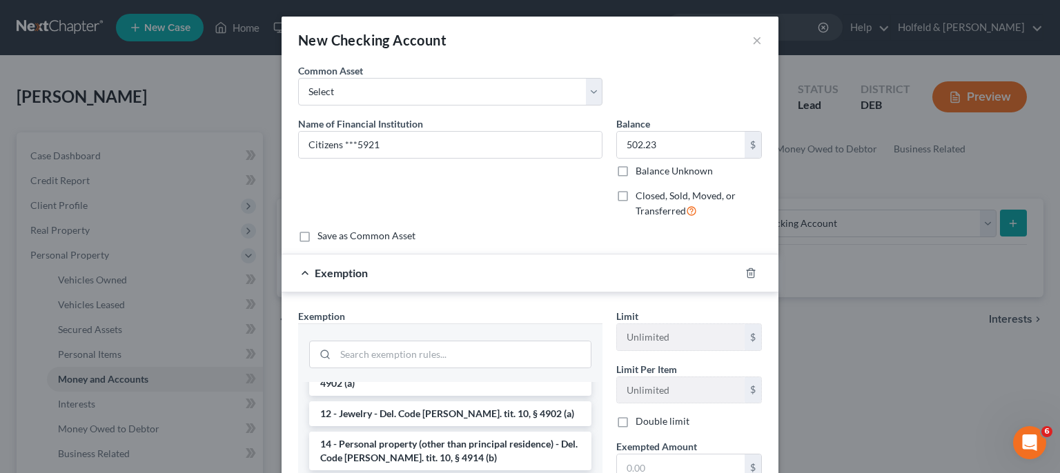
scroll to position [250, 0]
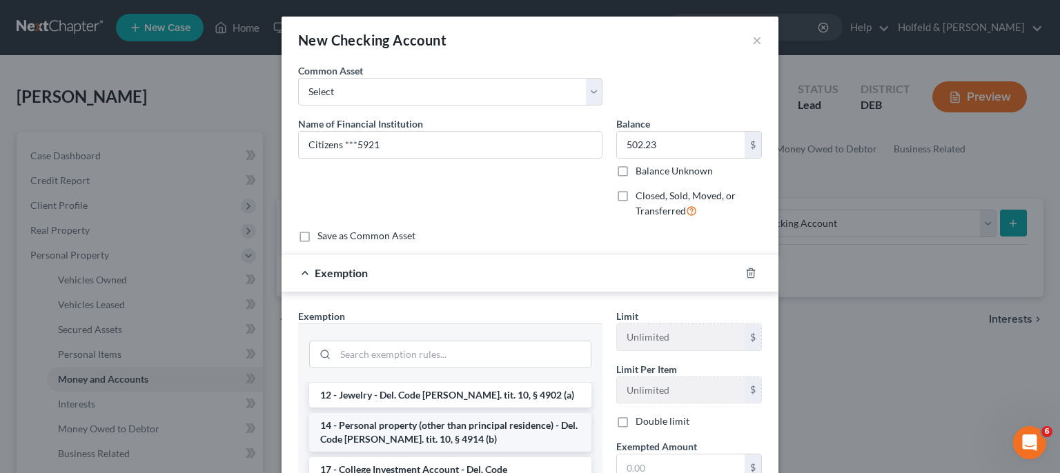
click at [548, 413] on li "14 - Personal property (other than principal residence) - Del. Code [PERSON_NAM…" at bounding box center [450, 432] width 282 height 39
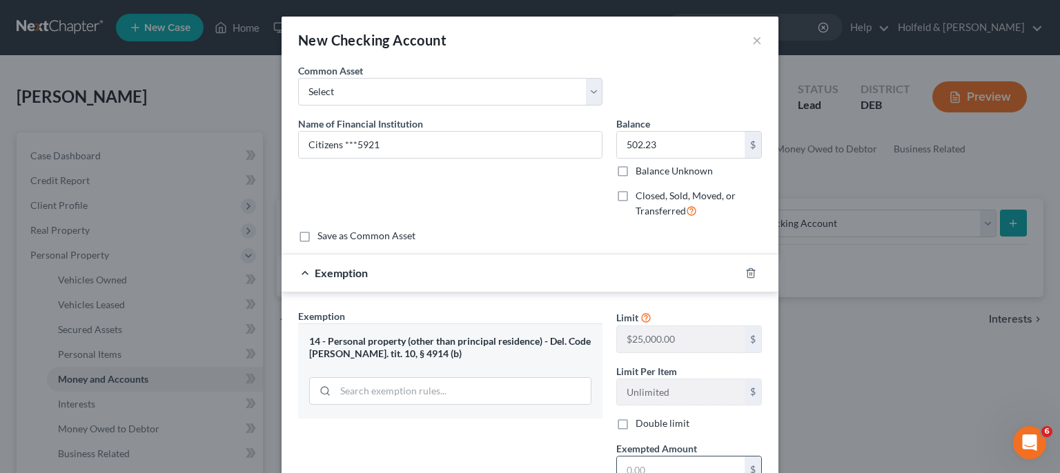
click at [644, 470] on input "text" at bounding box center [681, 470] width 128 height 26
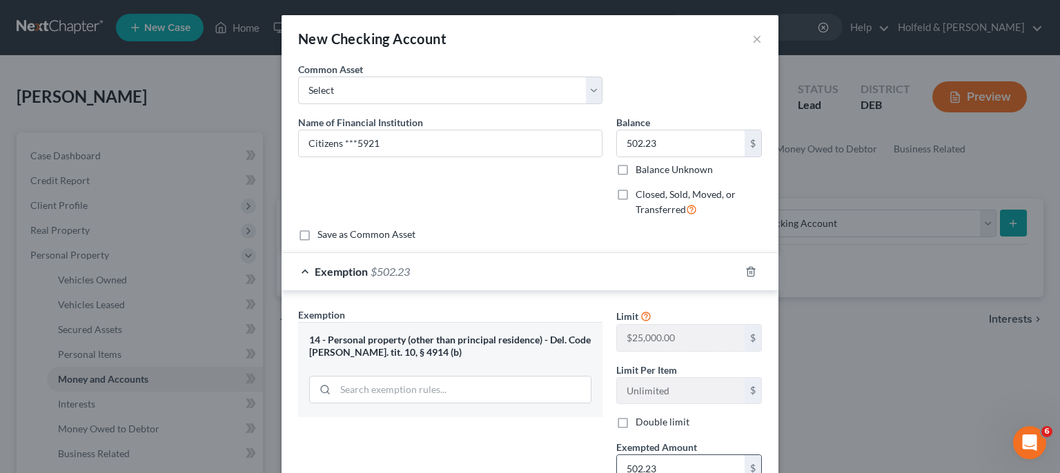
type input "502.23"
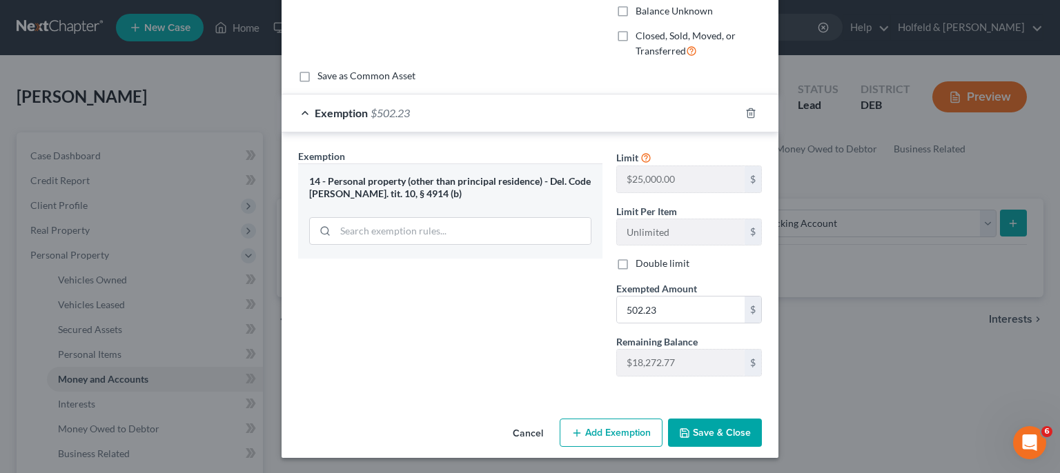
click at [702, 432] on button "Save & Close" at bounding box center [715, 433] width 94 height 29
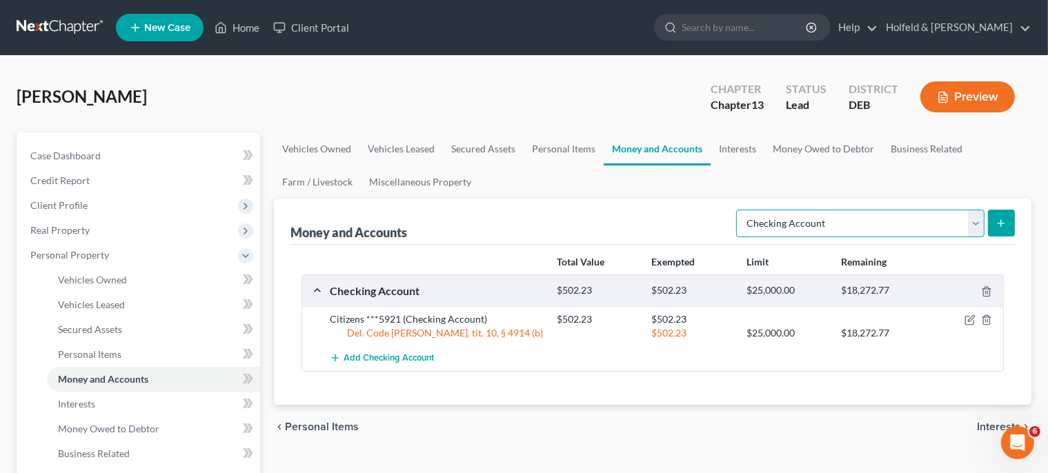
click at [736, 210] on select "Select Account Type Brokerage Cash on Hand Certificates of Deposit Checking Acc…" at bounding box center [860, 224] width 248 height 28
select select "savings"
click option "Savings Account" at bounding box center [0, 0] width 0 height 0
click at [1006, 222] on icon "submit" at bounding box center [1001, 223] width 11 height 11
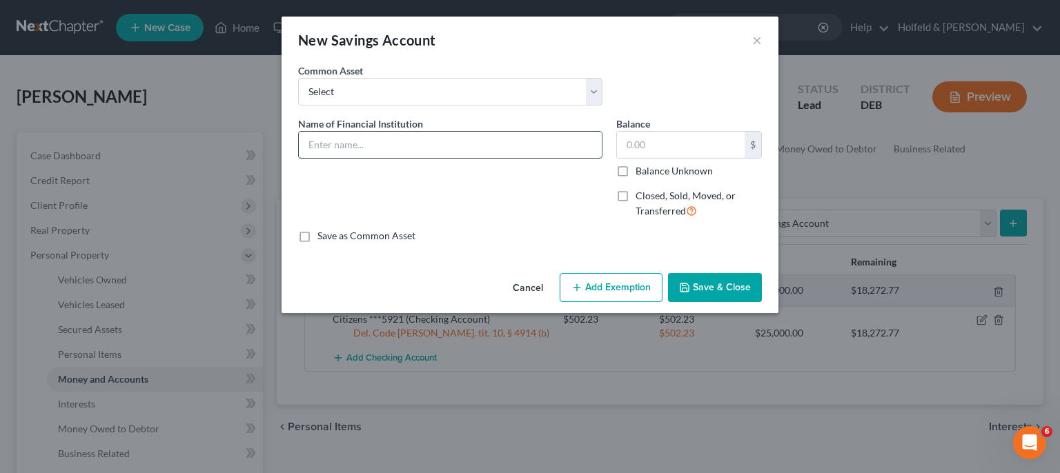
click at [553, 150] on input "text" at bounding box center [450, 145] width 303 height 26
type input "Citizens ***8172"
click at [667, 156] on input "text" at bounding box center [681, 145] width 128 height 26
type input "787.63"
click at [630, 295] on button "Add Exemption" at bounding box center [611, 287] width 103 height 29
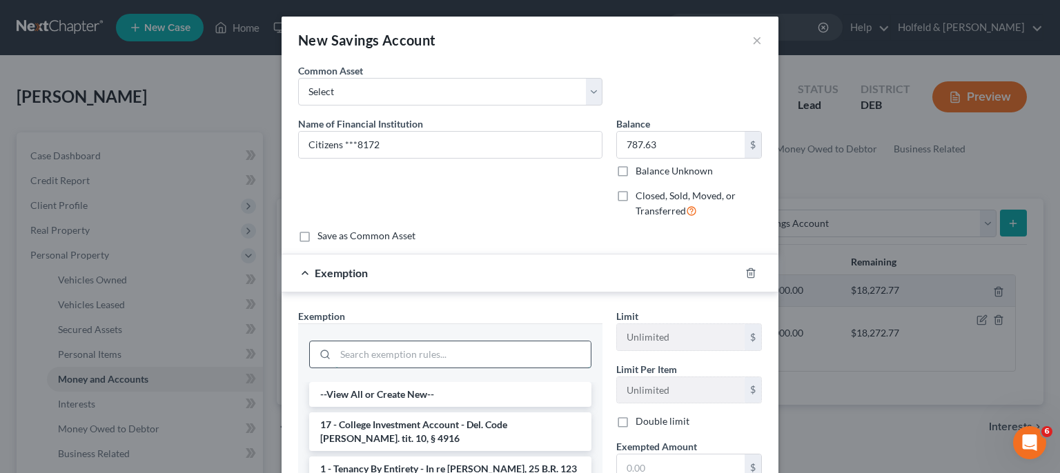
click at [558, 352] on input "search" at bounding box center [462, 355] width 255 height 26
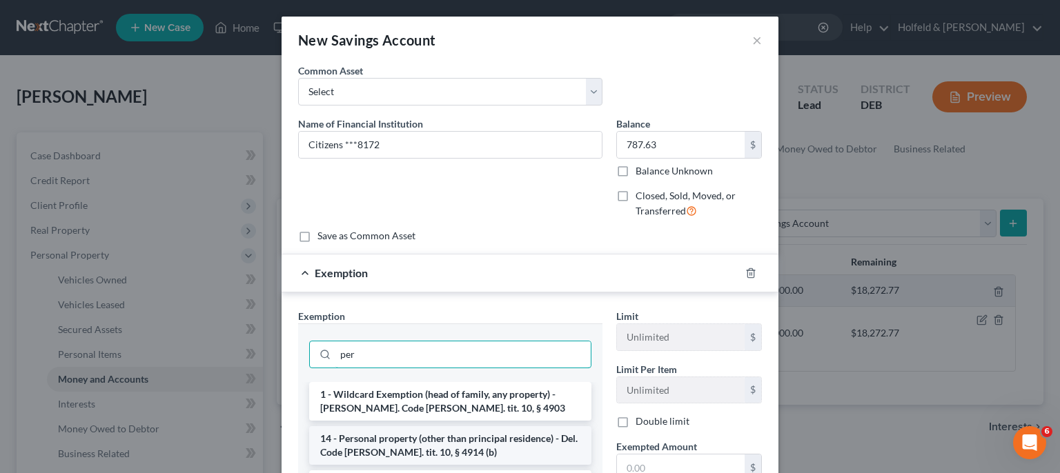
type input "per"
click at [492, 449] on li "14 - Personal property (other than principal residence) - Del. Code [PERSON_NAM…" at bounding box center [450, 445] width 282 height 39
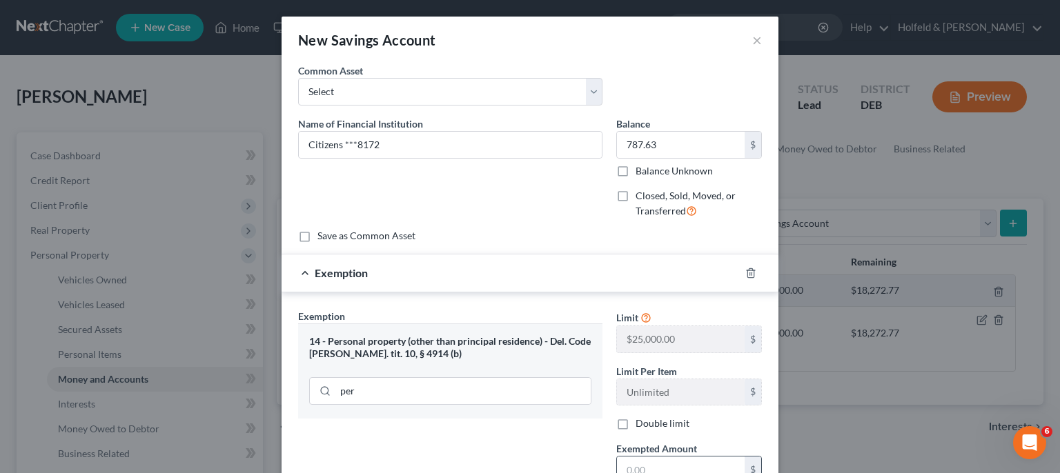
click at [629, 459] on input "text" at bounding box center [681, 470] width 128 height 26
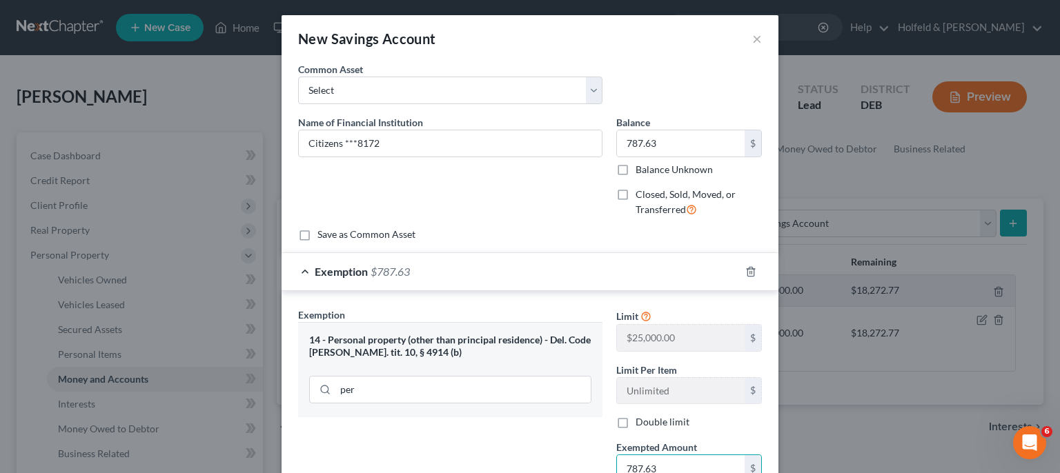
type input "787.63"
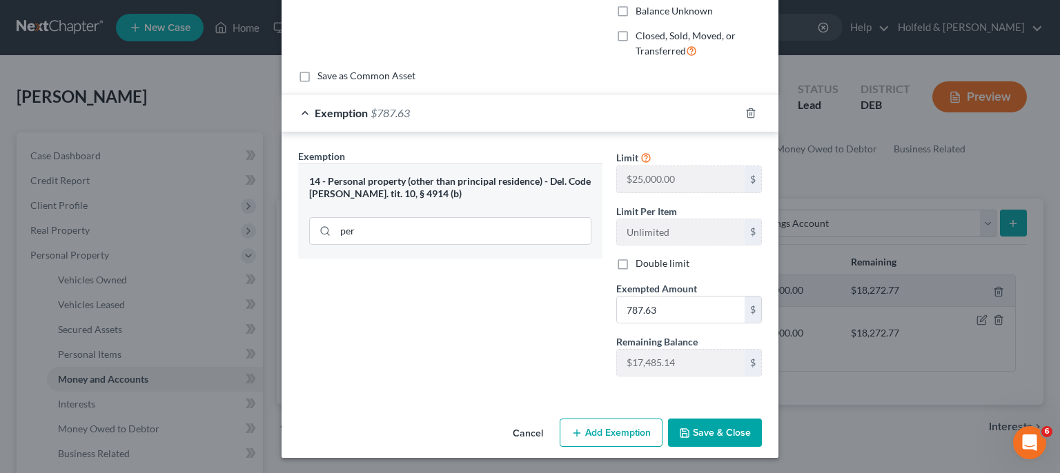
click at [718, 419] on button "Save & Close" at bounding box center [715, 433] width 94 height 29
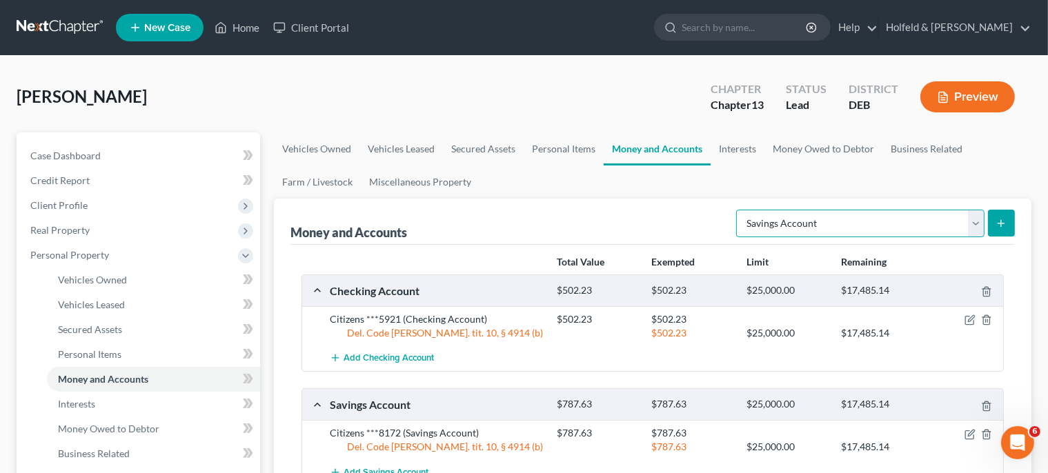
click at [736, 210] on select "Select Account Type Brokerage Cash on Hand Certificates of Deposit Checking Acc…" at bounding box center [860, 224] width 248 height 28
click option "Savings Account" at bounding box center [0, 0] width 0 height 0
click at [994, 222] on button "submit" at bounding box center [1001, 223] width 27 height 27
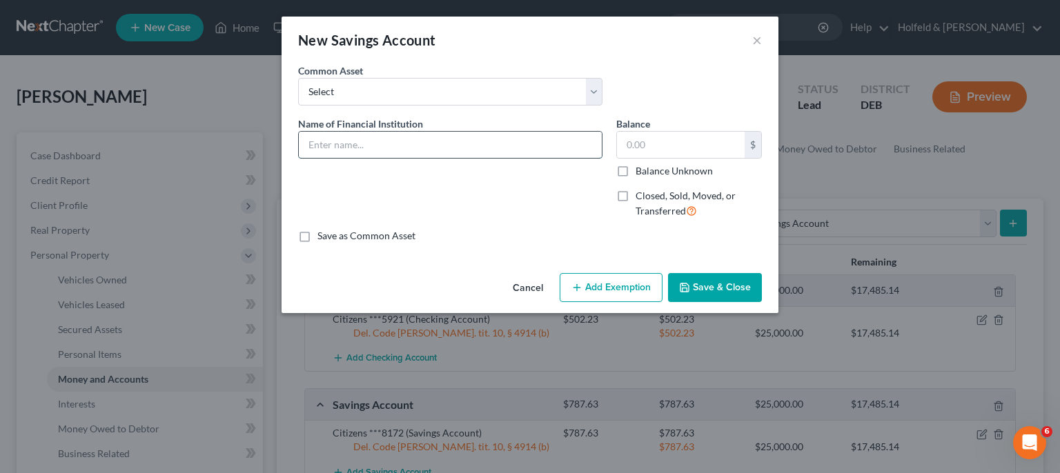
click at [544, 148] on input "text" at bounding box center [450, 145] width 303 height 26
type input "Citizens ***0721"
click at [691, 143] on input "text" at bounding box center [681, 145] width 128 height 26
click at [631, 143] on input "732.74" at bounding box center [681, 145] width 128 height 26
type input "832.74"
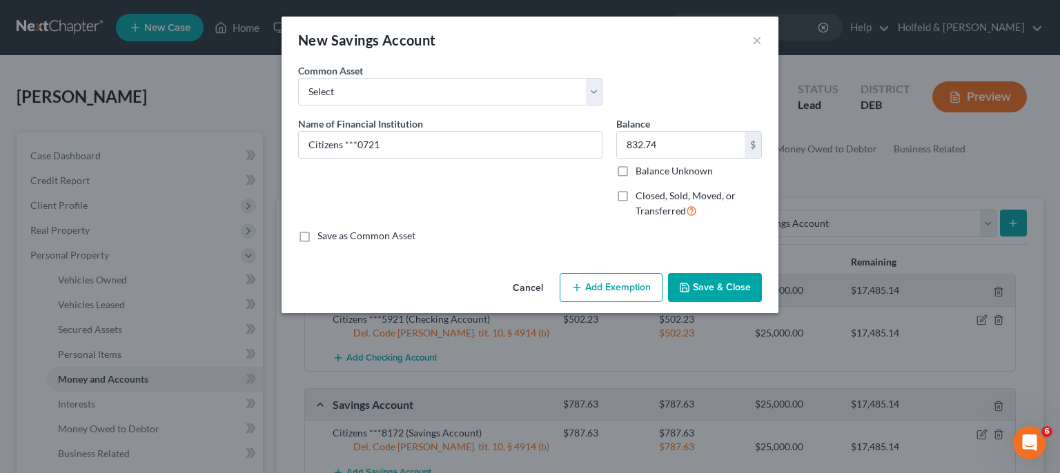
click at [636, 296] on button "Add Exemption" at bounding box center [611, 287] width 103 height 29
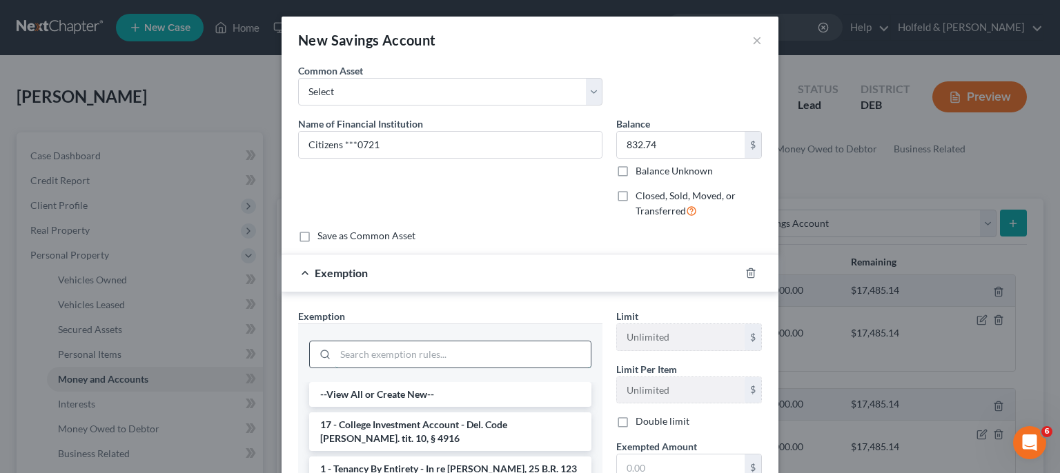
click at [490, 355] on input "search" at bounding box center [462, 355] width 255 height 26
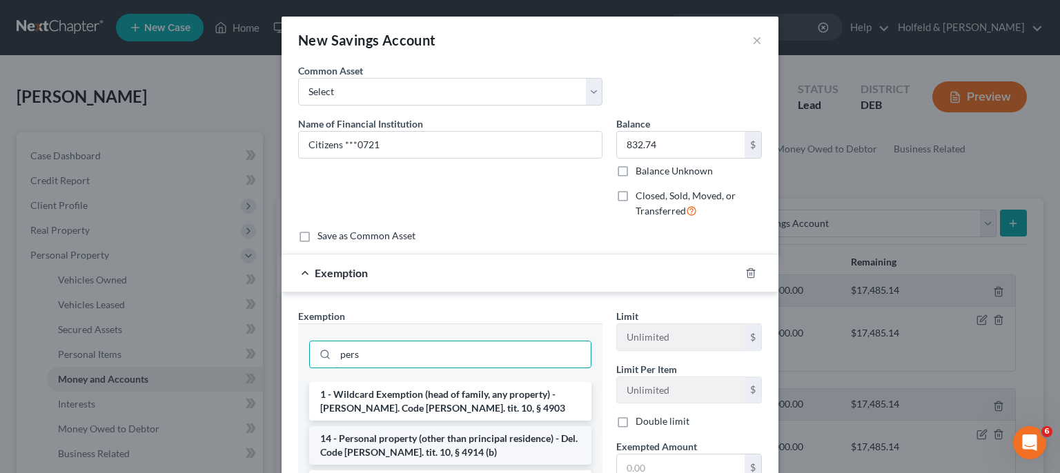
type input "pers"
click at [469, 444] on li "14 - Personal property (other than principal residence) - Del. Code [PERSON_NAM…" at bounding box center [450, 445] width 282 height 39
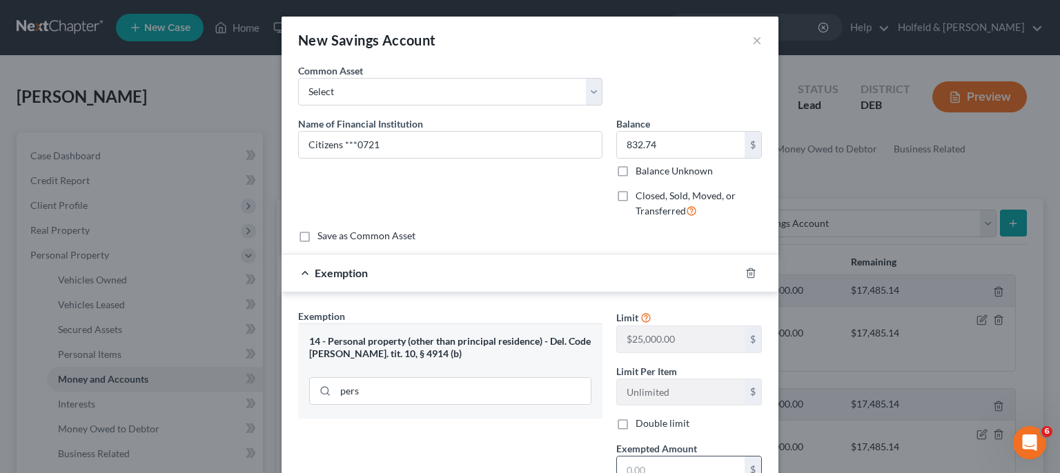
click at [689, 461] on input "text" at bounding box center [681, 470] width 128 height 26
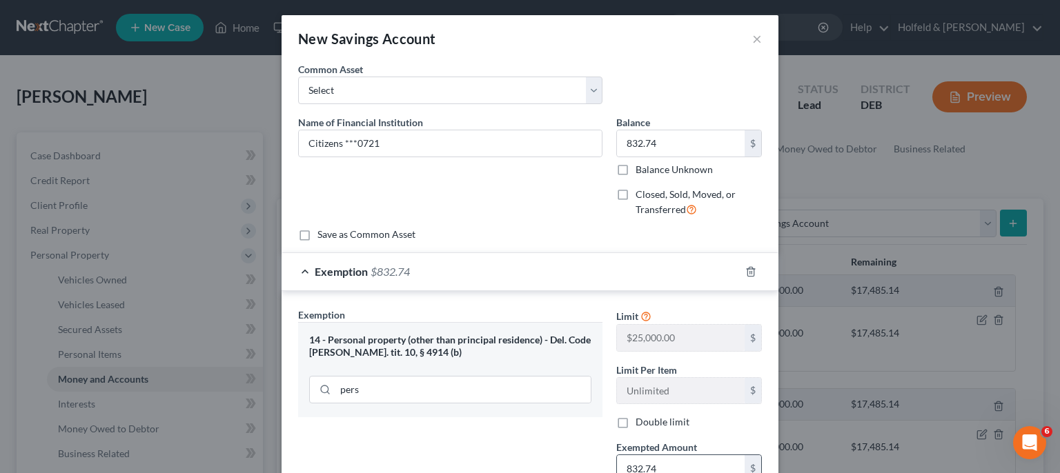
type input "832.74"
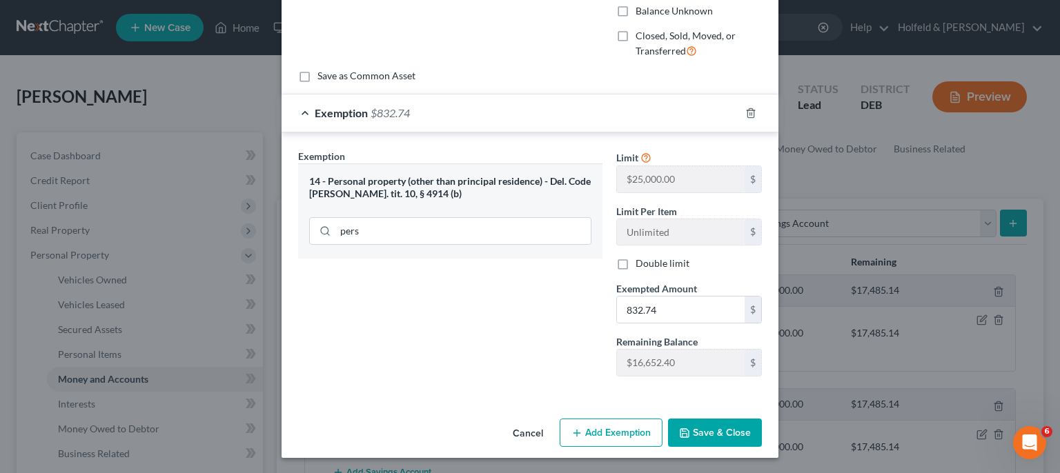
click at [699, 448] on div "Cancel Add Exemption Save & Close" at bounding box center [530, 436] width 497 height 46
click at [698, 440] on button "Save & Close" at bounding box center [715, 433] width 94 height 29
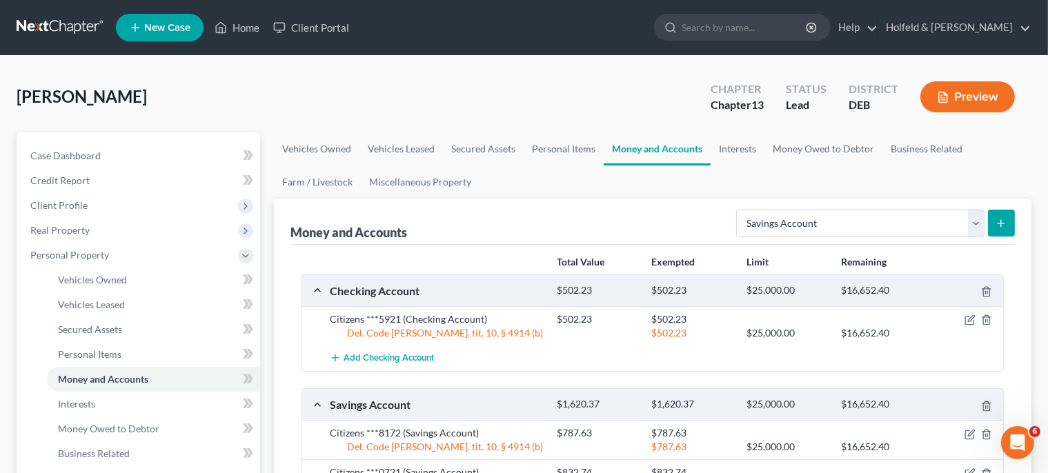
click at [1012, 220] on button "submit" at bounding box center [1001, 223] width 27 height 27
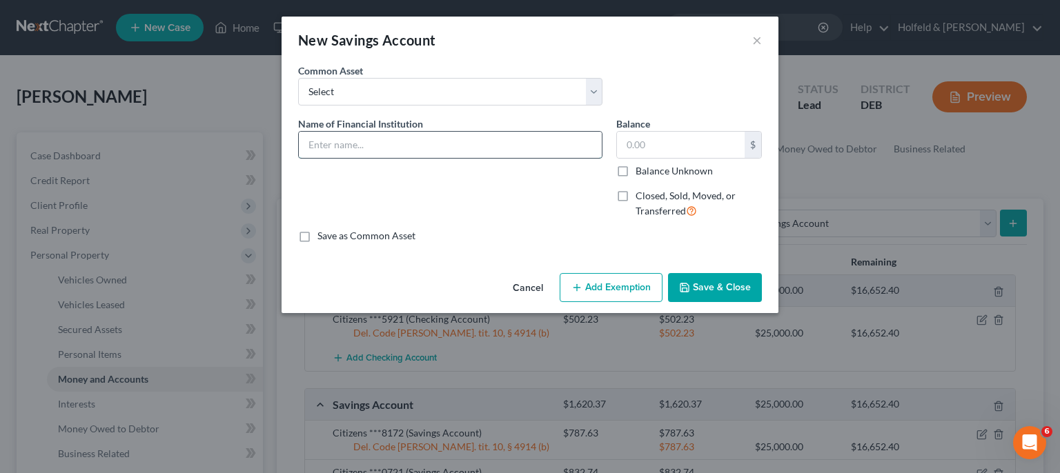
click at [466, 142] on input "text" at bounding box center [450, 145] width 303 height 26
type input "Del-One***2374"
click at [673, 143] on input "text" at bounding box center [681, 145] width 128 height 26
type input "1,277.00"
click at [626, 288] on button "Add Exemption" at bounding box center [611, 287] width 103 height 29
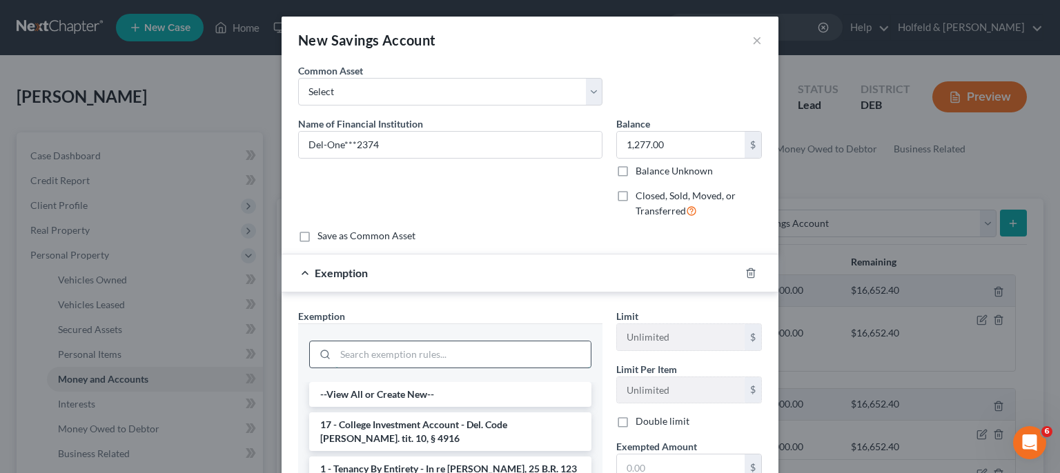
click at [522, 358] on input "search" at bounding box center [462, 355] width 255 height 26
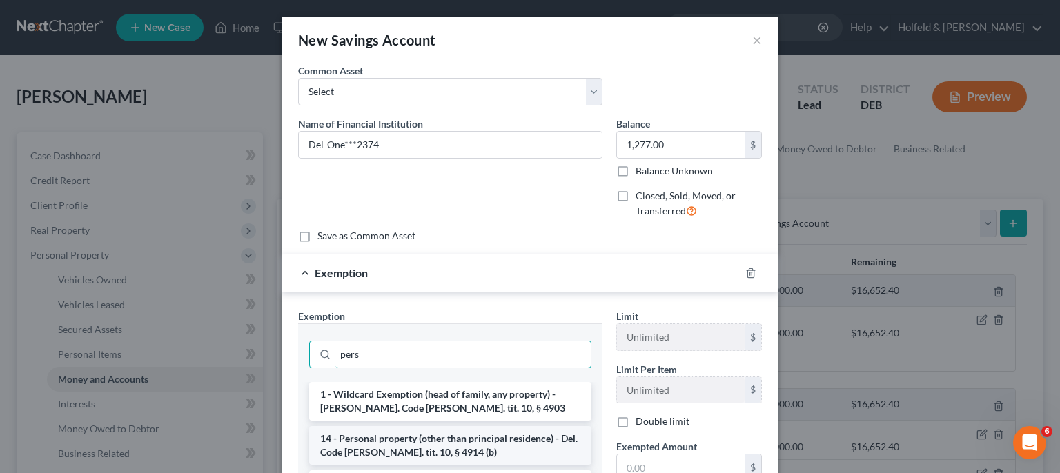
type input "pers"
click at [484, 455] on li "14 - Personal property (other than principal residence) - Del. Code [PERSON_NAM…" at bounding box center [450, 445] width 282 height 39
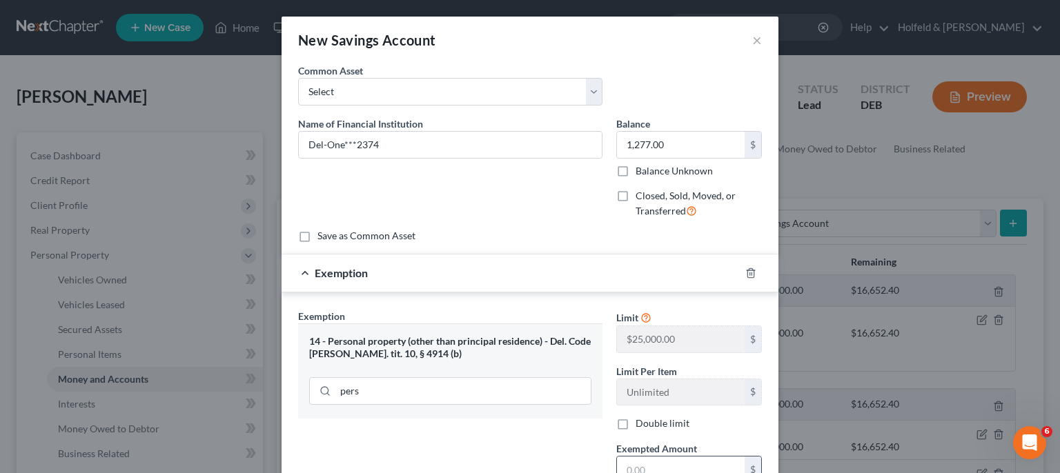
click at [631, 460] on input "text" at bounding box center [681, 470] width 128 height 26
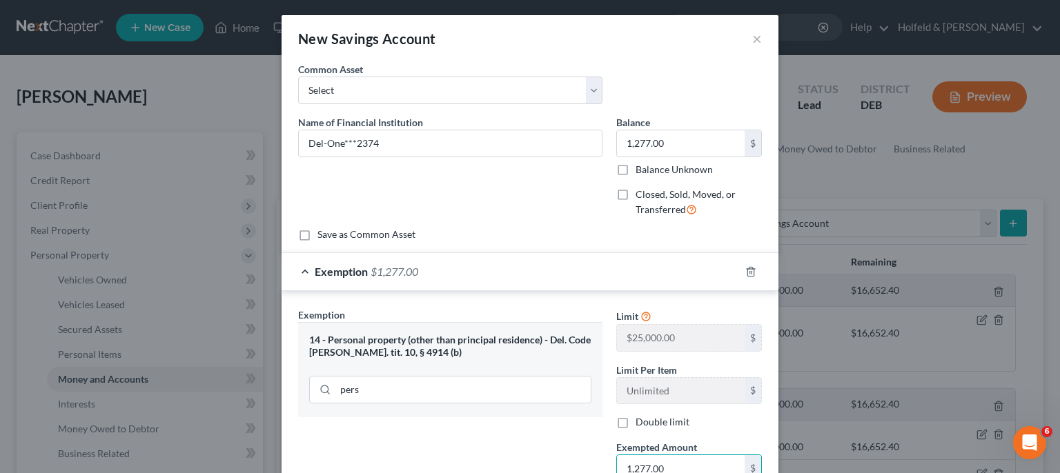
type input "1,277.00"
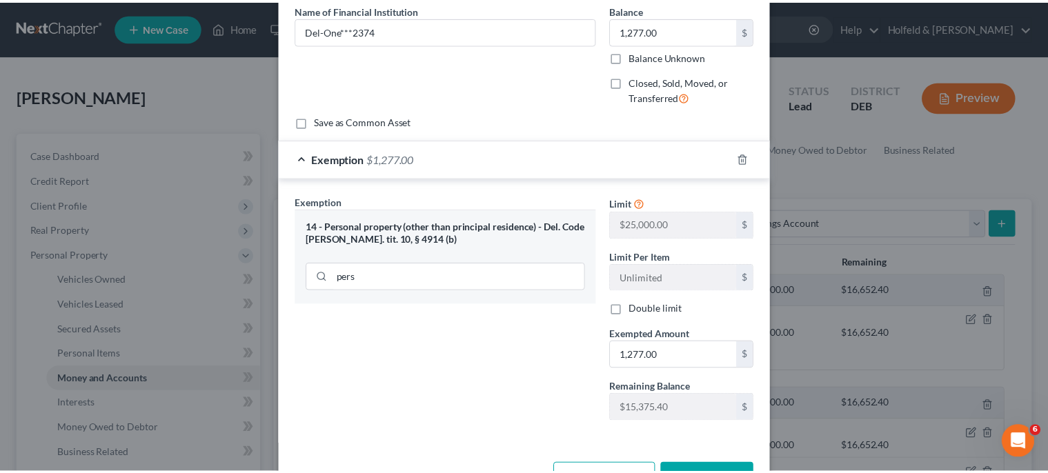
scroll to position [120, 0]
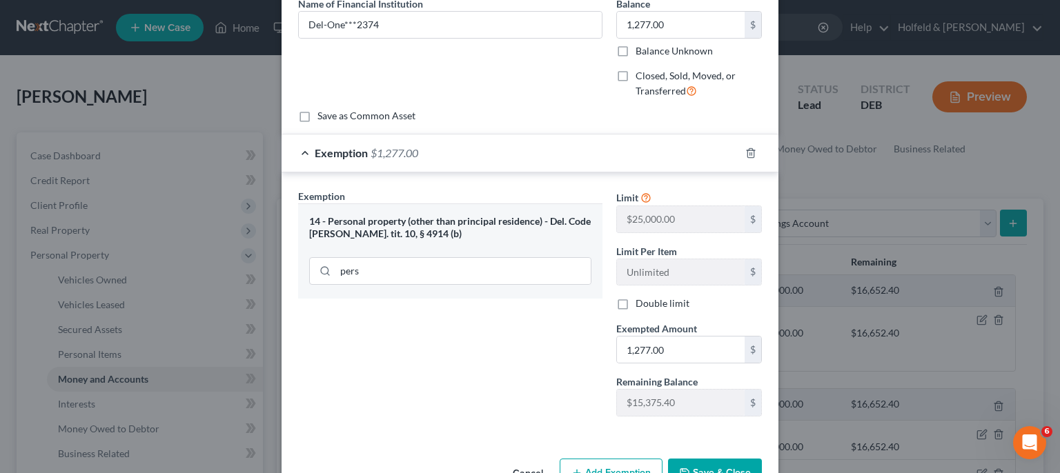
click at [702, 460] on button "Save & Close" at bounding box center [715, 473] width 94 height 29
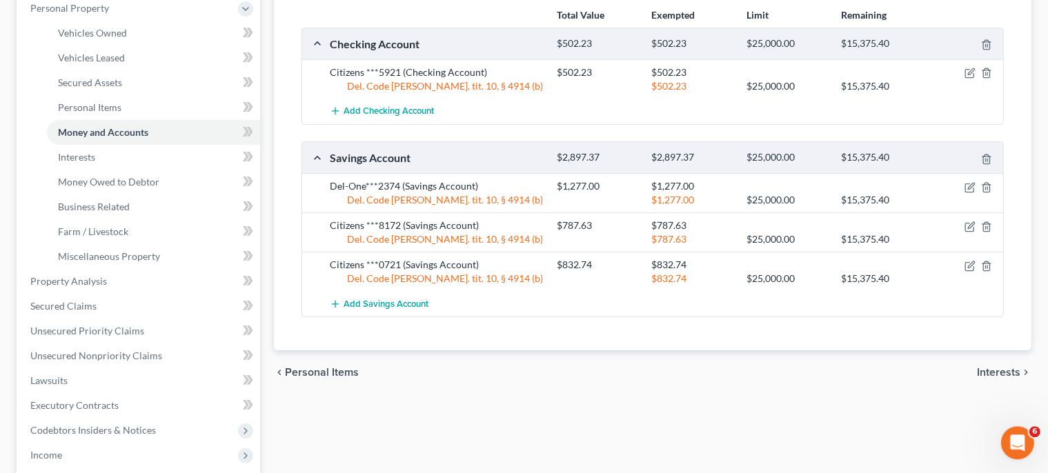
scroll to position [257, 0]
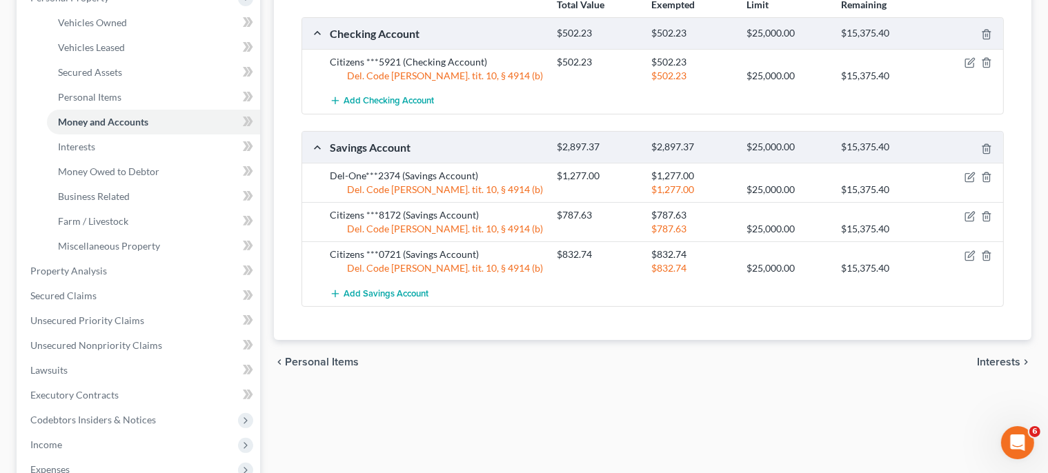
click at [1009, 368] on div "chevron_left Personal Items Interests chevron_right" at bounding box center [653, 362] width 758 height 44
click at [1011, 352] on div "chevron_left Personal Items Interests chevron_right" at bounding box center [653, 362] width 758 height 44
click at [1010, 357] on span "Interests" at bounding box center [998, 362] width 43 height 11
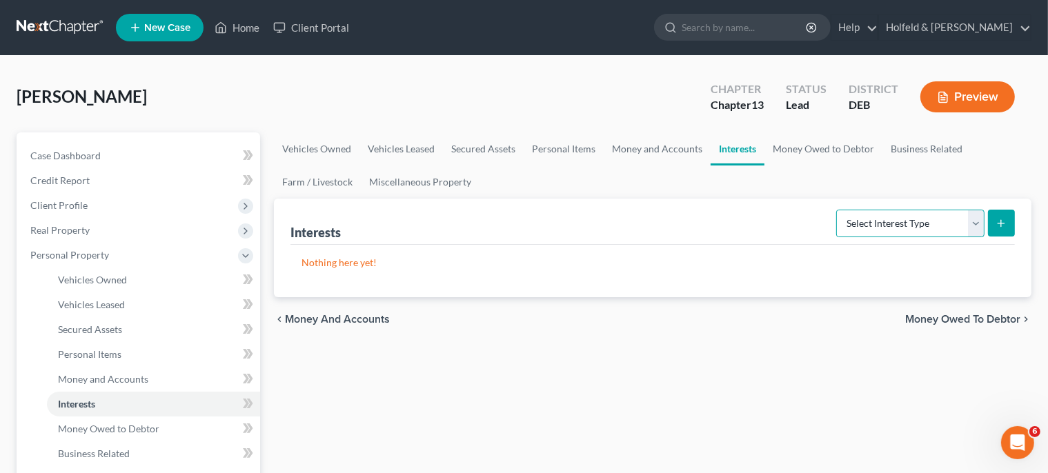
click at [836, 210] on select "Select Interest Type 401K Annuity Bond Education IRA Government Bond Government…" at bounding box center [910, 224] width 148 height 28
select select "other_retirement_plan"
click option "Other Retirement Plan" at bounding box center [0, 0] width 0 height 0
click at [1001, 225] on icon "submit" at bounding box center [1001, 223] width 11 height 11
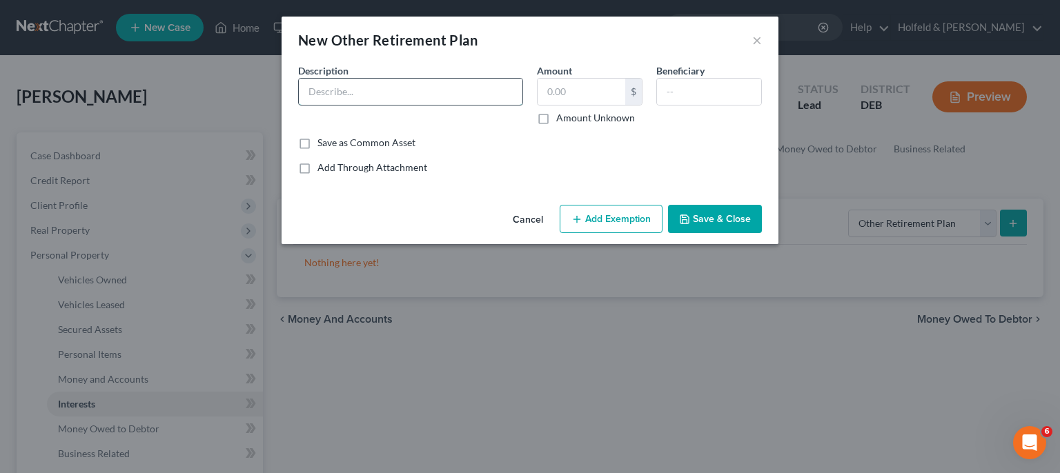
click at [477, 88] on input "text" at bounding box center [411, 92] width 224 height 26
type input "[PERSON_NAME] & [PERSON_NAME] Profit [PERSON_NAME]"
type input "253,701.00"
click at [617, 213] on button "Add Exemption" at bounding box center [611, 219] width 103 height 29
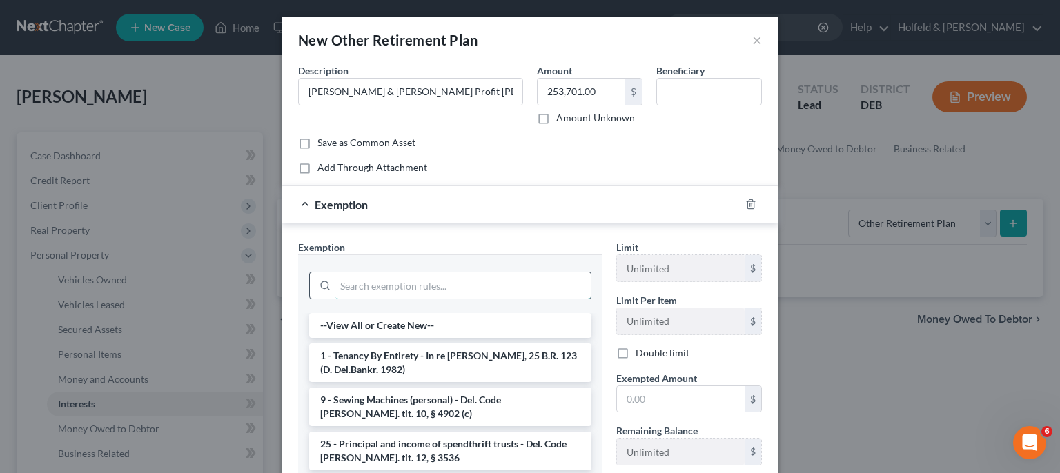
click at [490, 279] on input "search" at bounding box center [462, 286] width 255 height 26
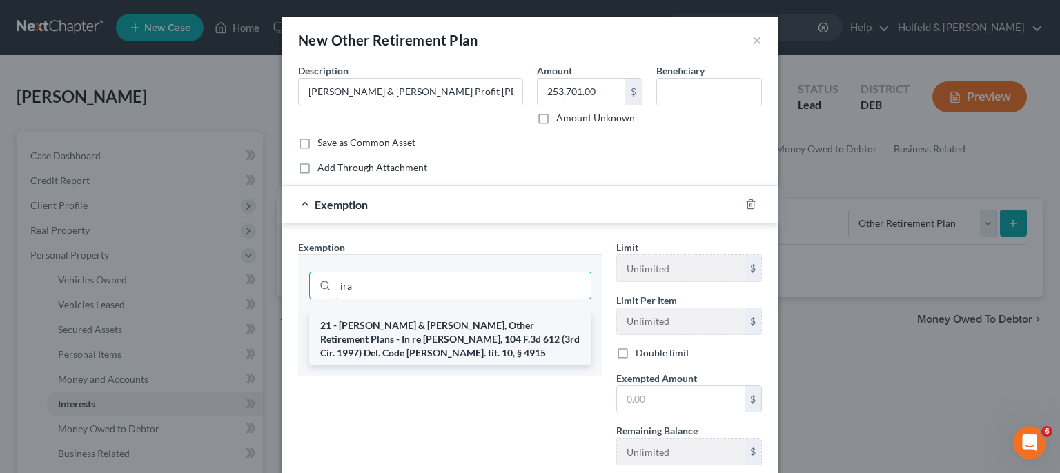
type input "ira"
click at [480, 324] on li "21 - [PERSON_NAME] & [PERSON_NAME], Other Retirement Plans - In re [PERSON_NAME…" at bounding box center [450, 339] width 282 height 52
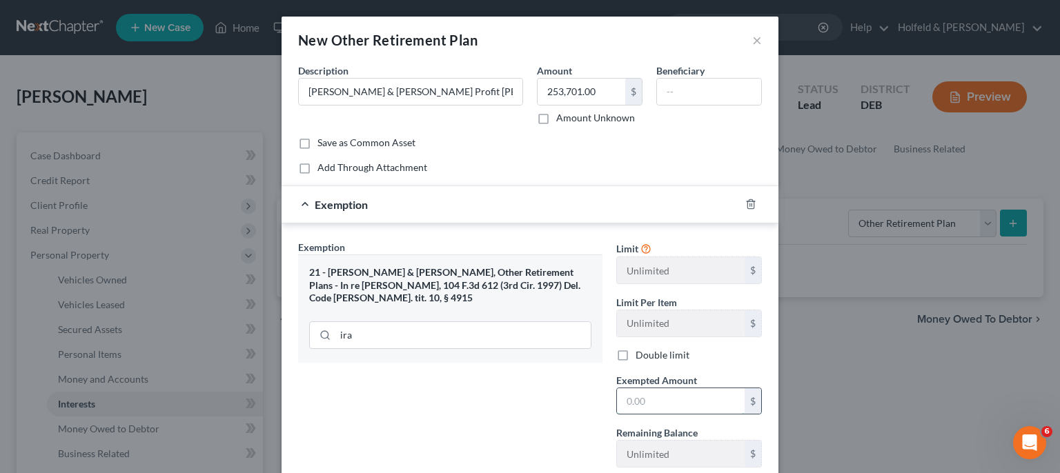
click at [645, 403] on input "text" at bounding box center [681, 402] width 128 height 26
type input "253,701.00"
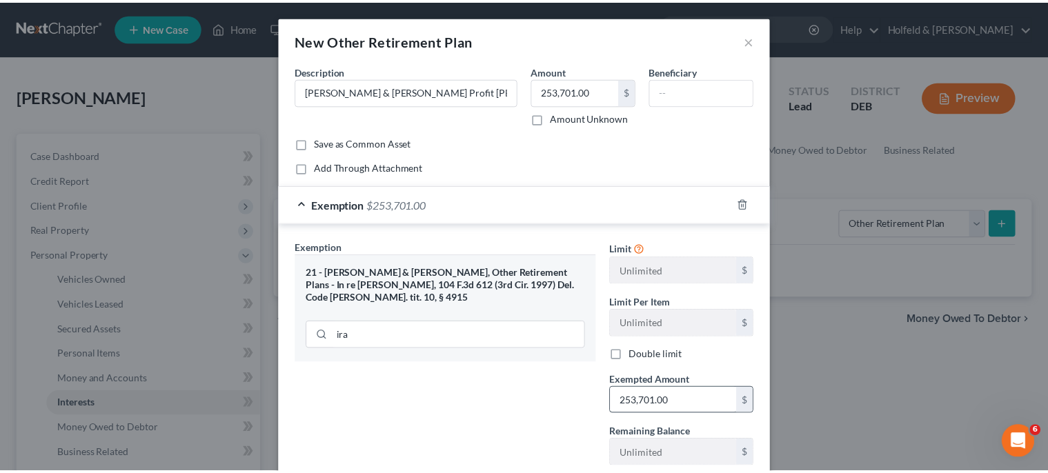
scroll to position [91, 0]
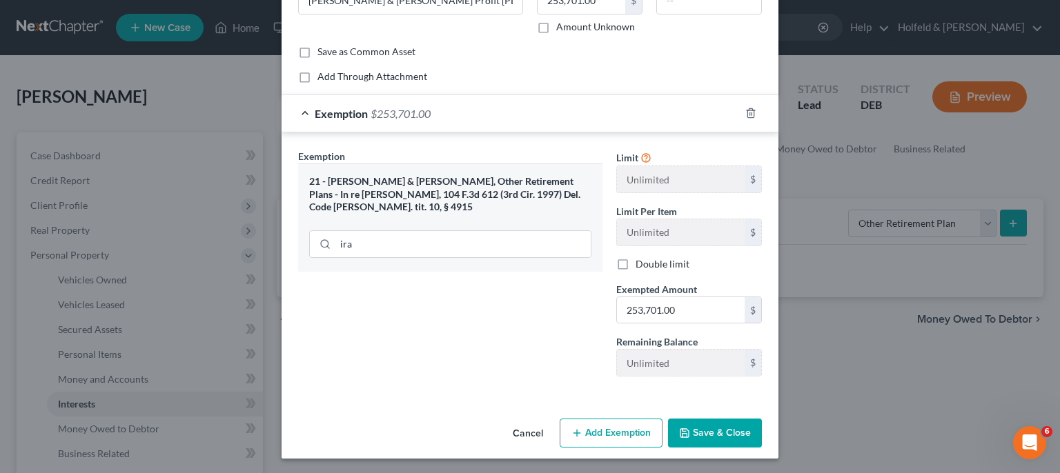
click at [711, 431] on button "Save & Close" at bounding box center [715, 433] width 94 height 29
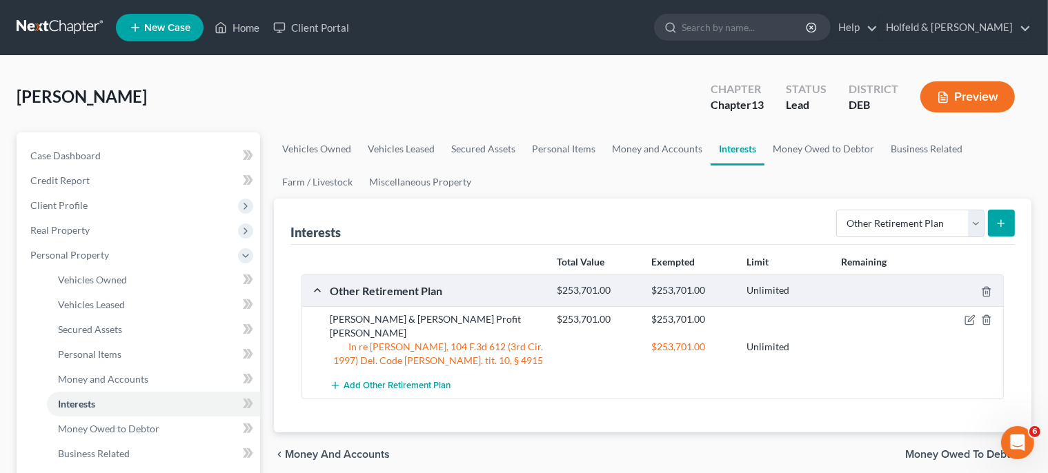
click at [945, 449] on span "Money Owed to Debtor" at bounding box center [962, 454] width 115 height 11
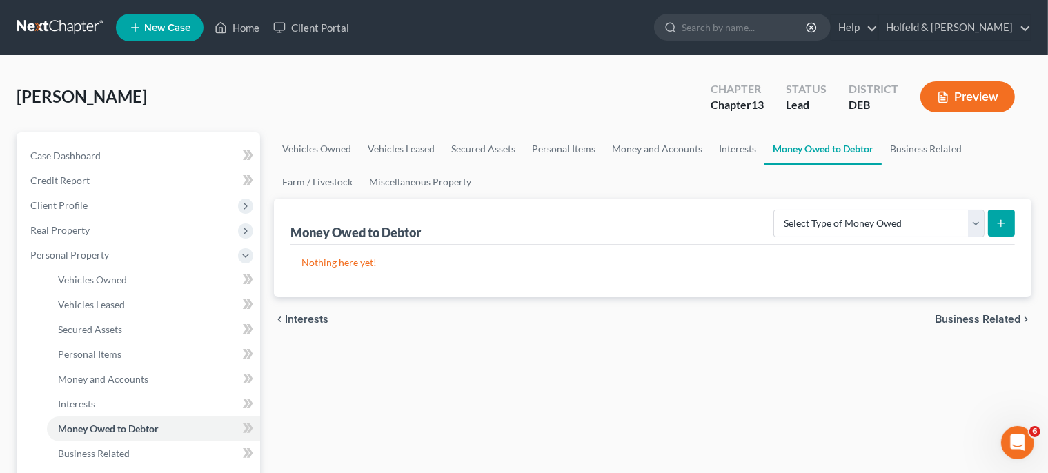
click at [983, 315] on span "Business Related" at bounding box center [978, 319] width 86 height 11
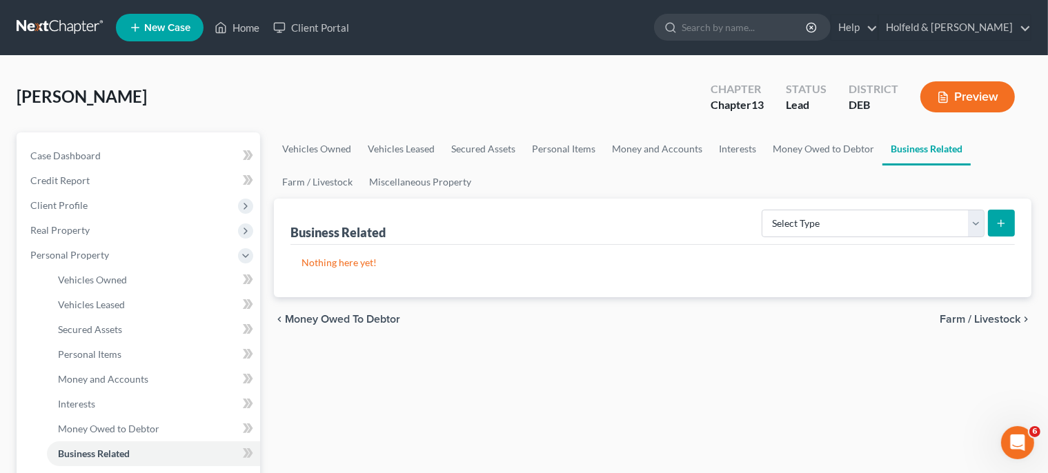
click at [983, 315] on span "Farm / Livestock" at bounding box center [980, 319] width 81 height 11
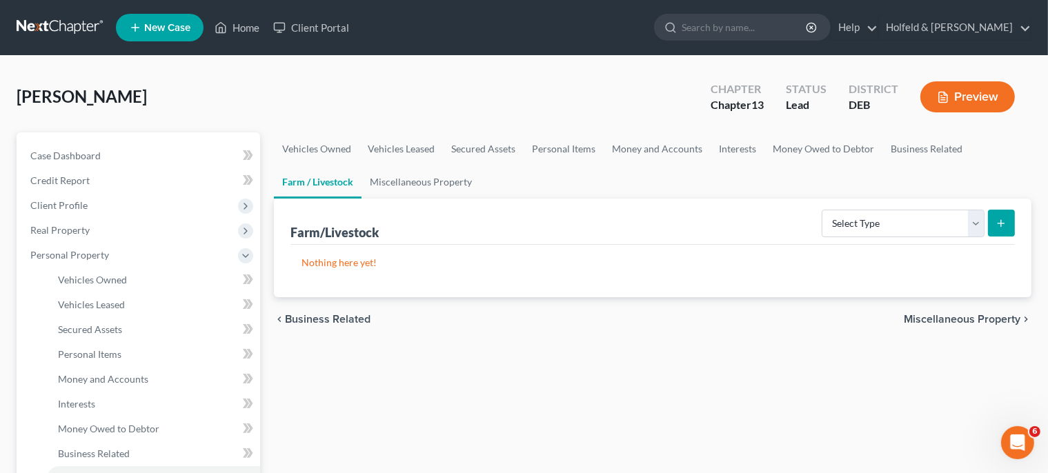
click at [983, 315] on span "Miscellaneous Property" at bounding box center [962, 319] width 117 height 11
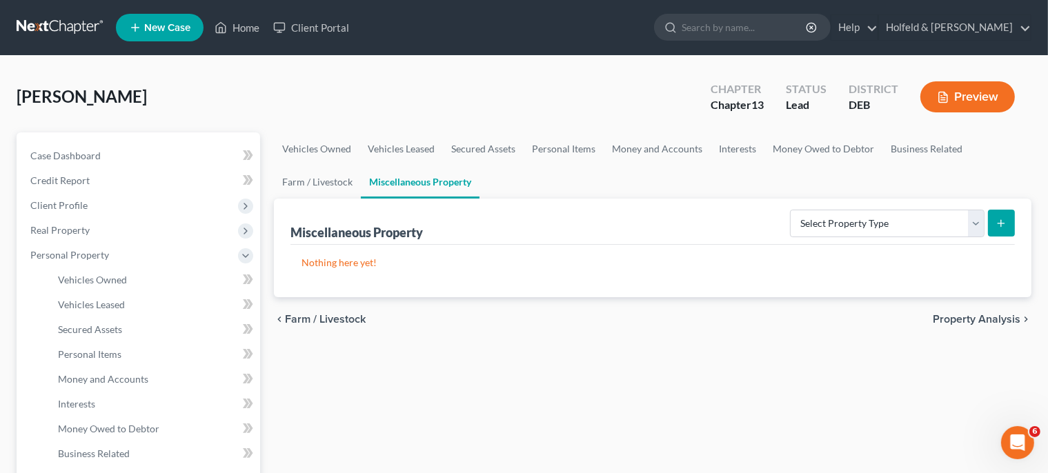
click at [983, 315] on span "Property Analysis" at bounding box center [977, 319] width 88 height 11
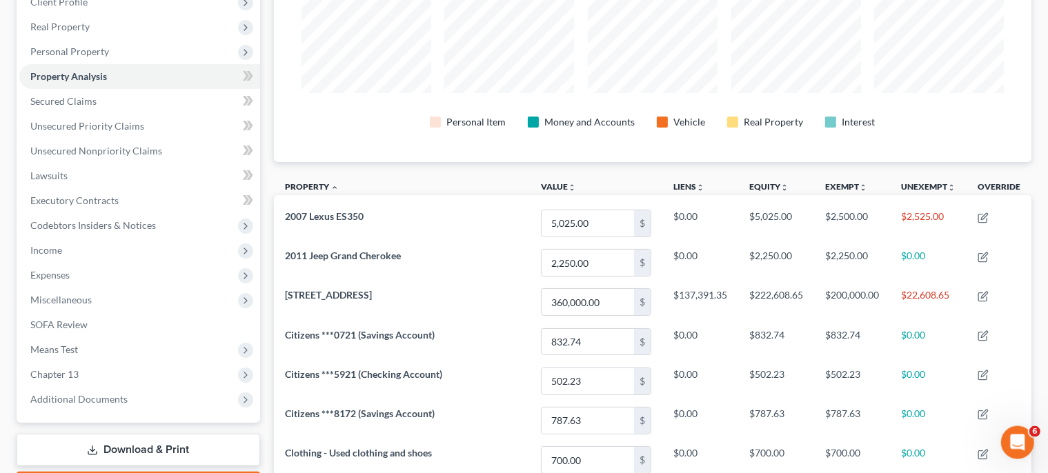
scroll to position [213, 0]
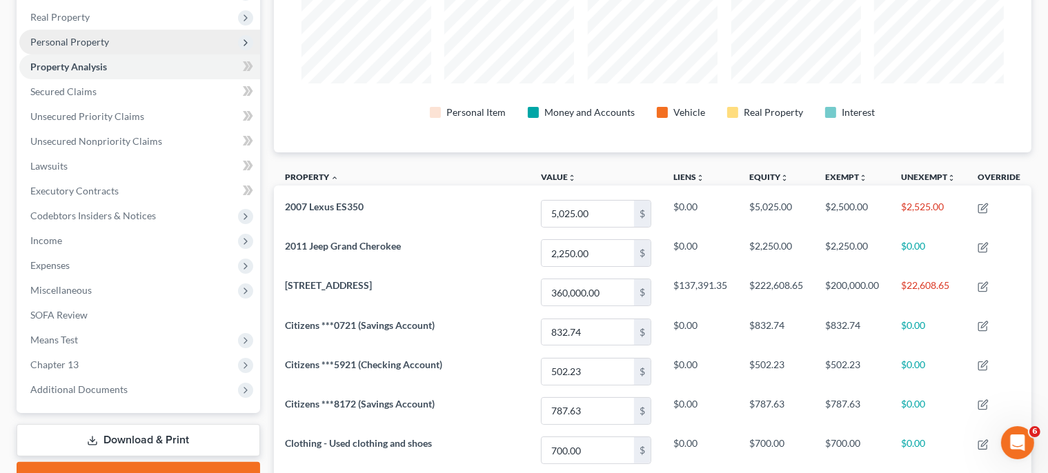
click at [136, 36] on span "Personal Property" at bounding box center [139, 42] width 241 height 25
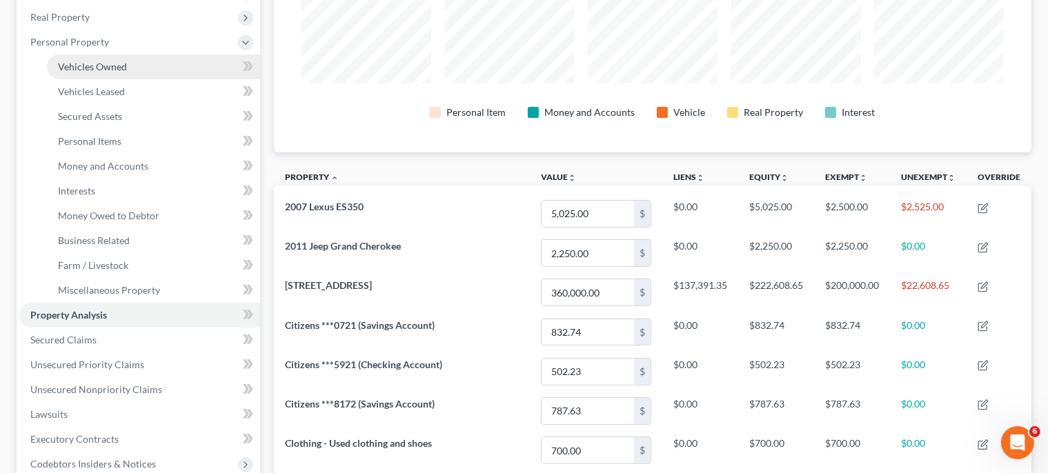
click at [131, 61] on link "Vehicles Owned" at bounding box center [153, 67] width 213 height 25
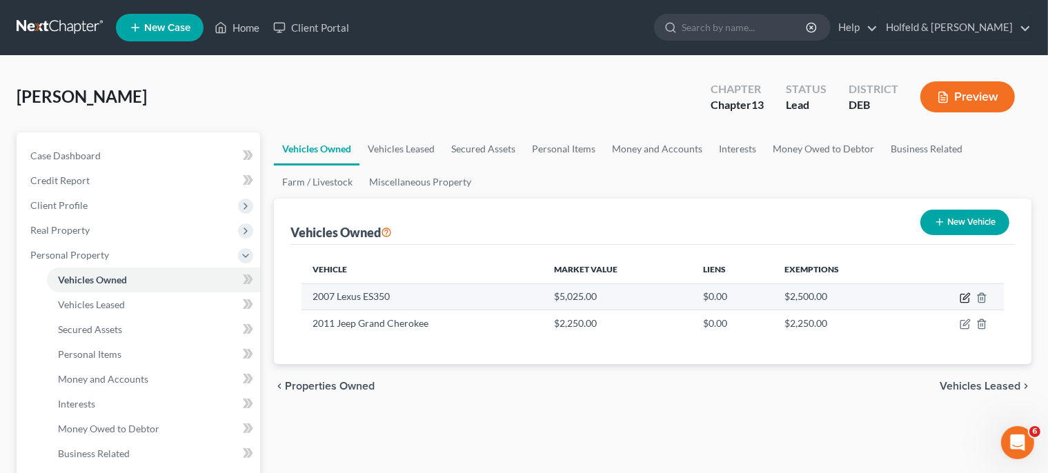
click at [963, 295] on icon "button" at bounding box center [965, 298] width 11 height 11
select select "0"
select select "19"
select select "2"
select select "0"
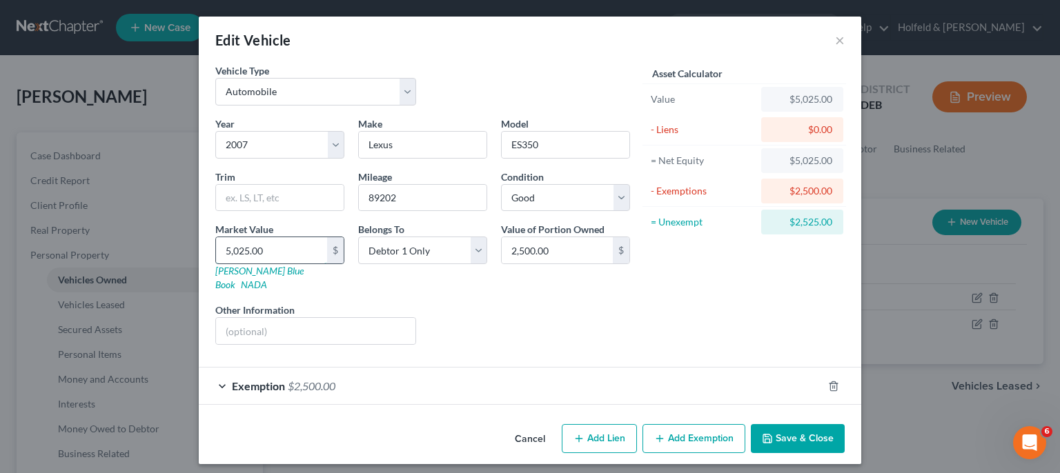
drag, startPoint x: 304, startPoint y: 255, endPoint x: 154, endPoint y: 264, distance: 150.0
click at [216, 264] on input "5,025.00" at bounding box center [271, 250] width 111 height 26
type input ",025.00"
type input "025.00"
type input "25.00"
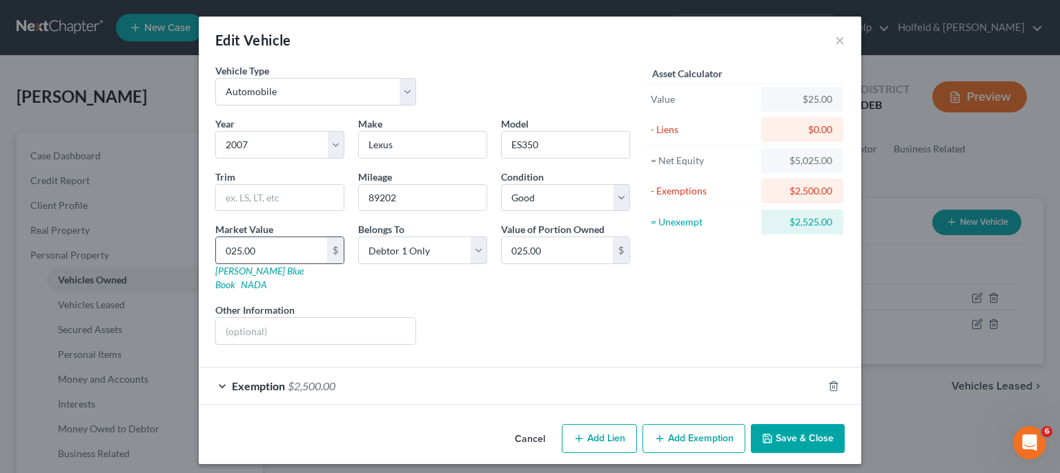
type input "25.00"
type input "5.00"
type input ".00"
type input "0.00"
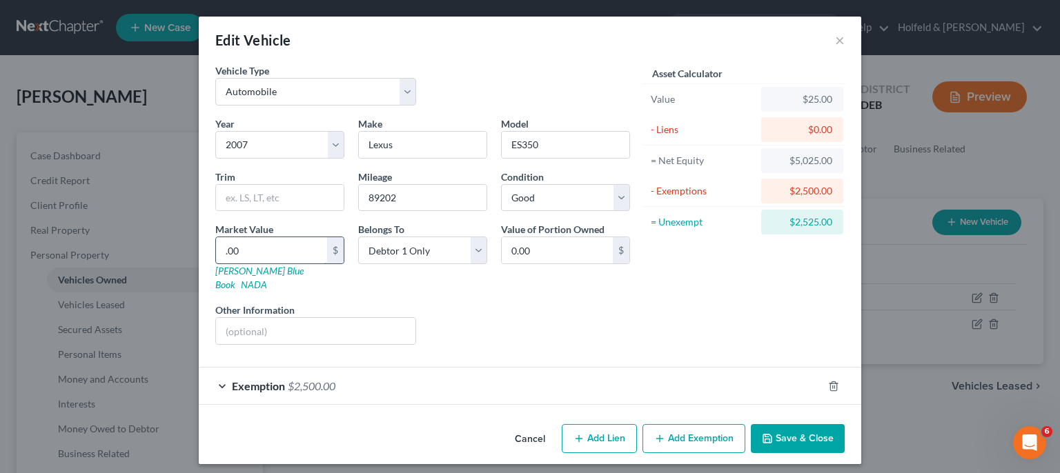
type input "00"
type input "00.00"
type input "0"
type input "0.00"
type input "2"
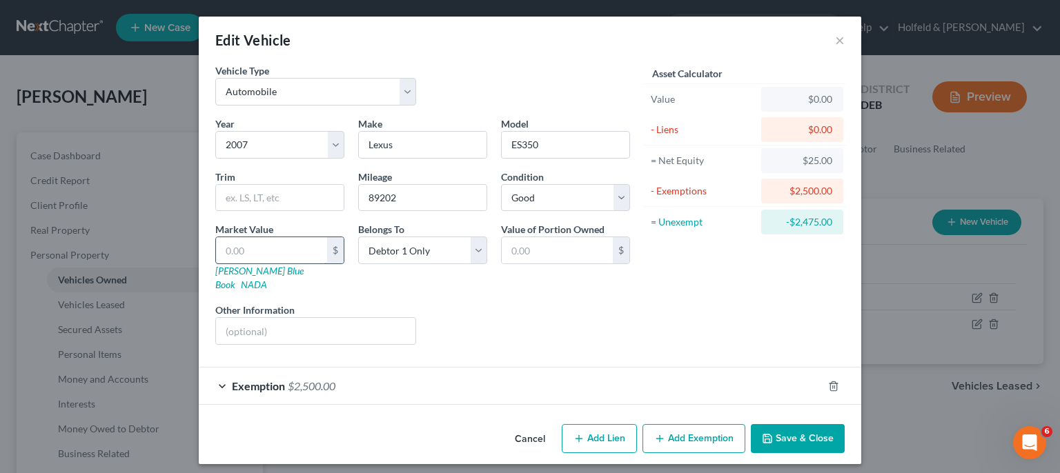
type input "2.00"
type input "25"
type input "25.00"
type input "250"
type input "250.00"
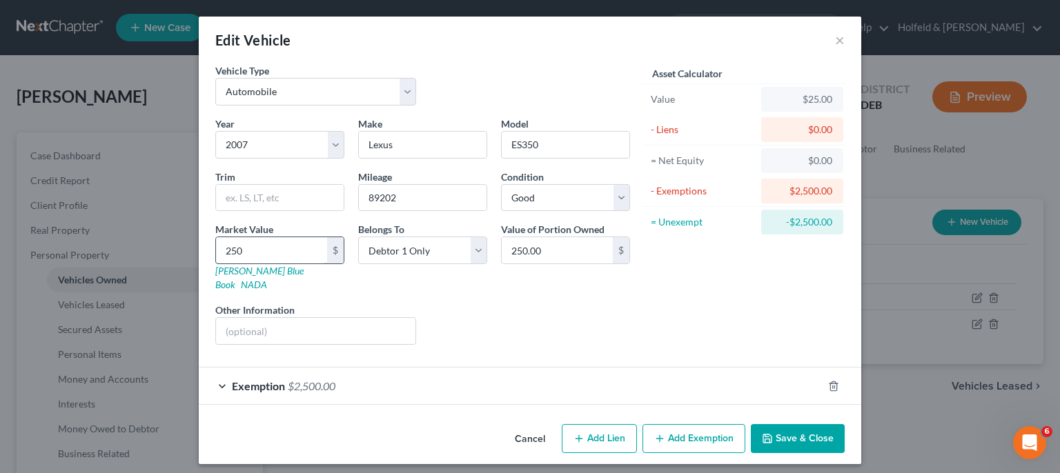
type input "2500"
type input "2,500.00"
click at [805, 432] on button "Save & Close" at bounding box center [798, 438] width 94 height 29
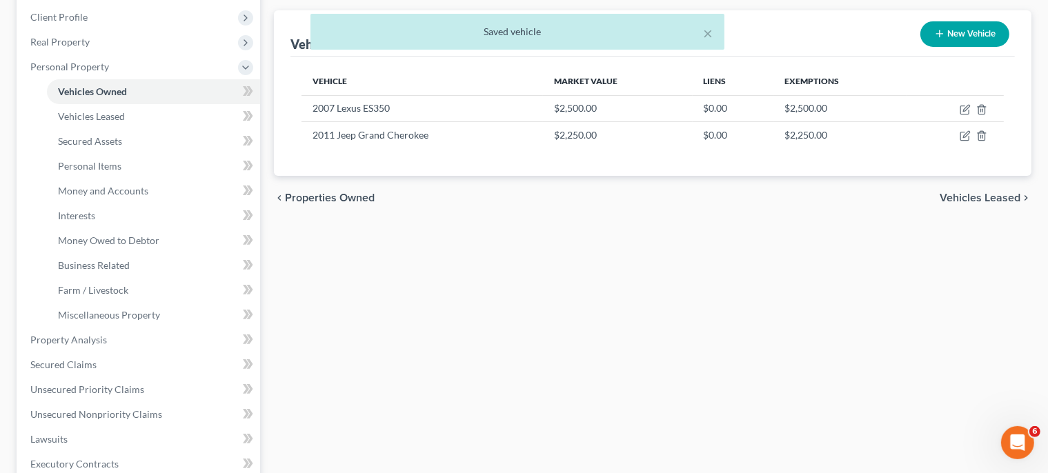
scroll to position [213, 0]
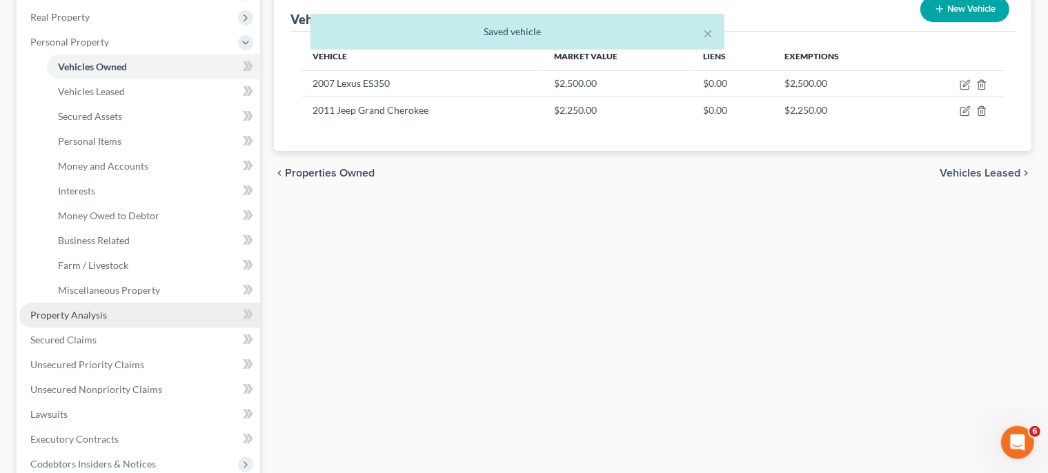
click at [51, 307] on link "Property Analysis" at bounding box center [139, 315] width 241 height 25
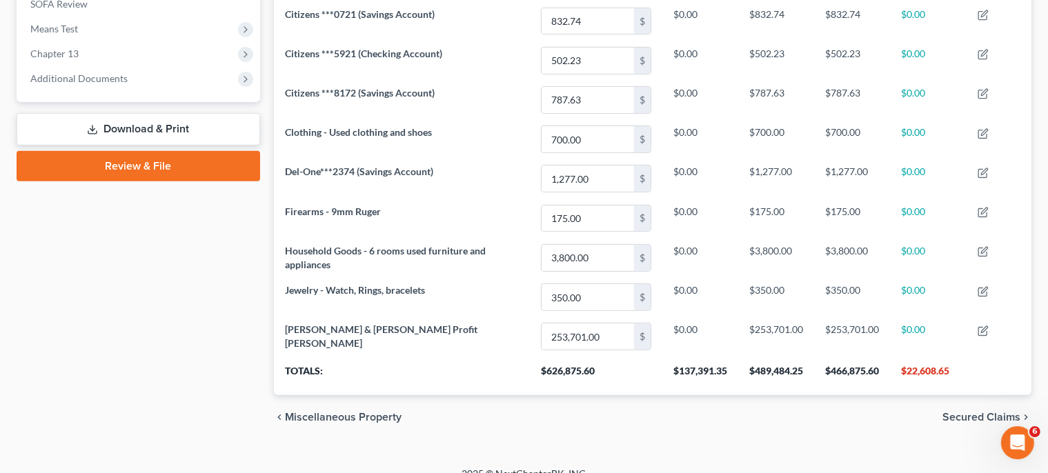
scroll to position [540, 0]
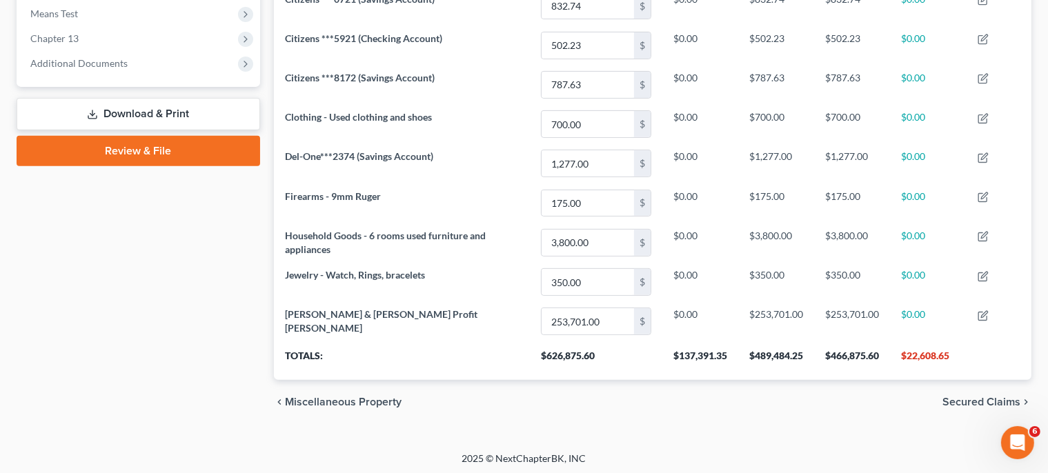
click at [981, 399] on span "Secured Claims" at bounding box center [982, 402] width 78 height 11
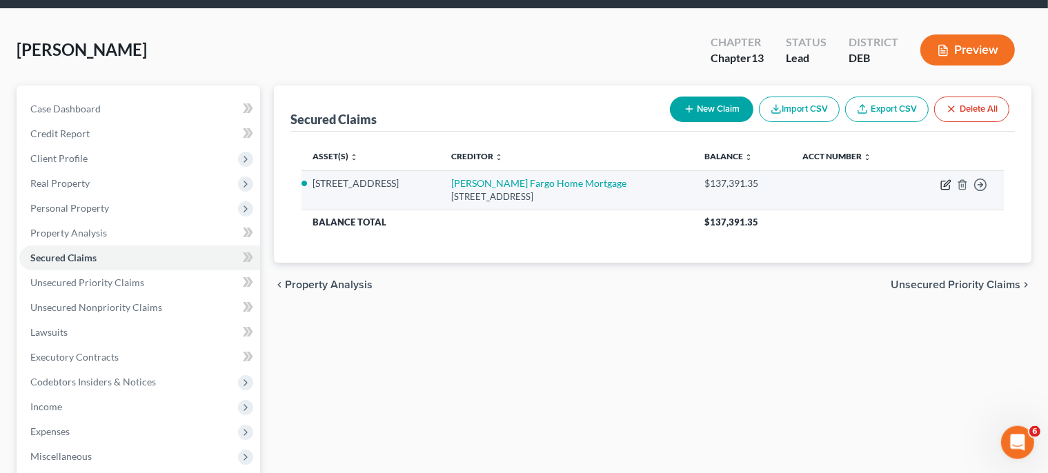
click at [945, 184] on icon "button" at bounding box center [947, 183] width 6 height 6
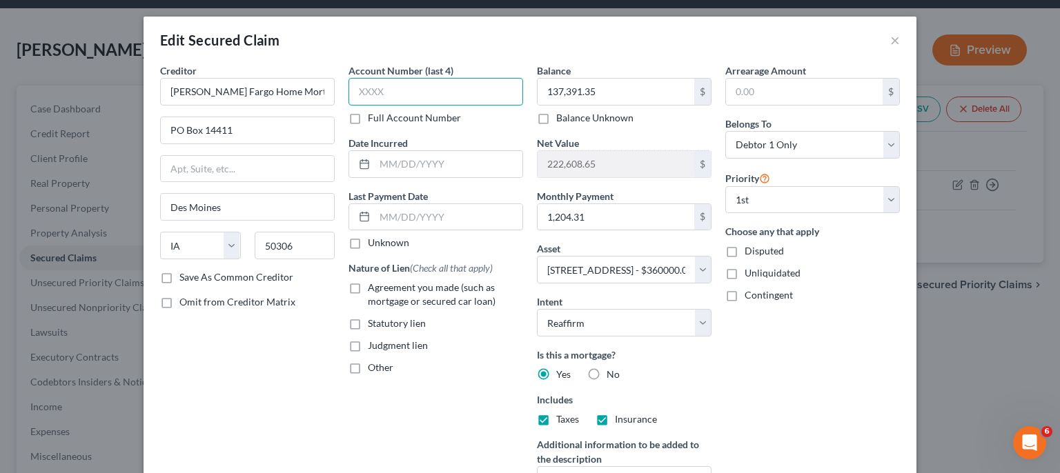
click at [393, 98] on input "text" at bounding box center [435, 92] width 175 height 28
click at [368, 289] on label "Agreement you made (such as mortgage or secured car loan)" at bounding box center [445, 295] width 155 height 28
click at [373, 289] on input "Agreement you made (such as mortgage or secured car loan)" at bounding box center [377, 285] width 9 height 9
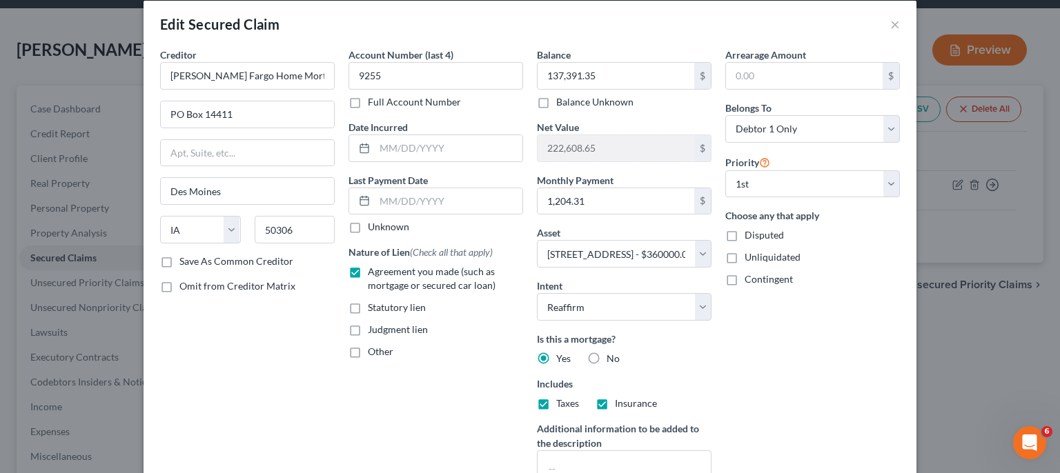
scroll to position [14, 0]
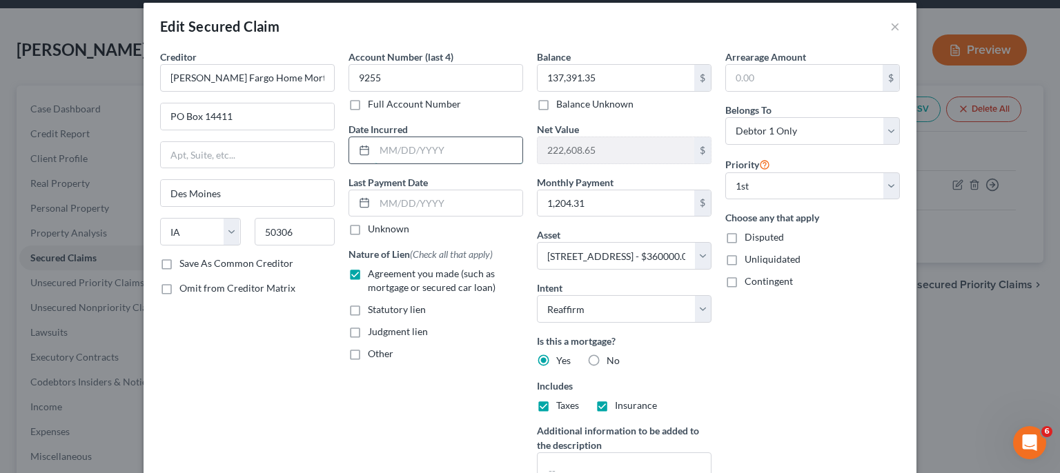
click at [464, 150] on input "text" at bounding box center [449, 150] width 148 height 26
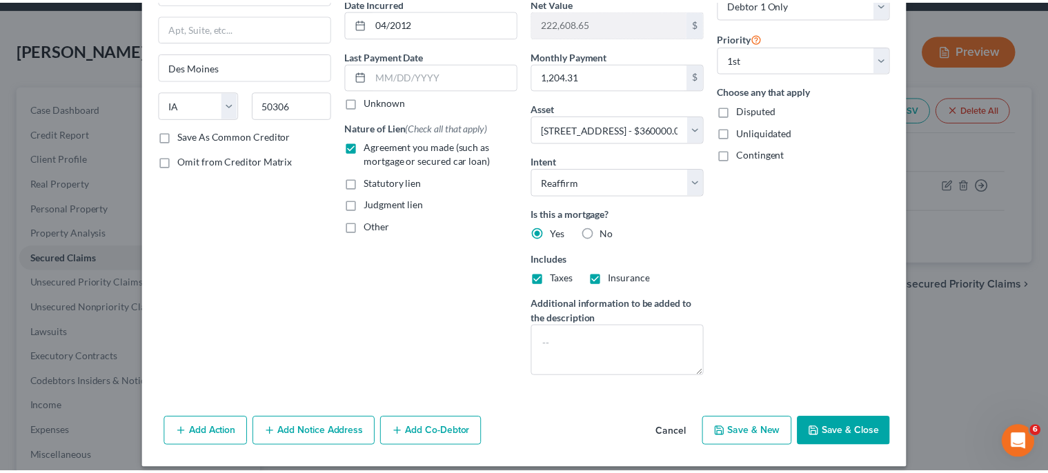
scroll to position [152, 0]
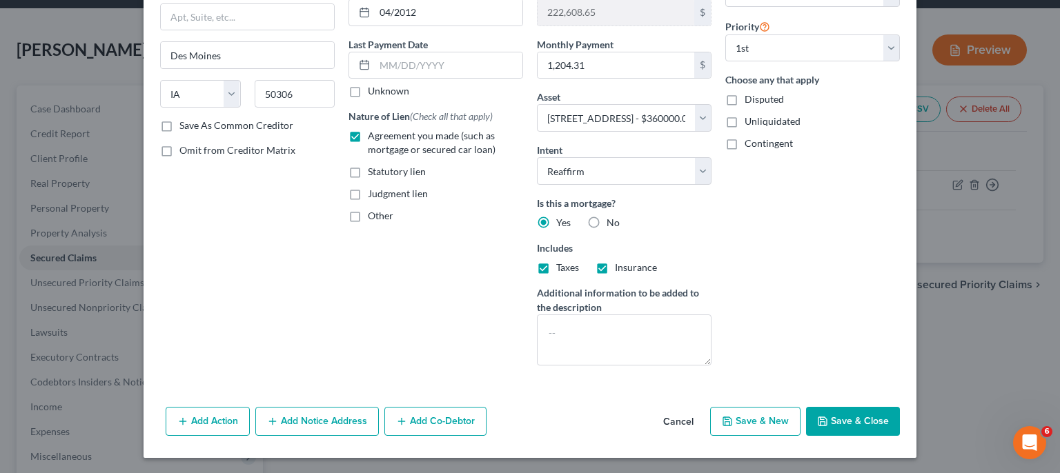
click at [865, 422] on button "Save & Close" at bounding box center [853, 421] width 94 height 29
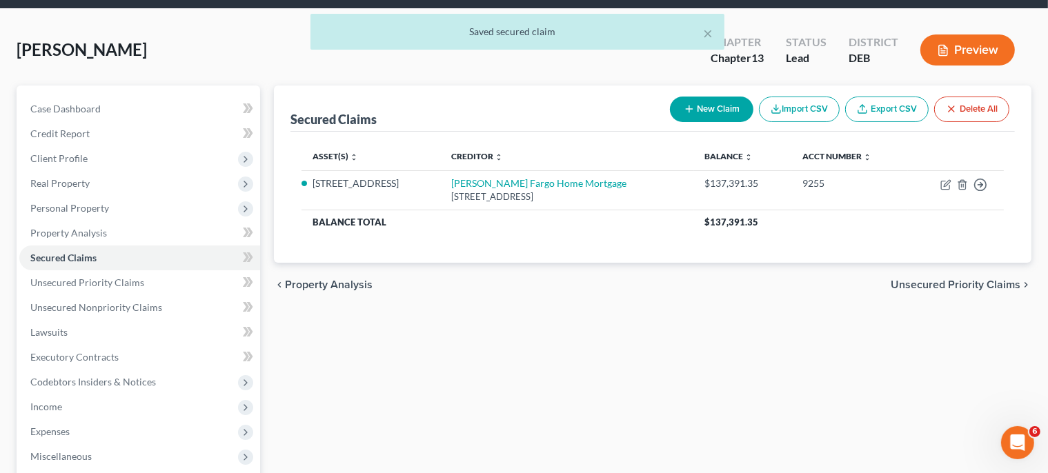
click at [972, 281] on span "Unsecured Priority Claims" at bounding box center [956, 284] width 130 height 11
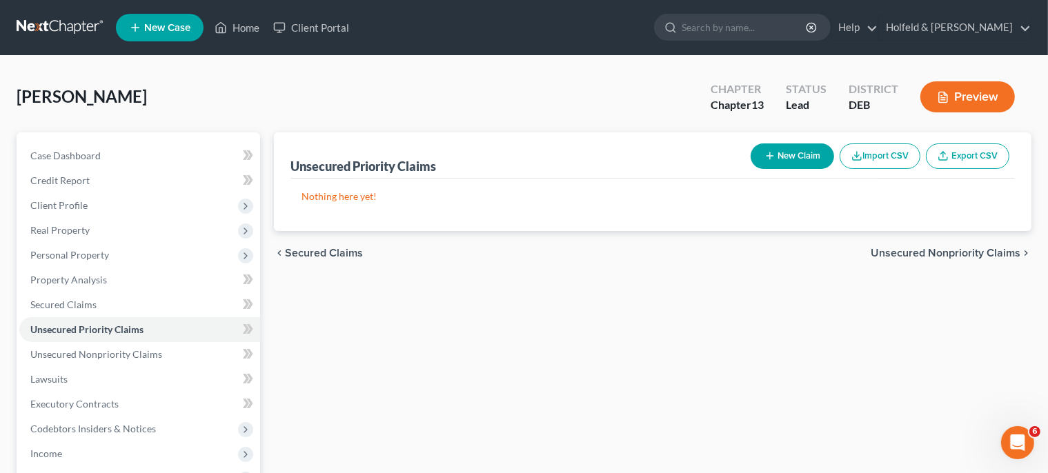
click at [970, 251] on span "Unsecured Nonpriority Claims" at bounding box center [946, 253] width 150 height 11
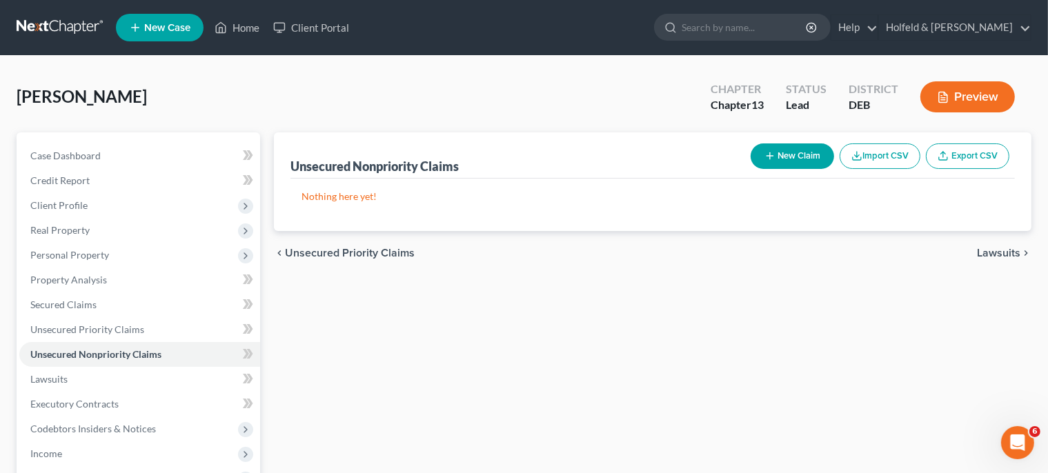
click at [805, 158] on button "New Claim" at bounding box center [792, 157] width 83 height 26
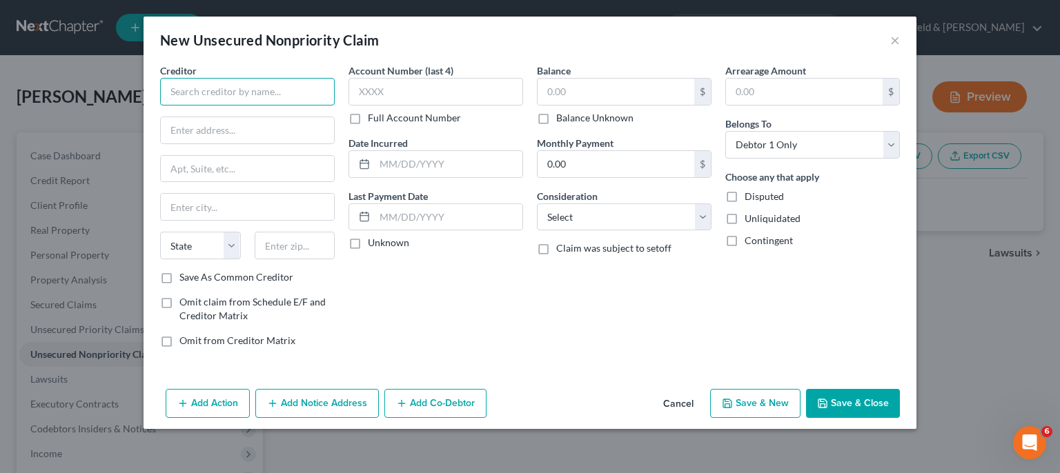
click at [297, 87] on input "text" at bounding box center [247, 92] width 175 height 28
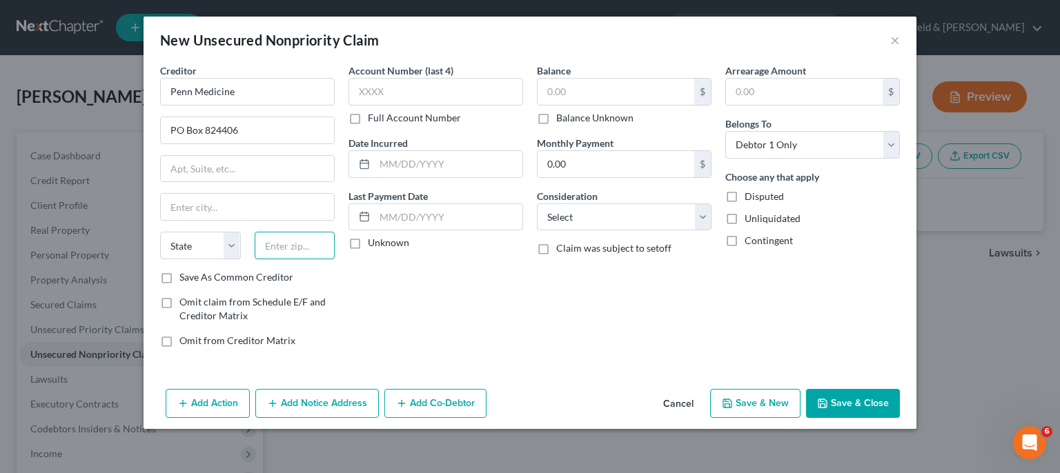
click at [311, 255] on input "text" at bounding box center [295, 246] width 81 height 28
click at [185, 271] on input "Save As Common Creditor" at bounding box center [189, 275] width 9 height 9
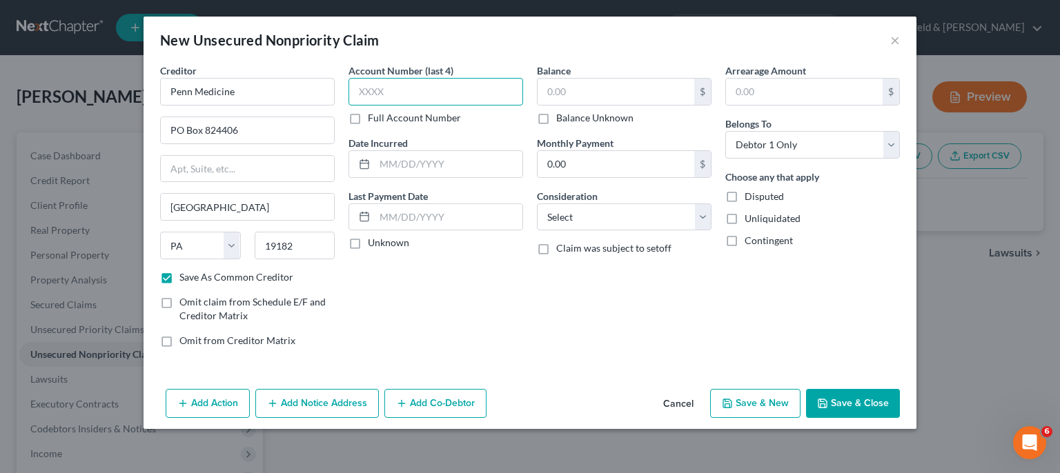
click at [419, 90] on input "text" at bounding box center [435, 92] width 175 height 28
click at [613, 92] on input "text" at bounding box center [616, 92] width 157 height 26
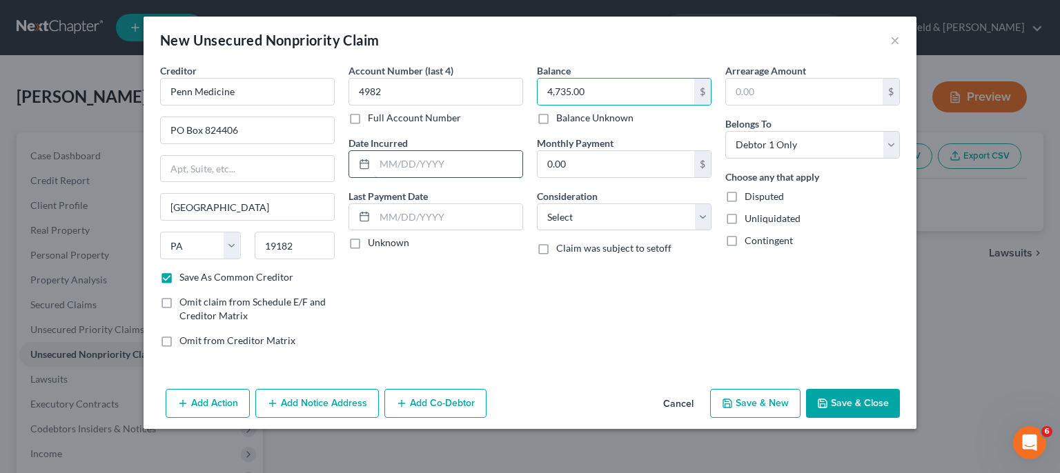
click at [443, 161] on input "text" at bounding box center [449, 164] width 148 height 26
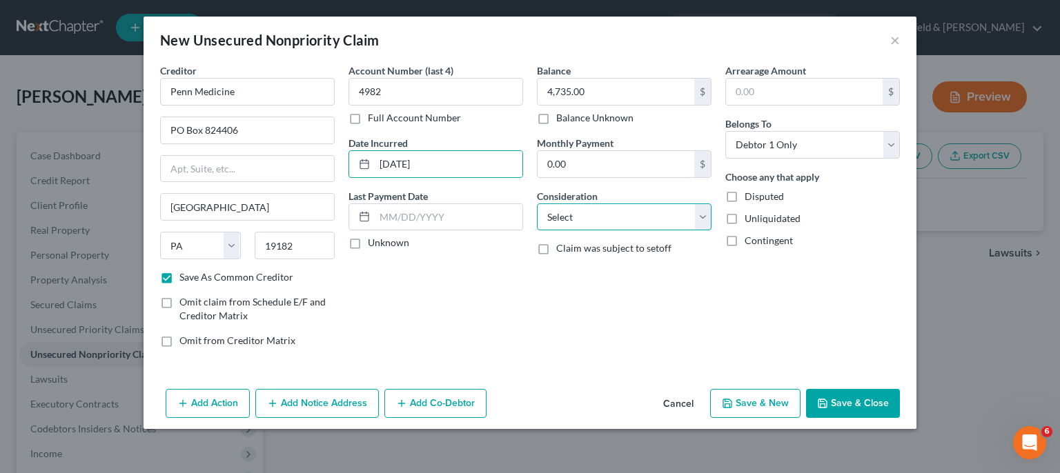
click at [537, 204] on select "Select Cable / Satellite Services Collection Agency Credit Card Debt Debt Couns…" at bounding box center [624, 218] width 175 height 28
click option "Medical Services" at bounding box center [0, 0] width 0 height 0
click at [754, 405] on button "Save & New" at bounding box center [755, 403] width 90 height 29
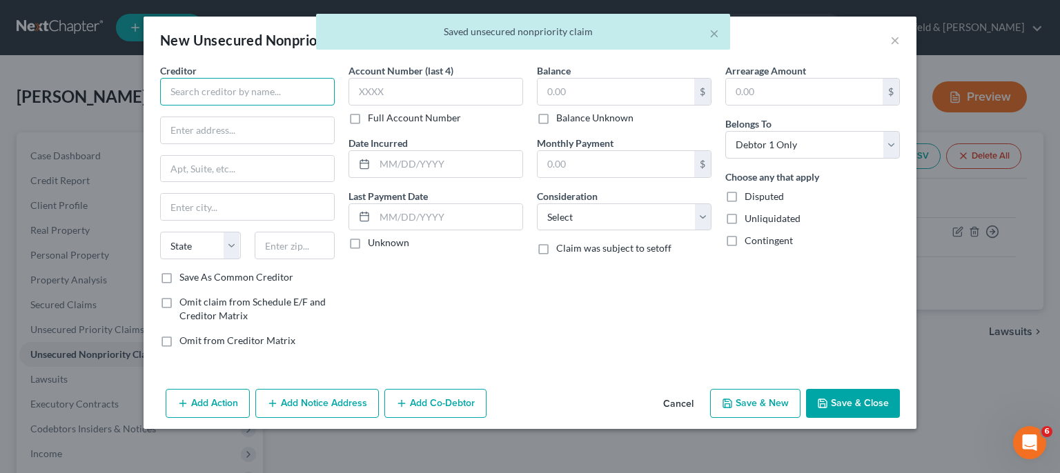
click at [297, 80] on input "text" at bounding box center [247, 92] width 175 height 28
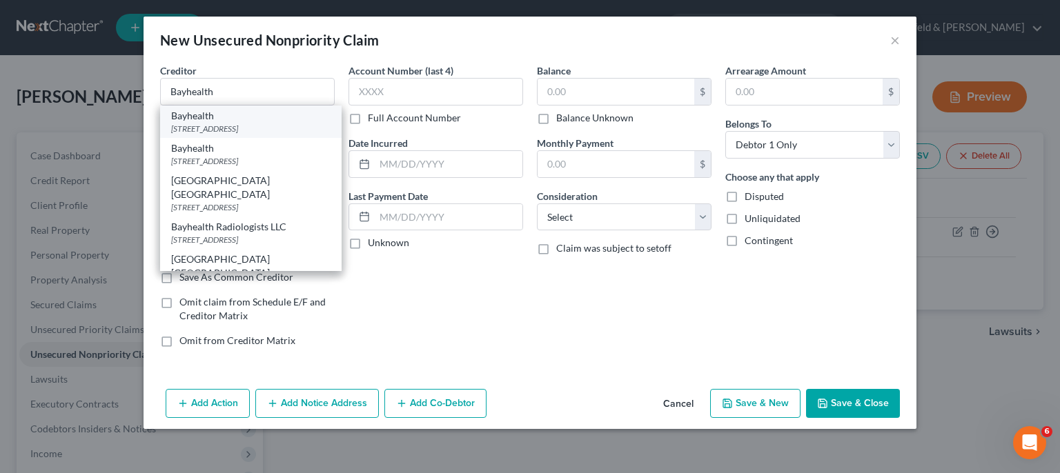
click at [279, 132] on div "[STREET_ADDRESS]" at bounding box center [250, 129] width 159 height 12
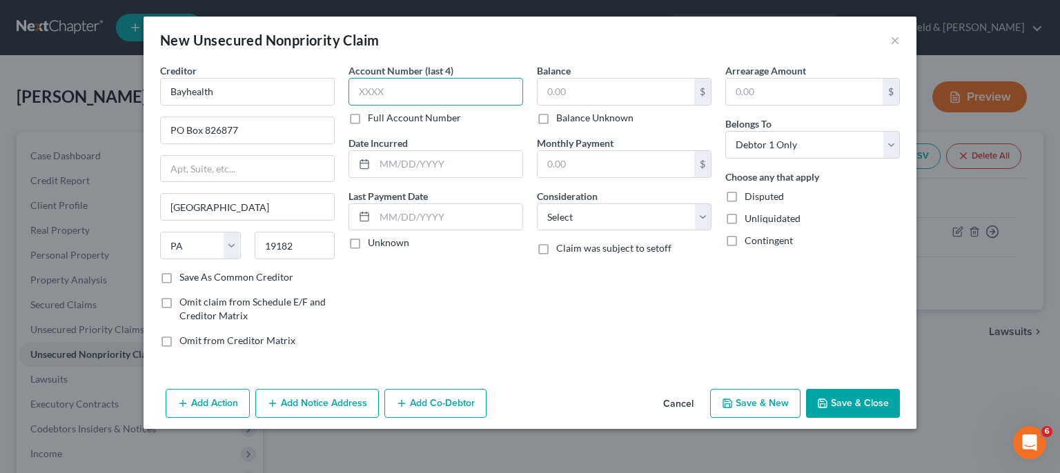
click at [382, 98] on input "text" at bounding box center [435, 92] width 175 height 28
click at [406, 173] on input "text" at bounding box center [449, 164] width 148 height 26
click at [600, 90] on input "text" at bounding box center [616, 92] width 157 height 26
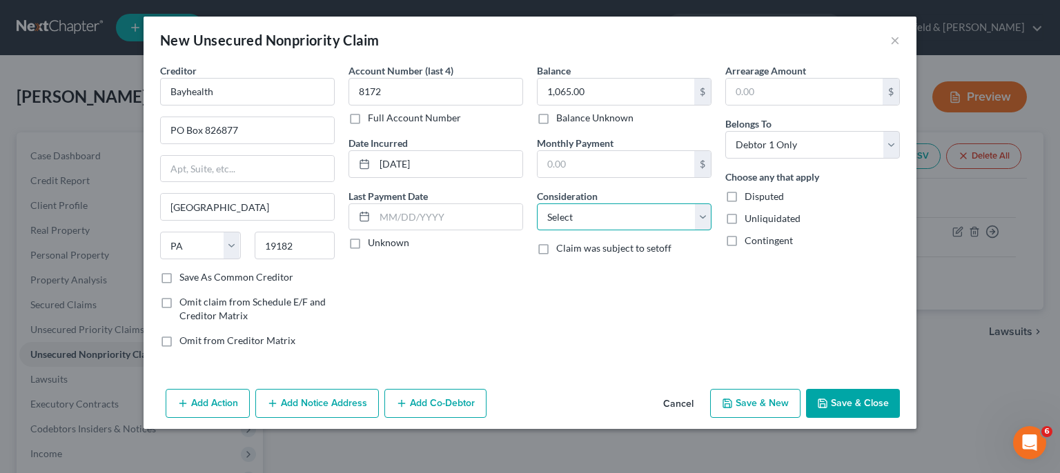
click at [537, 204] on select "Select Cable / Satellite Services Collection Agency Credit Card Debt Debt Couns…" at bounding box center [624, 218] width 175 height 28
click option "Medical Services" at bounding box center [0, 0] width 0 height 0
click at [742, 402] on button "Save & New" at bounding box center [755, 403] width 90 height 29
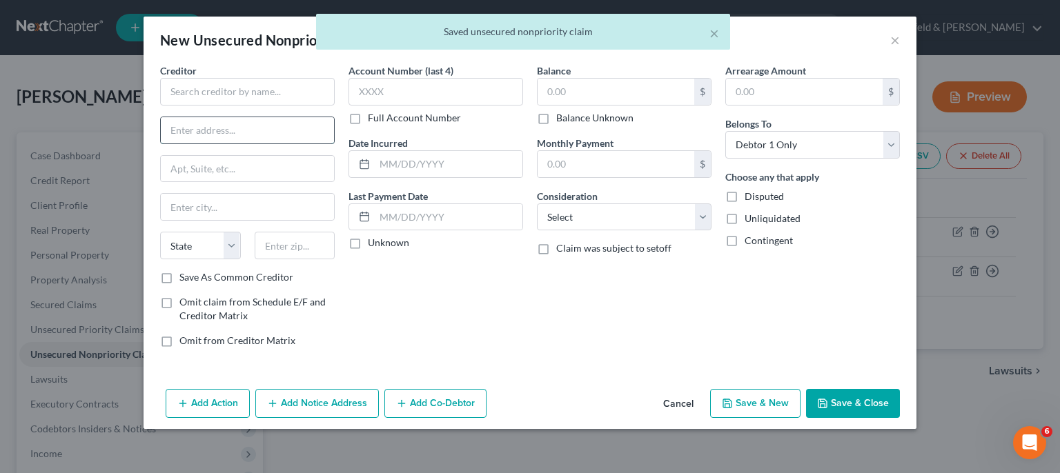
click at [259, 117] on input "text" at bounding box center [247, 130] width 173 height 26
click at [258, 90] on input "text" at bounding box center [247, 92] width 175 height 28
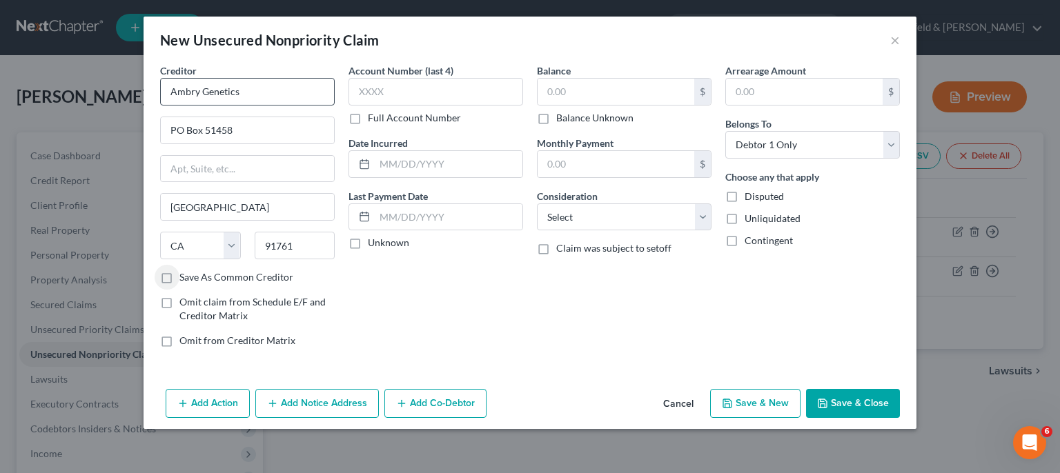
click at [185, 271] on input "Save As Common Creditor" at bounding box center [189, 275] width 9 height 9
click at [406, 76] on label "Account Number (last 4)" at bounding box center [400, 70] width 105 height 14
click at [408, 92] on input "text" at bounding box center [435, 92] width 175 height 28
click at [495, 152] on input "text" at bounding box center [449, 164] width 148 height 26
click at [609, 88] on input "text" at bounding box center [616, 92] width 157 height 26
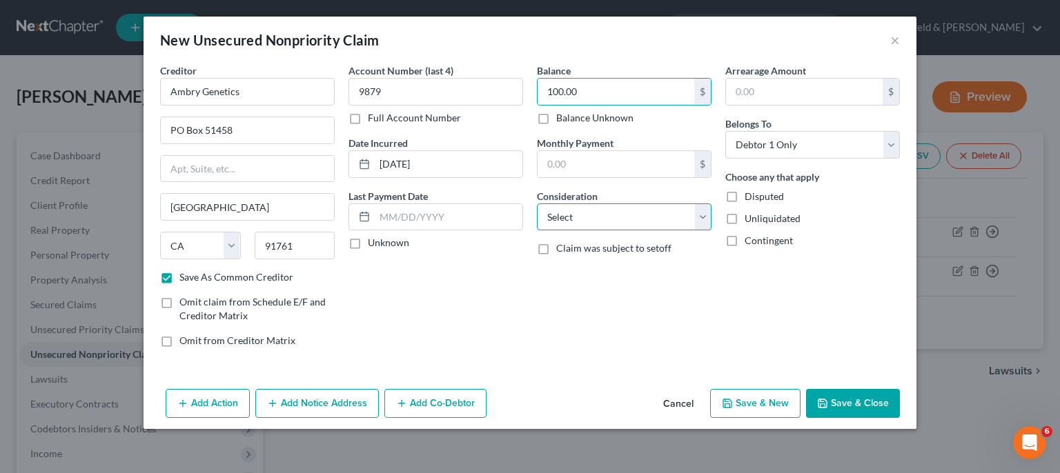
click at [537, 204] on select "Select Cable / Satellite Services Collection Agency Credit Card Debt Debt Couns…" at bounding box center [624, 218] width 175 height 28
click option "Medical Services" at bounding box center [0, 0] width 0 height 0
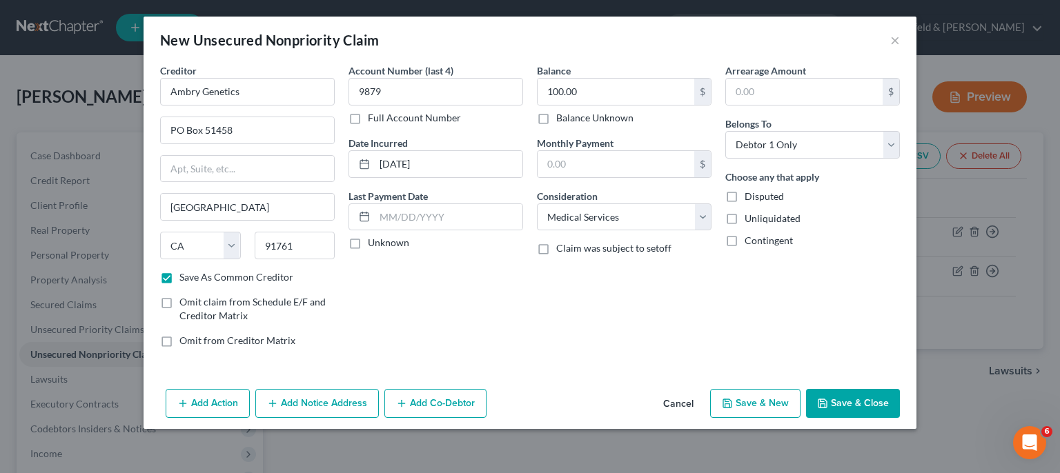
click at [782, 402] on button "Save & New" at bounding box center [755, 403] width 90 height 29
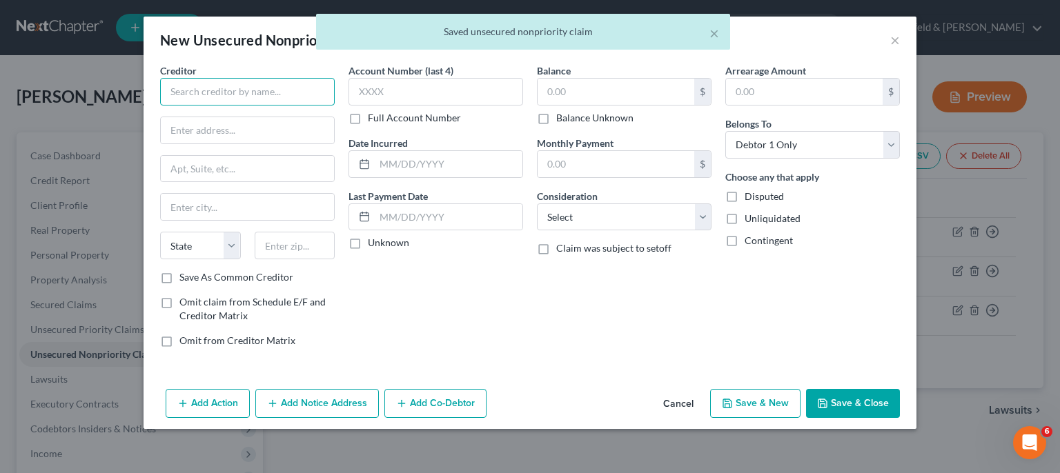
click at [310, 92] on input "text" at bounding box center [247, 92] width 175 height 28
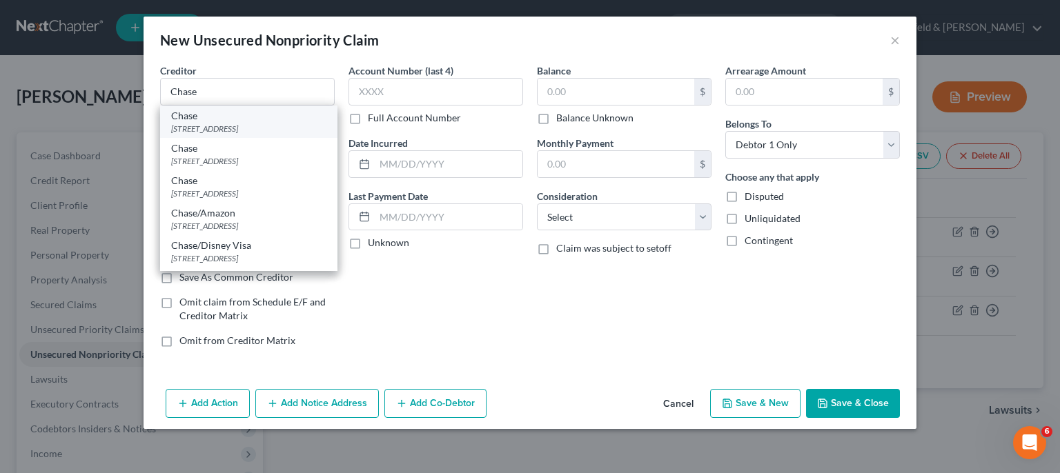
click at [259, 127] on div "[STREET_ADDRESS]" at bounding box center [248, 129] width 155 height 12
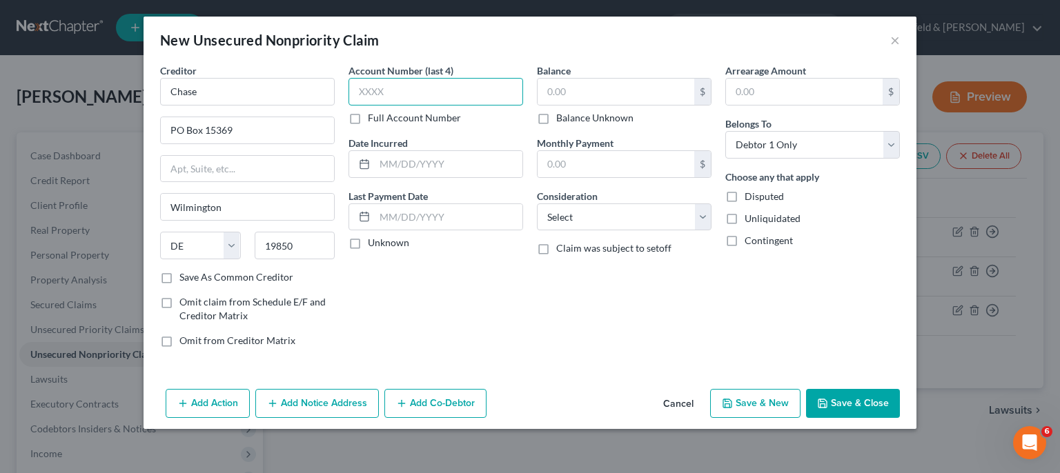
click at [397, 84] on input "text" at bounding box center [435, 92] width 175 height 28
click at [420, 167] on input "text" at bounding box center [449, 164] width 148 height 26
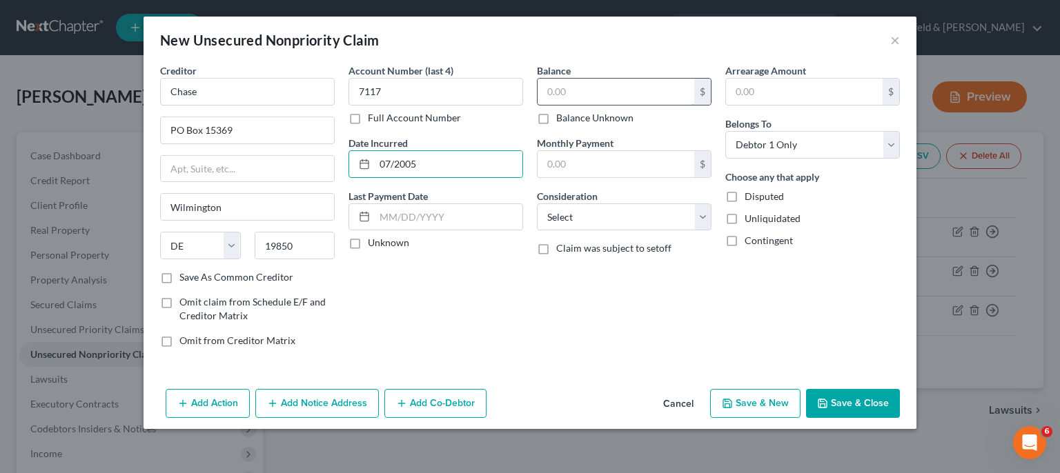
click at [553, 88] on input "text" at bounding box center [616, 92] width 157 height 26
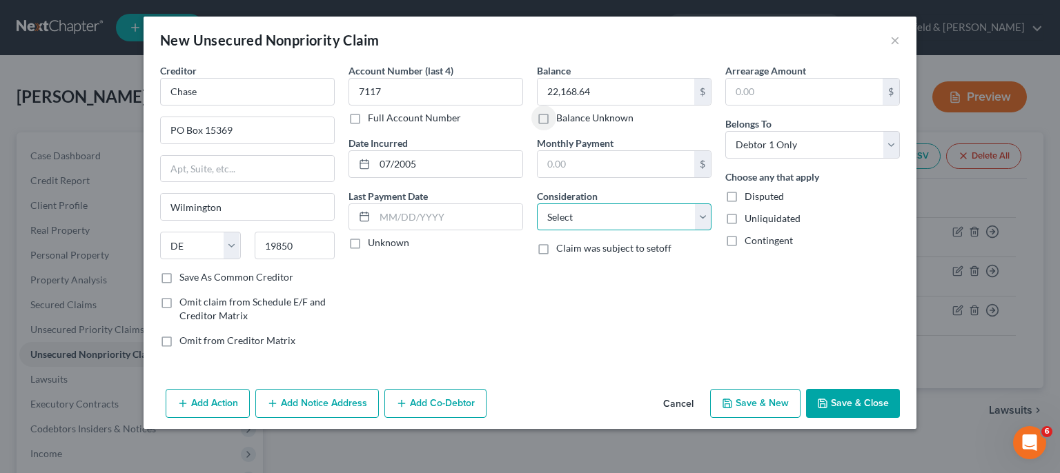
click at [537, 204] on select "Select Cable / Satellite Services Collection Agency Credit Card Debt Debt Couns…" at bounding box center [624, 218] width 175 height 28
click option "Credit Card Debt" at bounding box center [0, 0] width 0 height 0
click at [750, 409] on button "Save & New" at bounding box center [755, 403] width 90 height 29
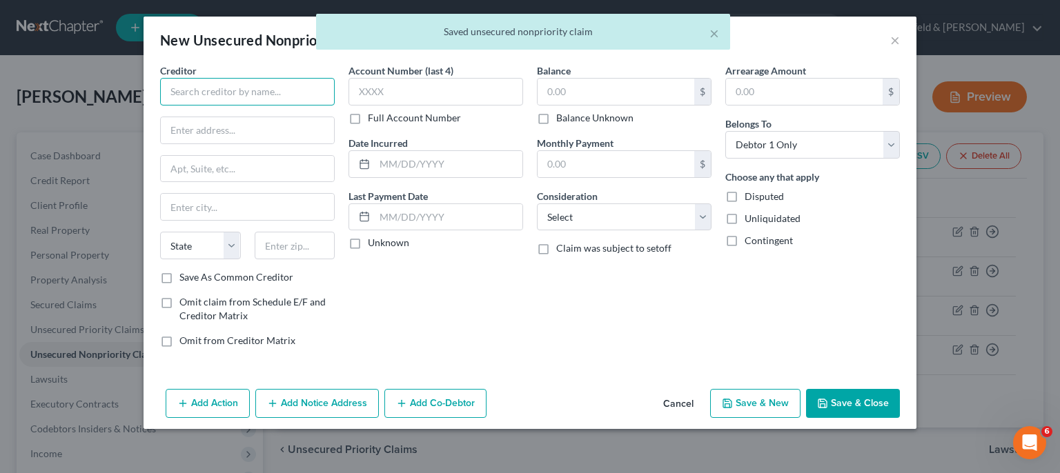
click at [244, 90] on input "text" at bounding box center [247, 92] width 175 height 28
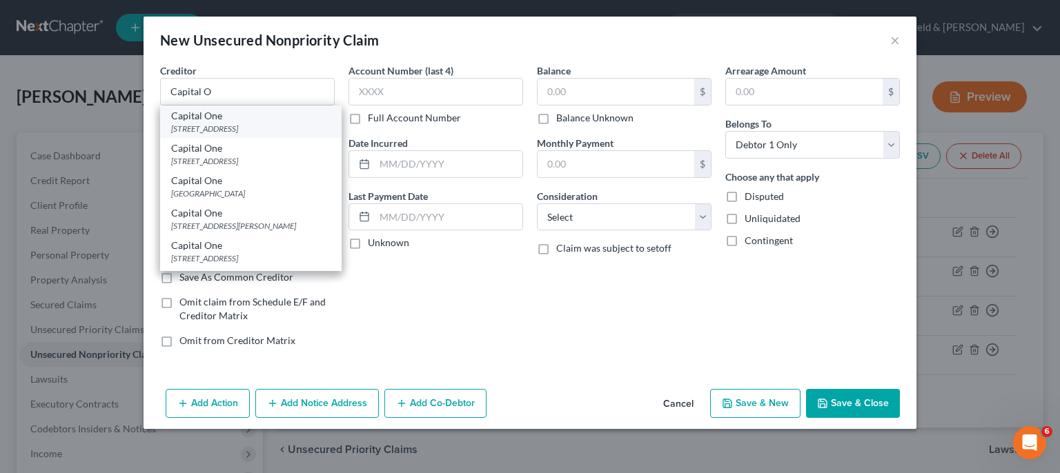
click at [241, 125] on div "[STREET_ADDRESS]" at bounding box center [250, 129] width 159 height 12
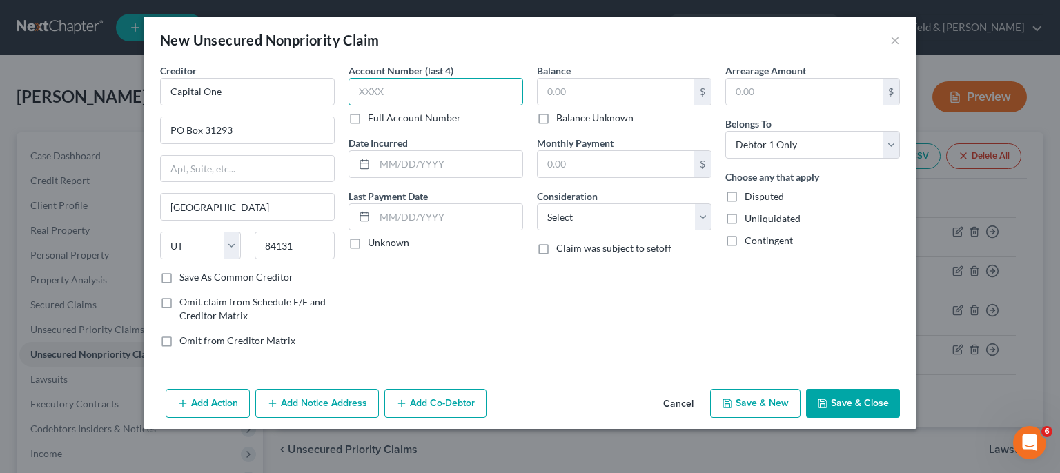
click at [374, 92] on input "text" at bounding box center [435, 92] width 175 height 28
click at [409, 167] on input "text" at bounding box center [449, 164] width 148 height 26
click at [564, 99] on input "text" at bounding box center [616, 92] width 157 height 26
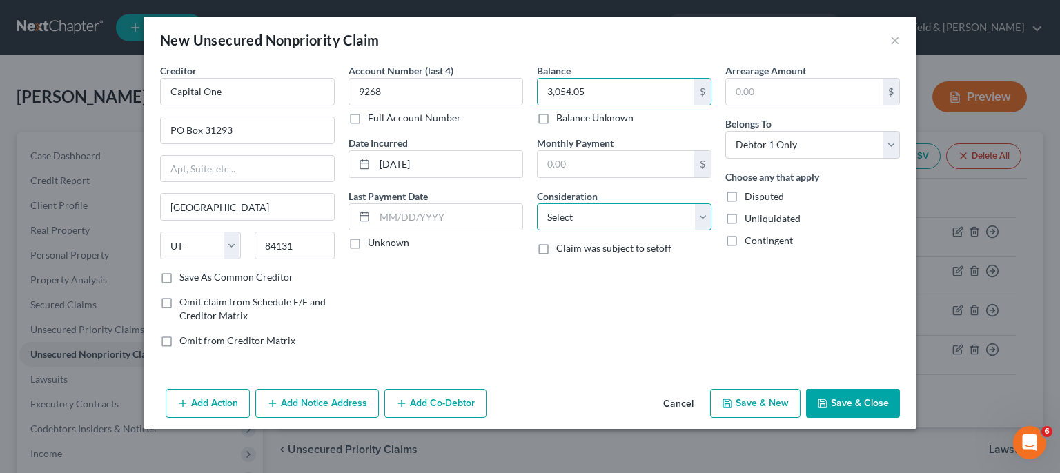
click at [537, 204] on select "Select Cable / Satellite Services Collection Agency Credit Card Debt Debt Couns…" at bounding box center [624, 218] width 175 height 28
click option "Credit Card Debt" at bounding box center [0, 0] width 0 height 0
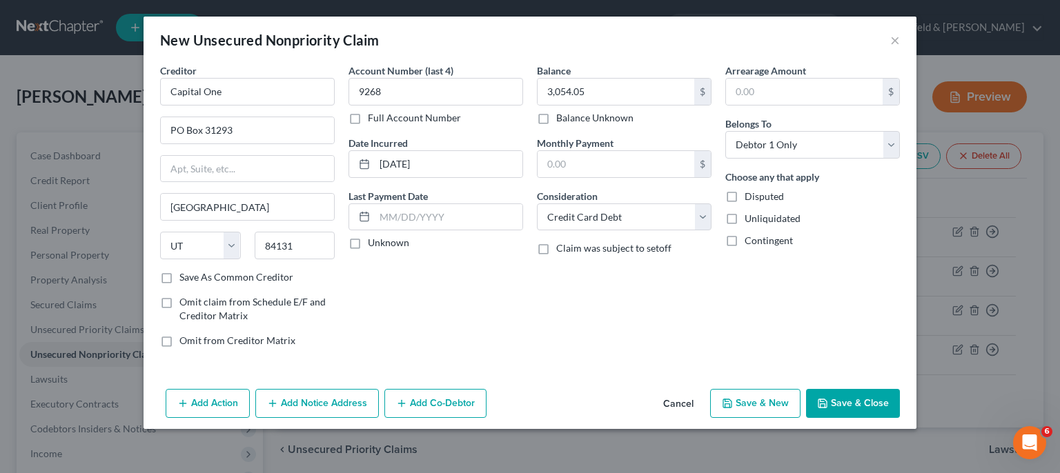
click at [310, 404] on button "Add Notice Address" at bounding box center [317, 403] width 124 height 29
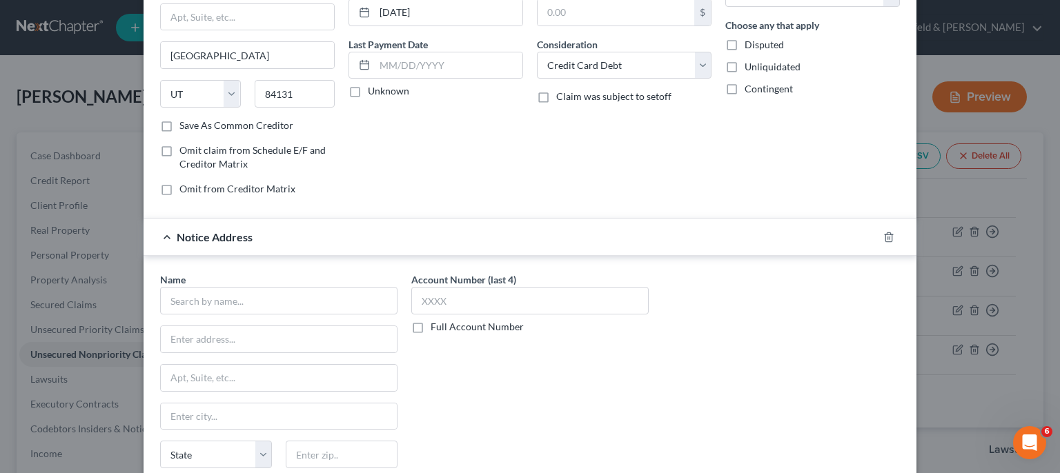
scroll to position [237, 0]
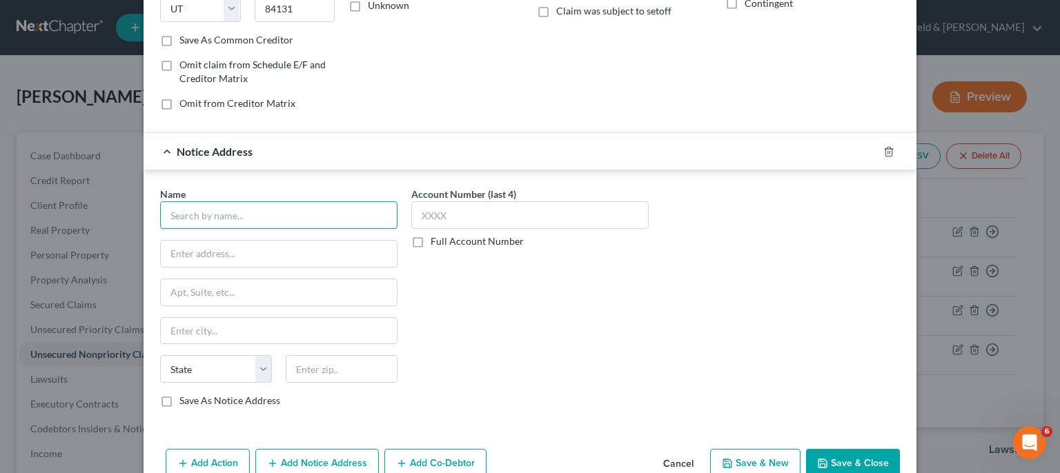
click at [345, 223] on input "text" at bounding box center [278, 216] width 237 height 28
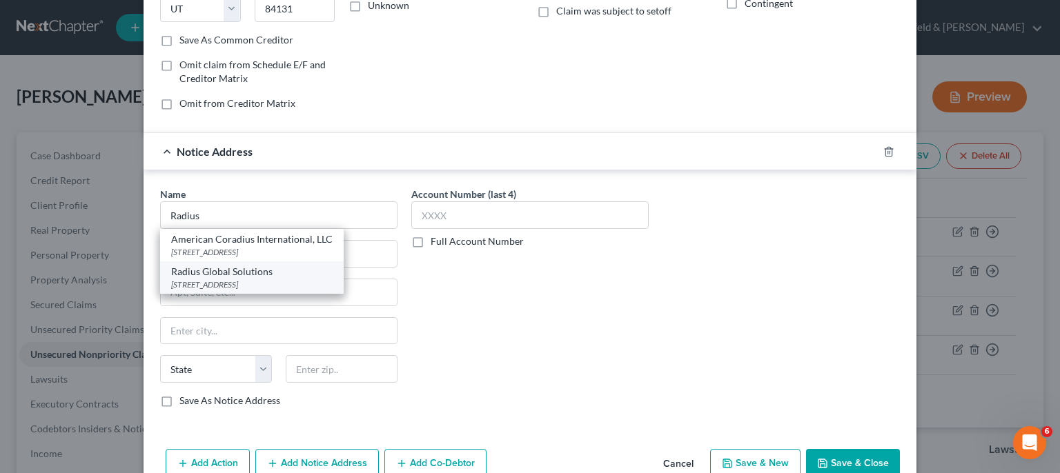
click at [322, 281] on div "[STREET_ADDRESS]" at bounding box center [251, 285] width 161 height 12
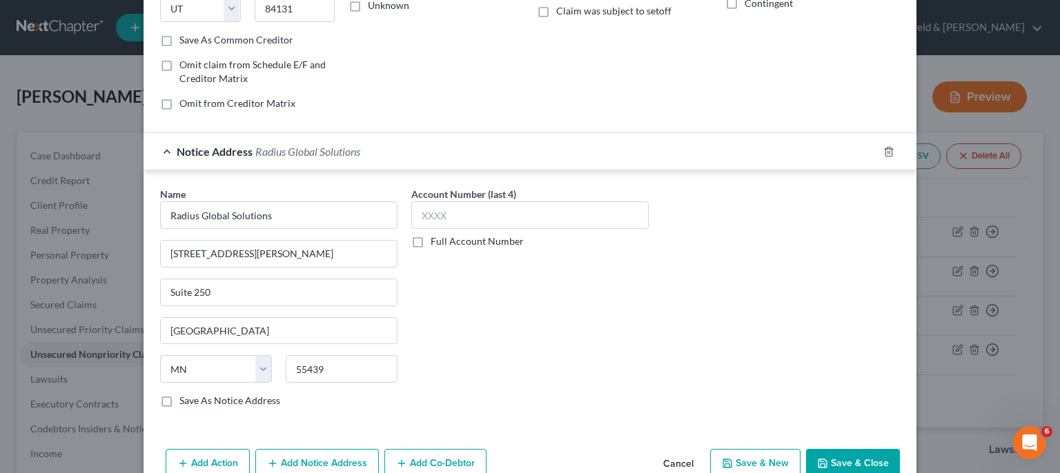
click at [845, 460] on button "Save & Close" at bounding box center [853, 463] width 94 height 29
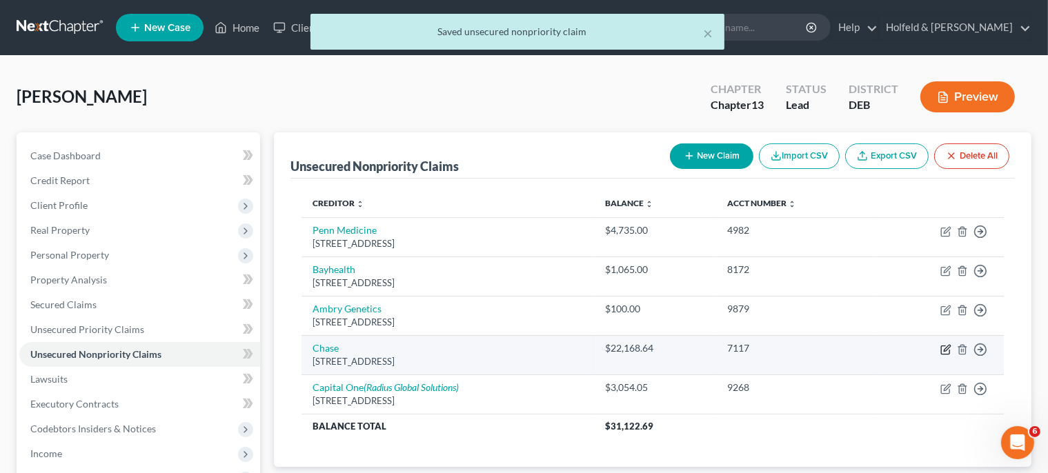
click at [948, 346] on icon "button" at bounding box center [946, 349] width 11 height 11
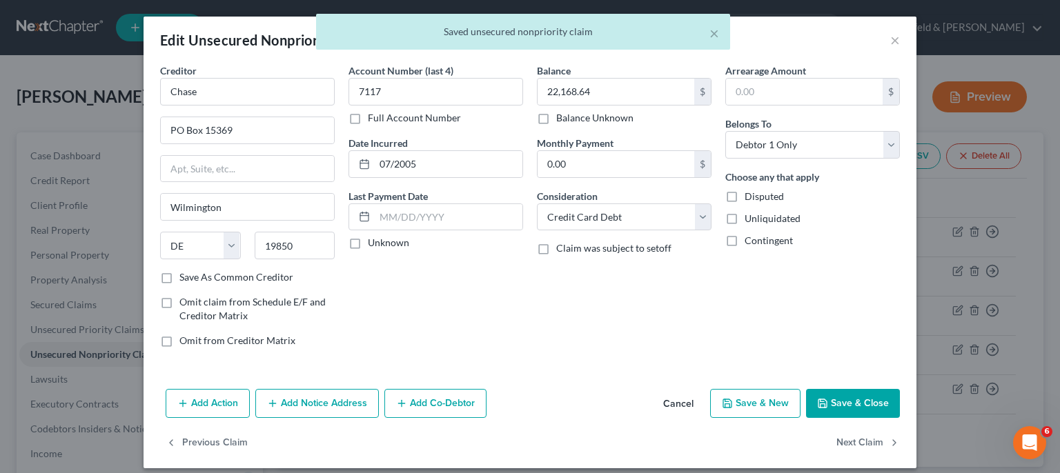
click at [313, 407] on button "Add Notice Address" at bounding box center [317, 403] width 124 height 29
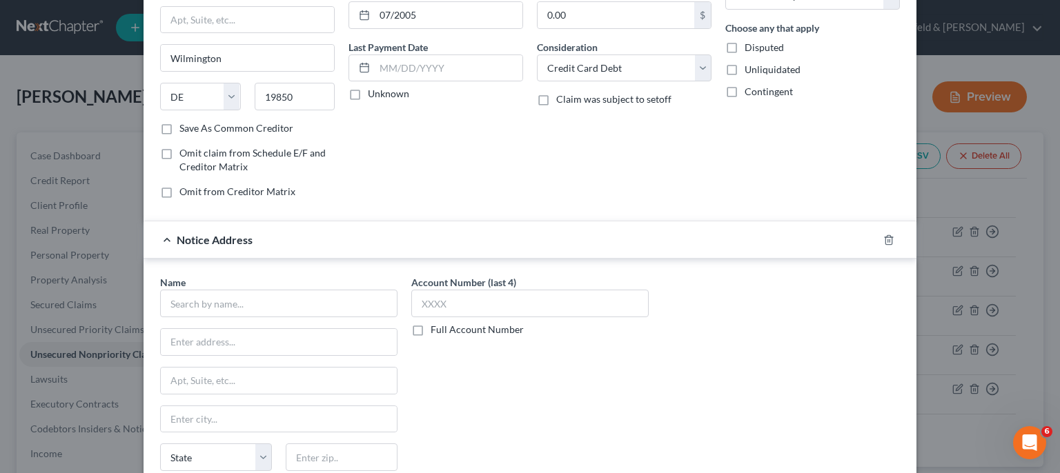
scroll to position [152, 0]
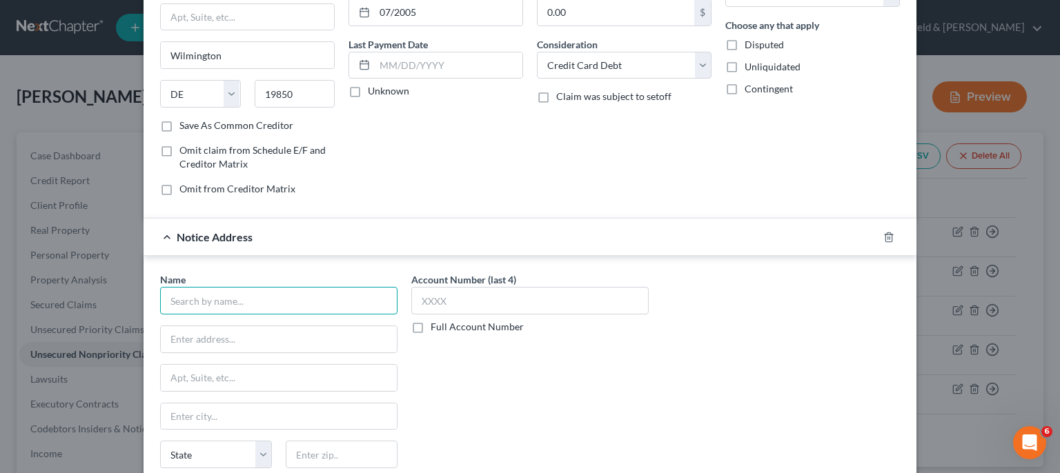
click at [351, 299] on input "text" at bounding box center [278, 301] width 237 height 28
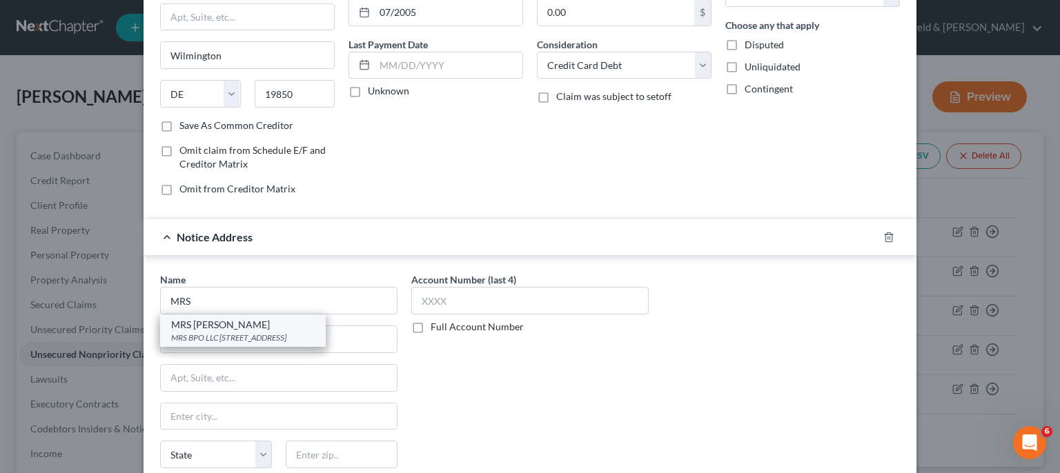
click at [315, 336] on div "MRS BPO LLC [STREET_ADDRESS]" at bounding box center [243, 338] width 144 height 12
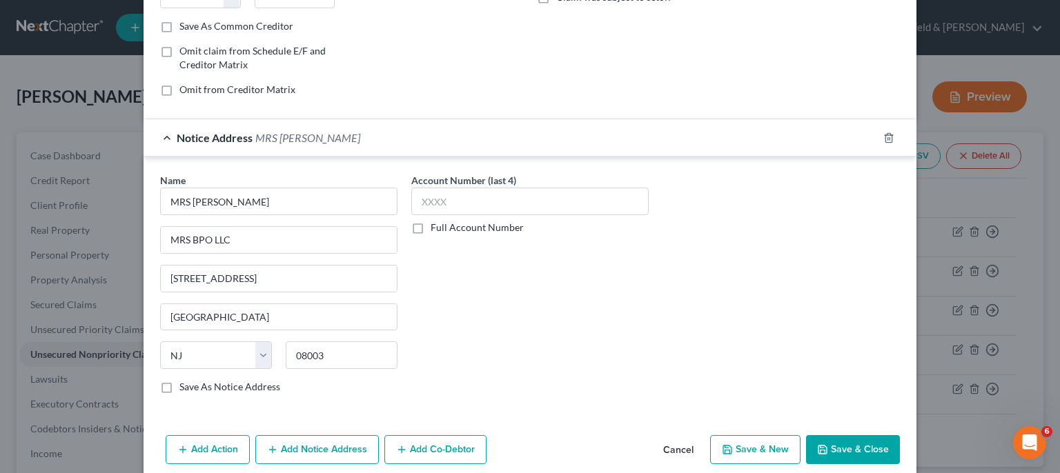
scroll to position [306, 0]
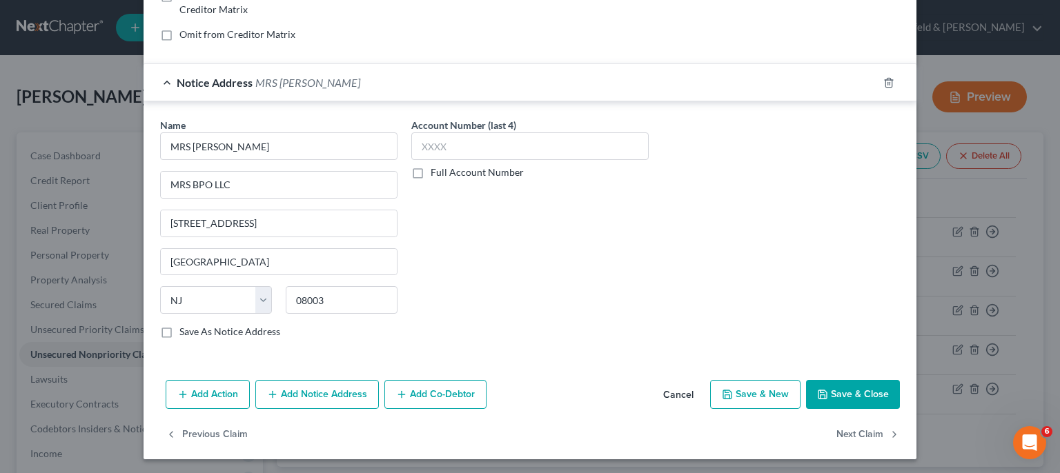
click at [765, 386] on button "Save & New" at bounding box center [755, 394] width 90 height 29
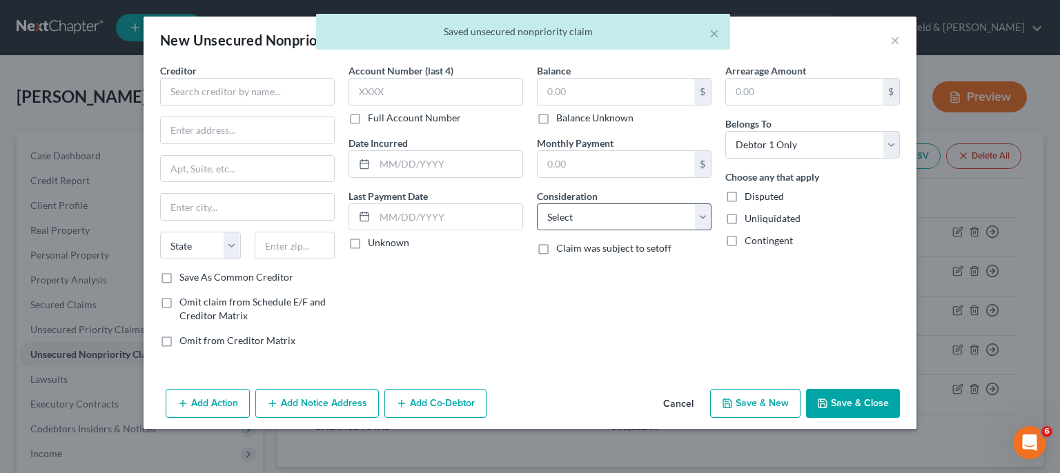
scroll to position [0, 0]
click at [260, 90] on input "text" at bounding box center [247, 92] width 175 height 28
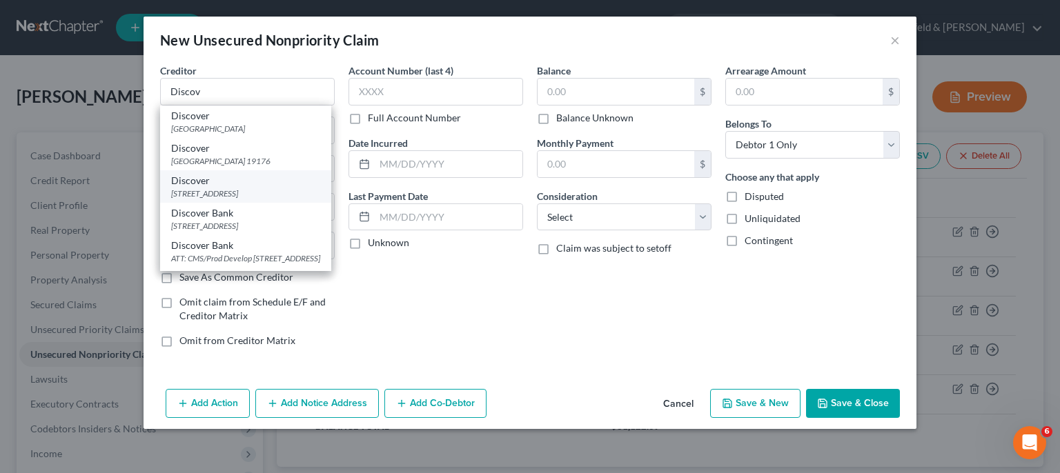
click at [262, 195] on div "[STREET_ADDRESS]" at bounding box center [245, 194] width 149 height 12
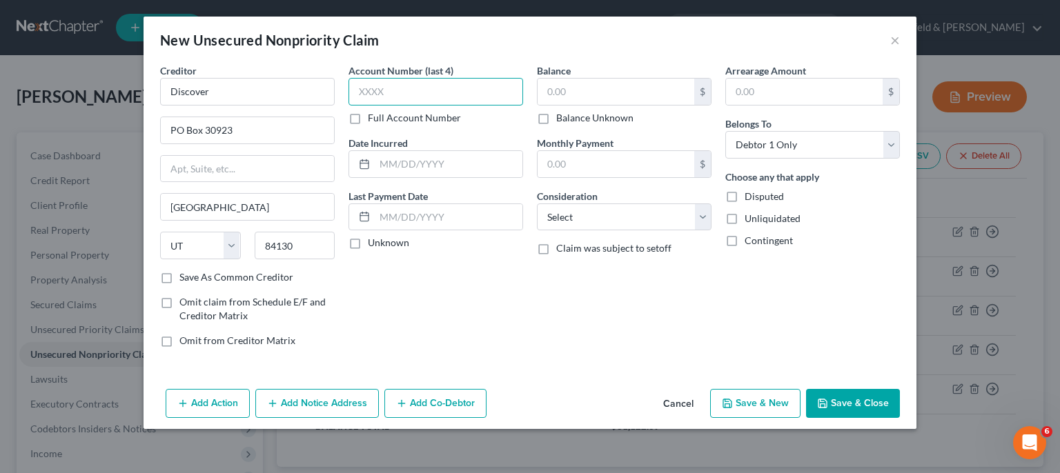
click at [403, 92] on input "text" at bounding box center [435, 92] width 175 height 28
click at [416, 166] on input "text" at bounding box center [449, 164] width 148 height 26
click at [574, 95] on input "text" at bounding box center [616, 92] width 157 height 26
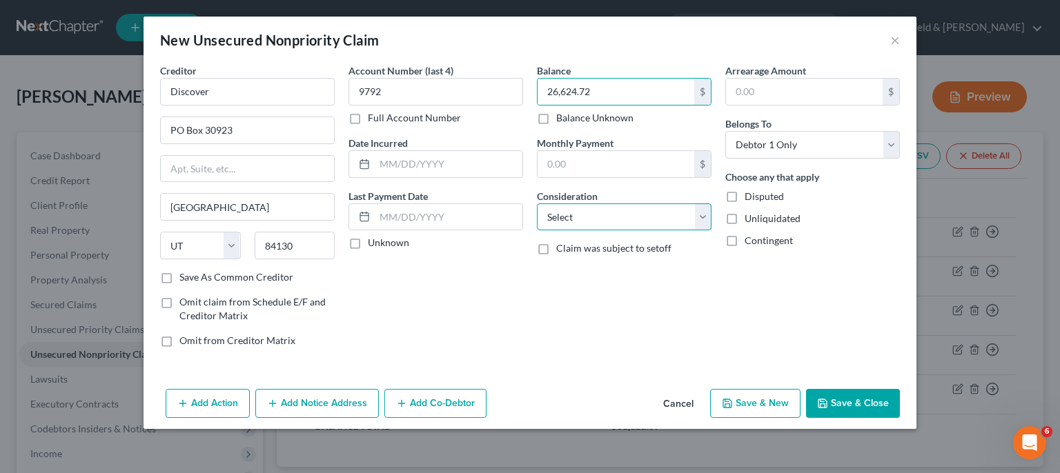
click at [537, 204] on select "Select Cable / Satellite Services Collection Agency Credit Card Debt Debt Couns…" at bounding box center [624, 218] width 175 height 28
click option "Credit Card Debt" at bounding box center [0, 0] width 0 height 0
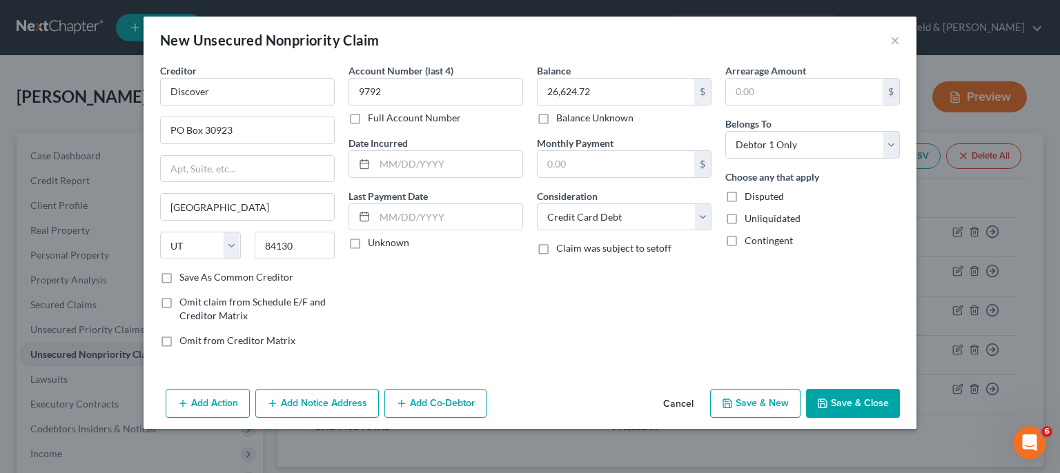
click at [345, 408] on button "Add Notice Address" at bounding box center [317, 403] width 124 height 29
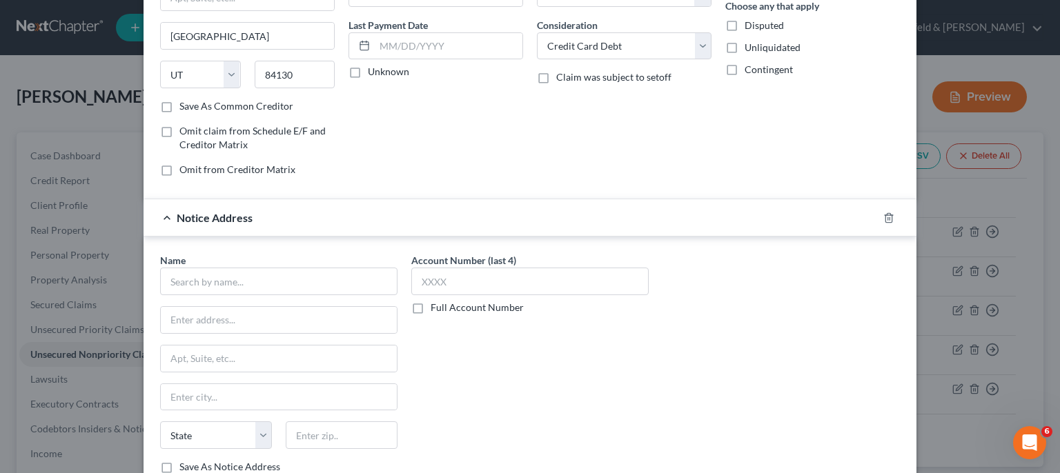
scroll to position [174, 0]
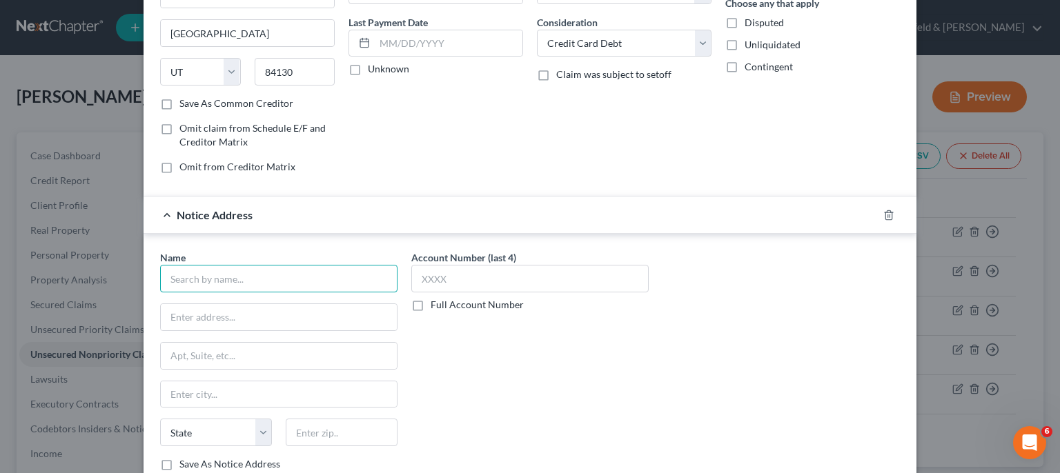
click at [360, 281] on input "text" at bounding box center [278, 279] width 237 height 28
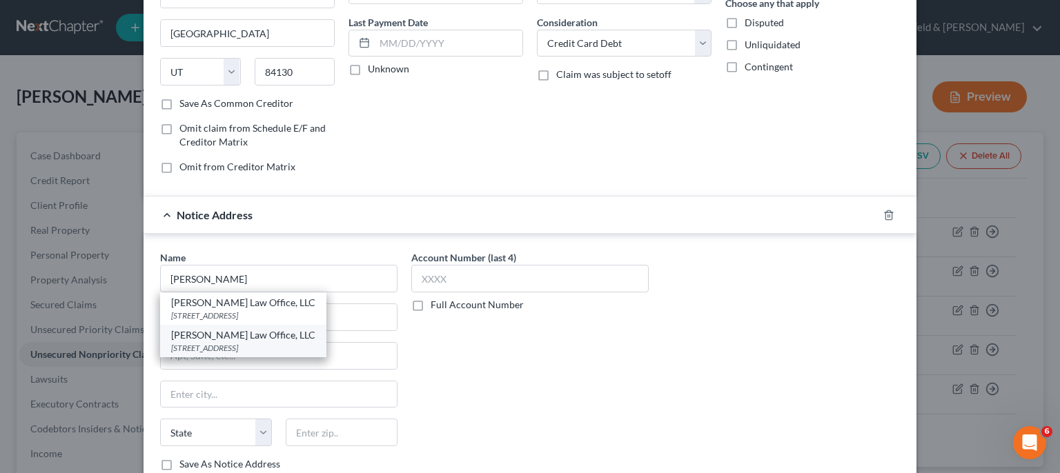
click at [308, 346] on div "[STREET_ADDRESS]" at bounding box center [243, 348] width 144 height 12
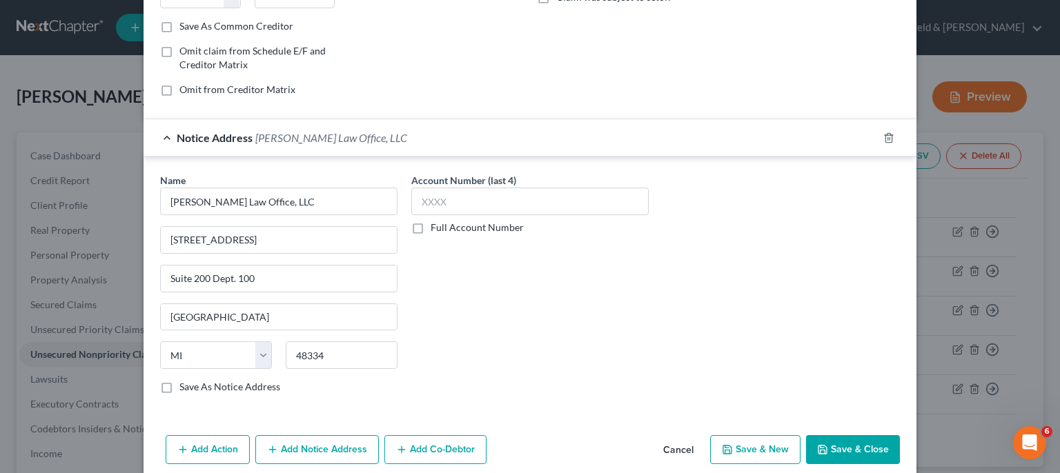
scroll to position [267, 0]
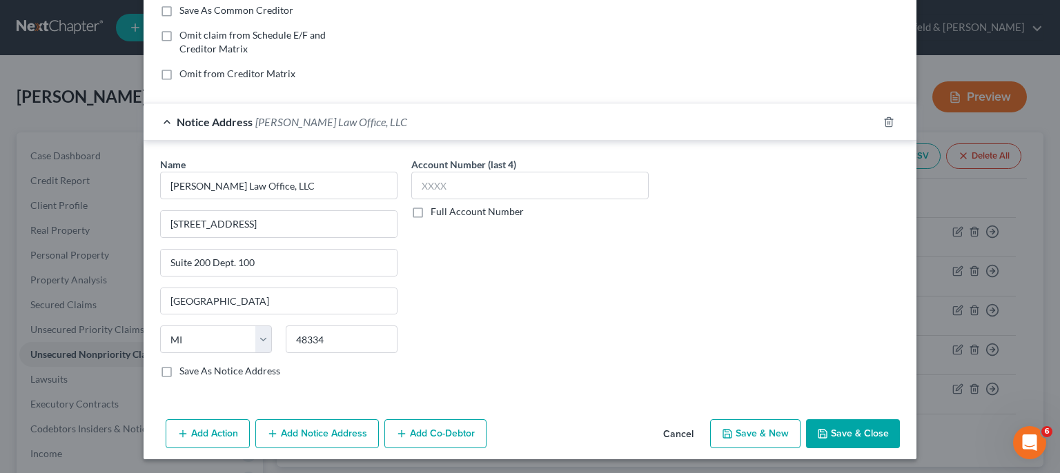
click at [730, 432] on button "Save & New" at bounding box center [755, 434] width 90 height 29
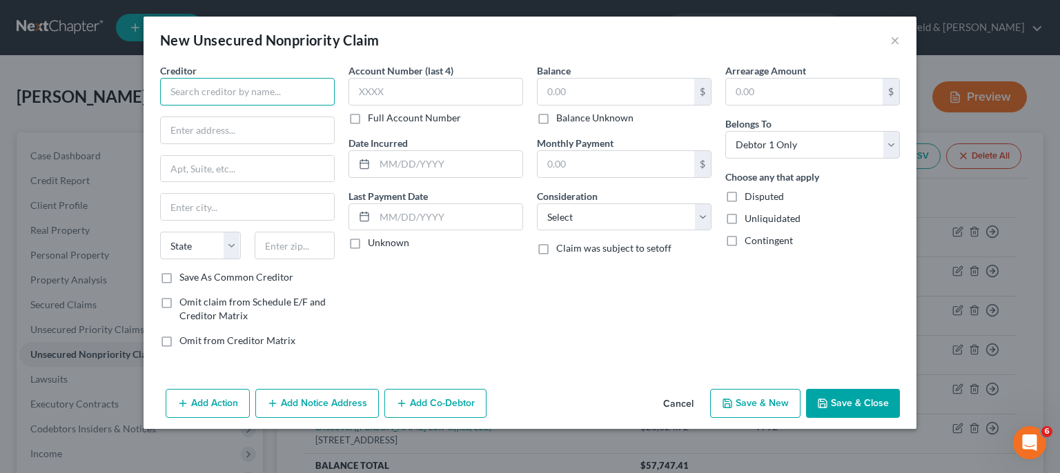
click at [288, 87] on input "text" at bounding box center [247, 92] width 175 height 28
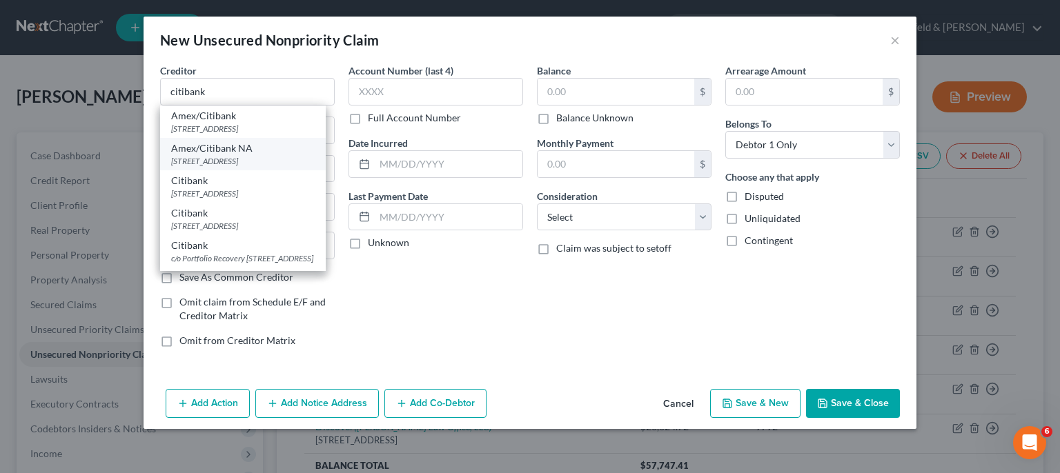
click at [255, 161] on div "[STREET_ADDRESS]" at bounding box center [243, 161] width 144 height 12
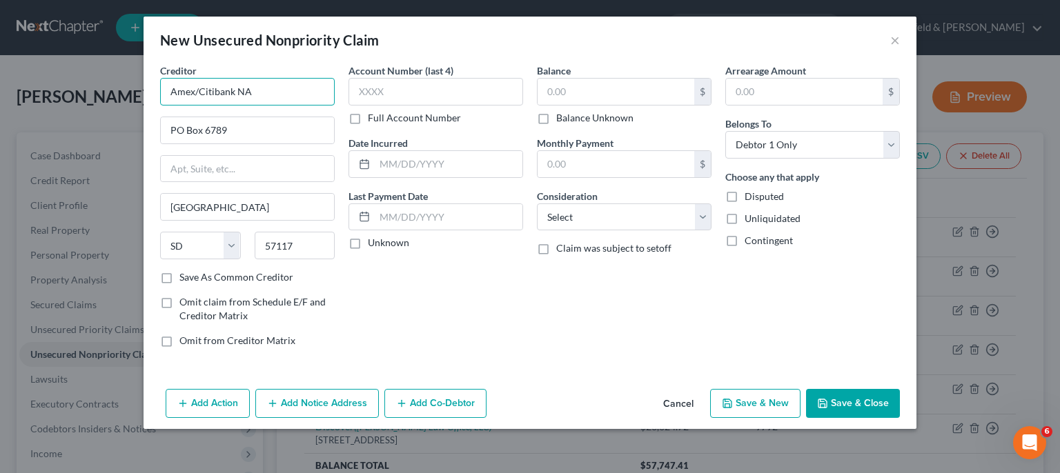
drag, startPoint x: 199, startPoint y: 90, endPoint x: 132, endPoint y: 96, distance: 67.2
click at [160, 96] on input "Amex/Citibank NA" at bounding box center [247, 92] width 175 height 28
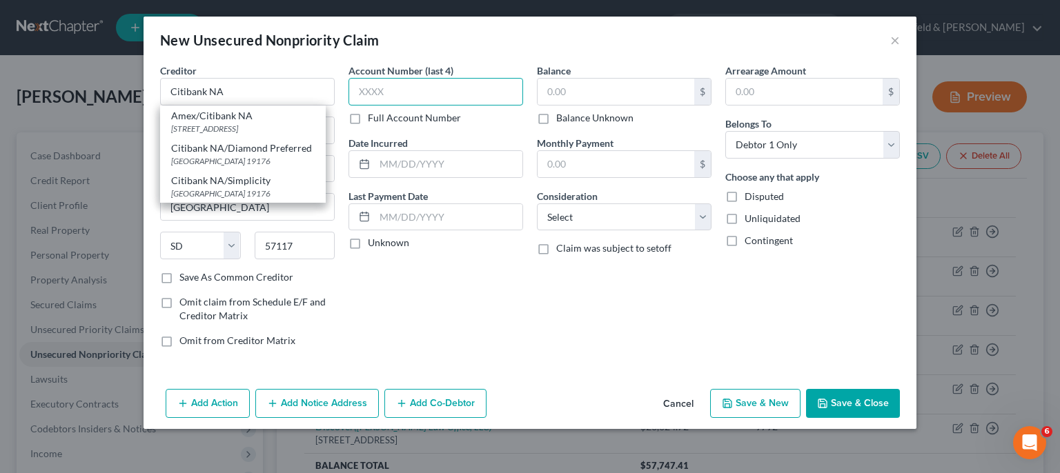
click at [382, 101] on input "text" at bounding box center [435, 92] width 175 height 28
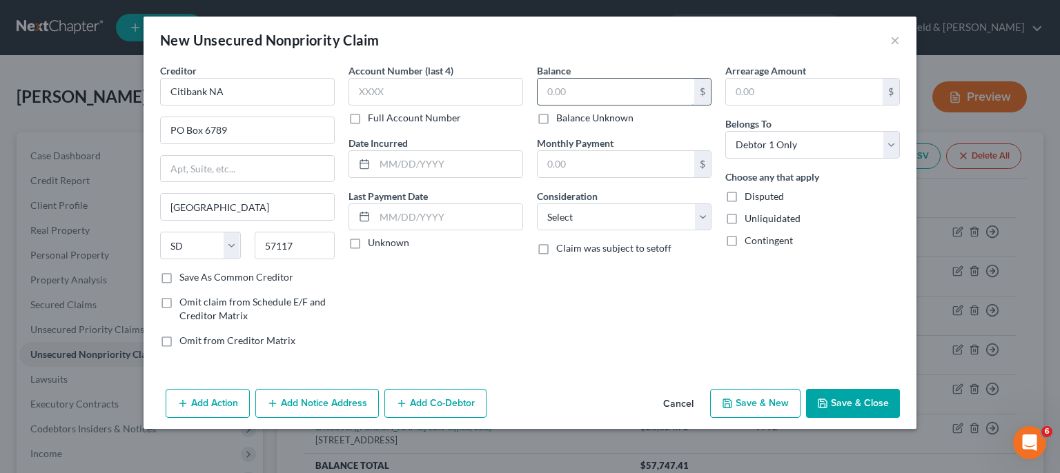
click at [578, 81] on input "text" at bounding box center [616, 92] width 157 height 26
click at [576, 96] on input "text" at bounding box center [616, 92] width 157 height 26
click at [443, 93] on input "text" at bounding box center [435, 92] width 175 height 28
click at [537, 204] on select "Select Cable / Satellite Services Collection Agency Credit Card Debt Debt Couns…" at bounding box center [624, 218] width 175 height 28
click option "Credit Card Debt" at bounding box center [0, 0] width 0 height 0
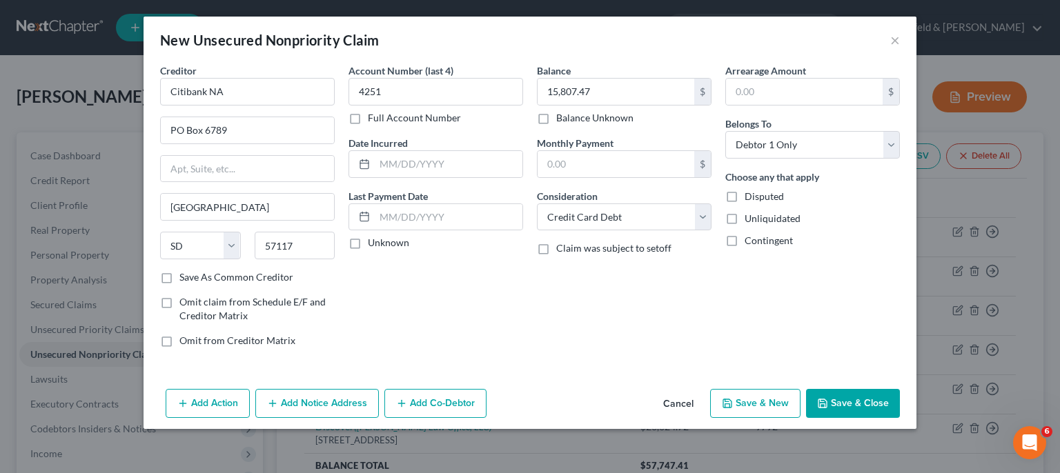
click at [319, 408] on button "Add Notice Address" at bounding box center [317, 403] width 124 height 29
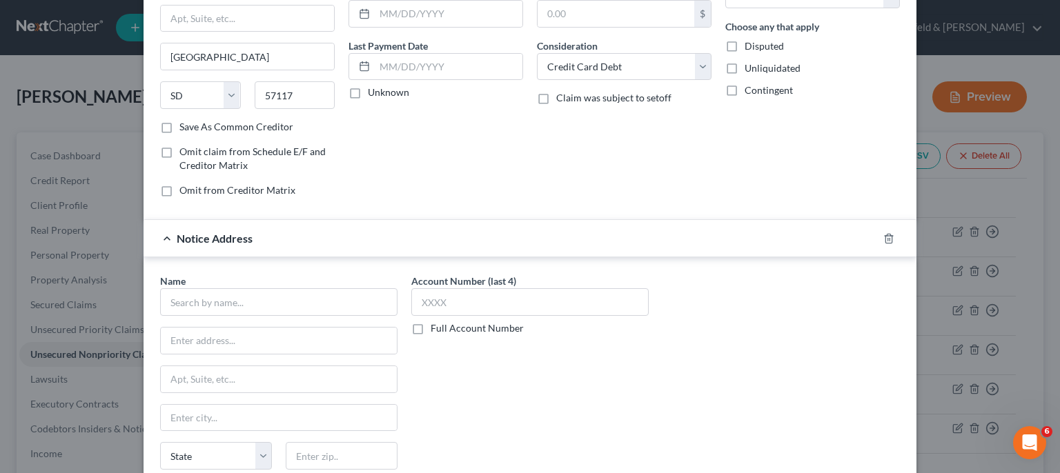
scroll to position [210, 0]
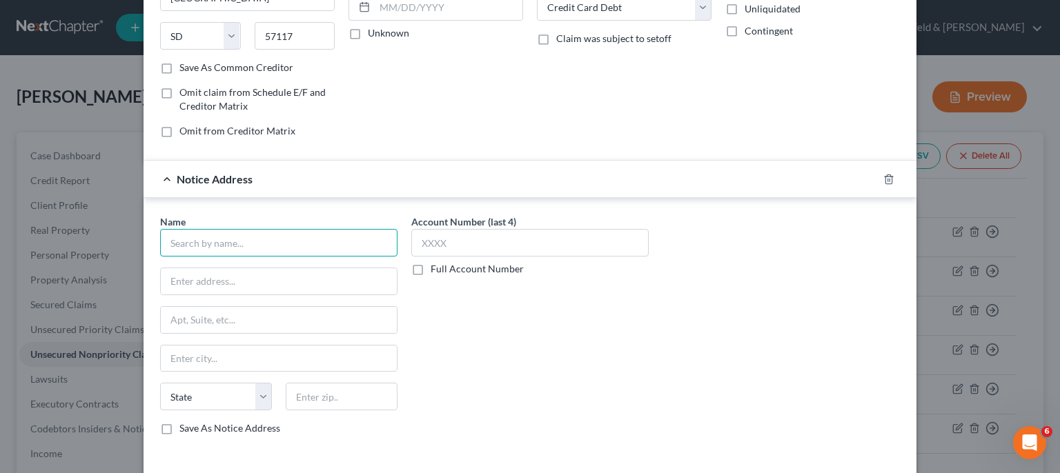
click at [373, 238] on input "text" at bounding box center [278, 243] width 237 height 28
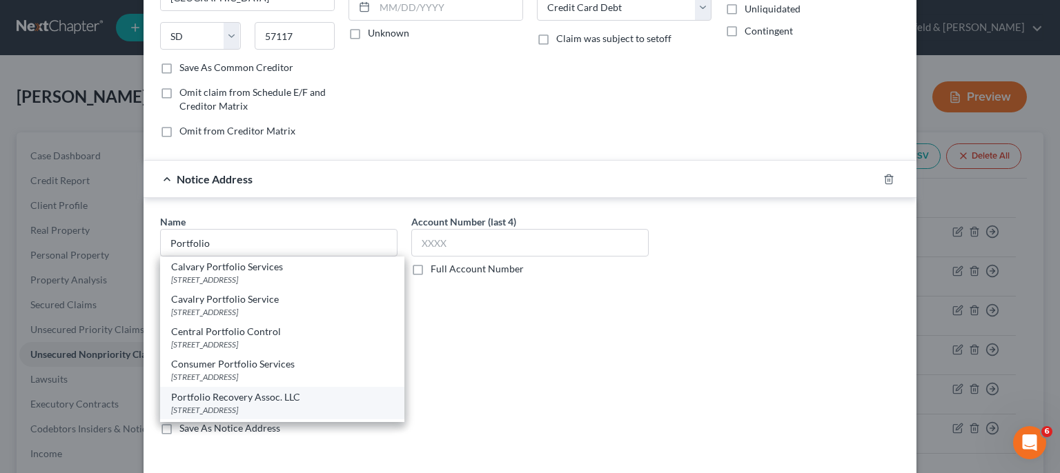
click at [241, 395] on div "Portfolio Recovery Assoc. LLC" at bounding box center [282, 398] width 222 height 14
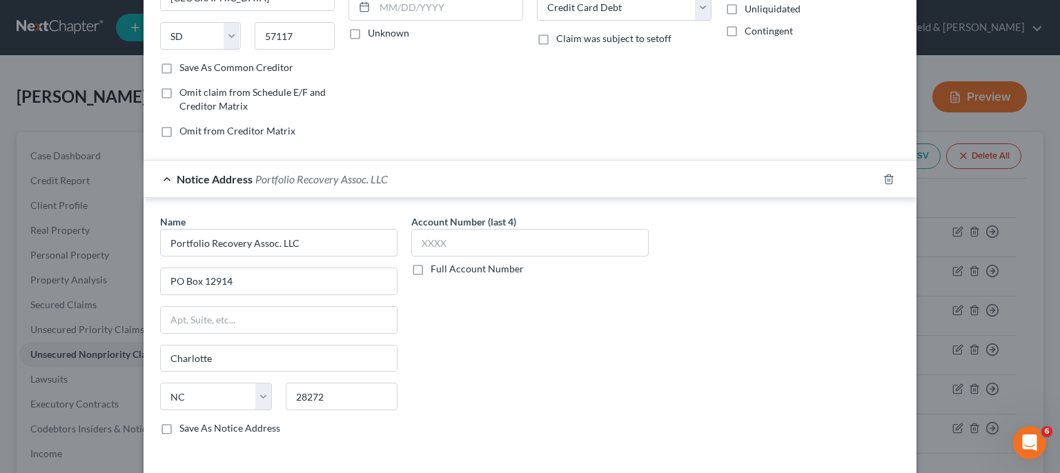
scroll to position [267, 0]
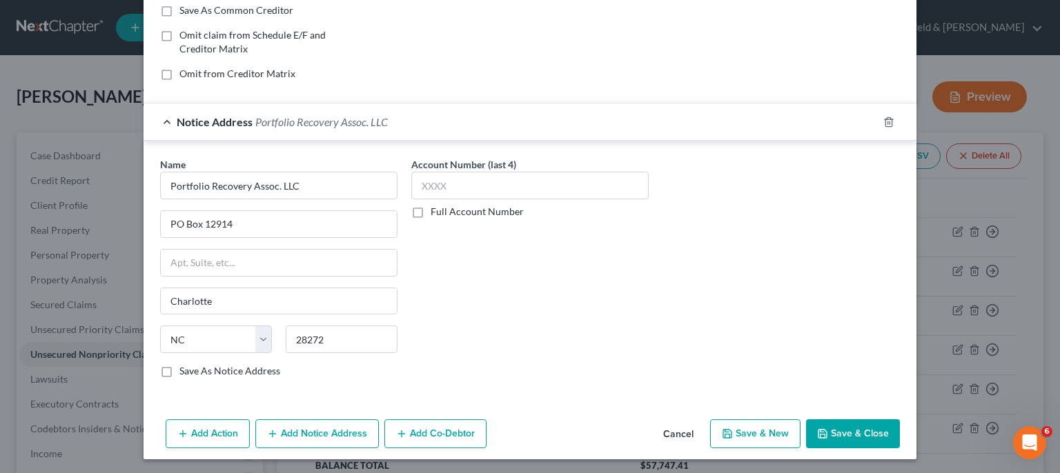
click at [756, 435] on button "Save & New" at bounding box center [755, 434] width 90 height 29
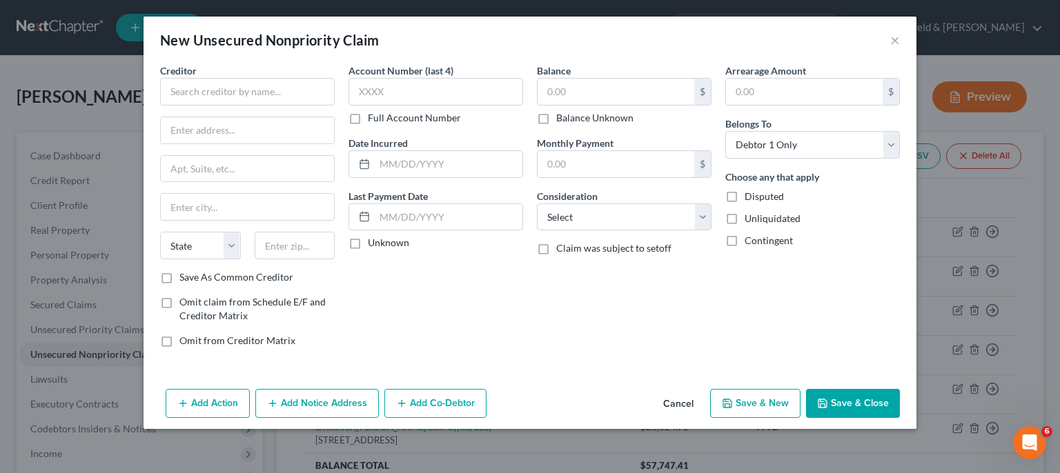
scroll to position [0, 0]
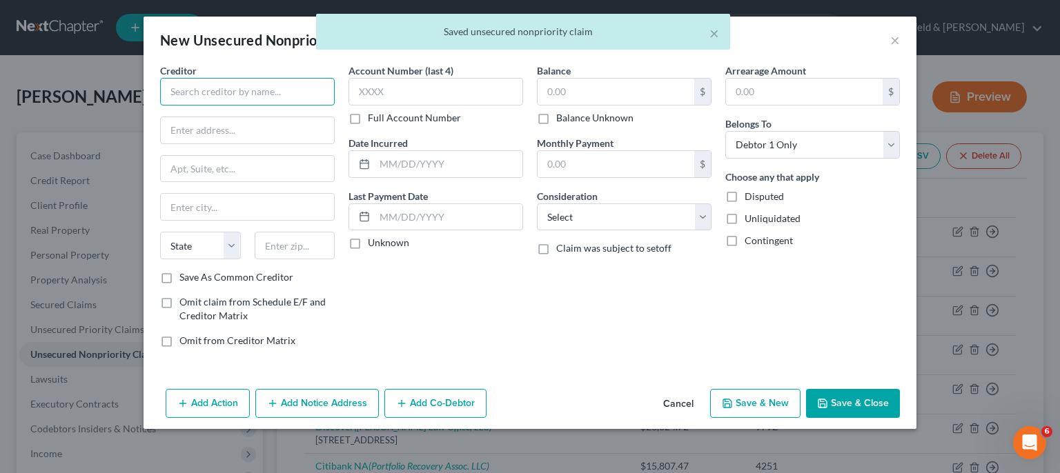
click at [257, 95] on input "text" at bounding box center [247, 92] width 175 height 28
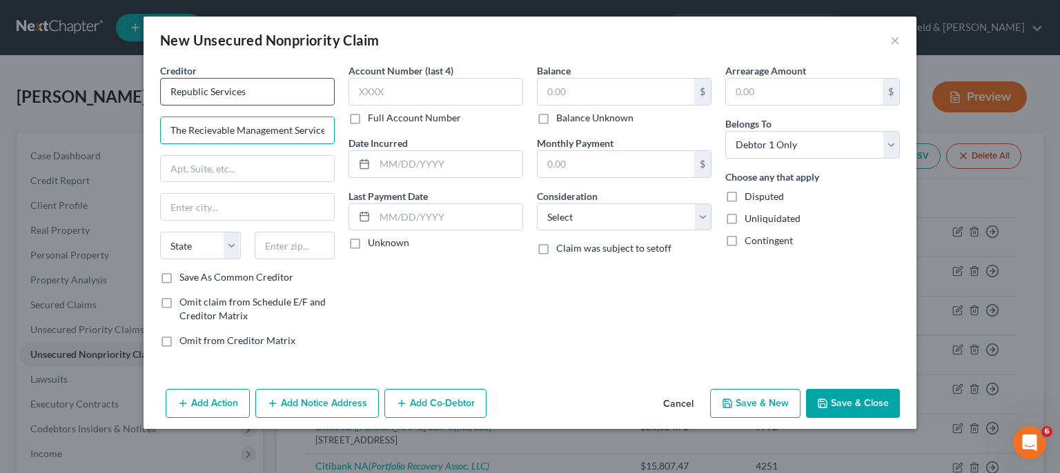
scroll to position [0, 19]
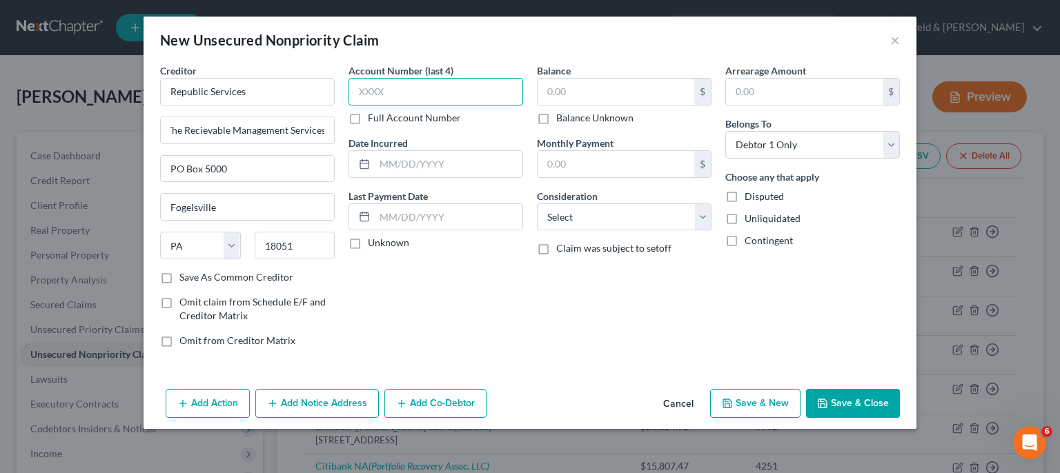
click at [384, 90] on input "text" at bounding box center [435, 92] width 175 height 28
click at [422, 164] on input "text" at bounding box center [449, 164] width 148 height 26
click at [567, 90] on input "text" at bounding box center [616, 92] width 157 height 26
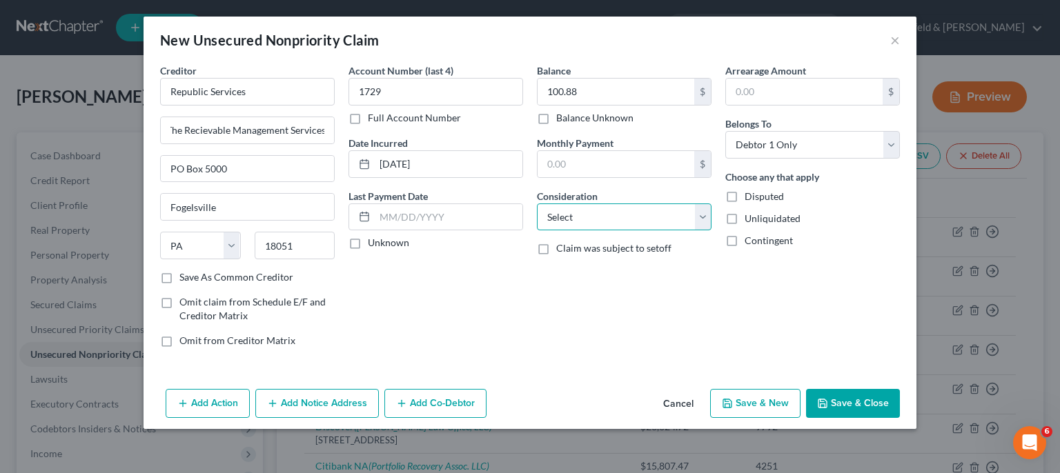
click at [537, 204] on select "Select Cable / Satellite Services Collection Agency Credit Card Debt Debt Couns…" at bounding box center [624, 218] width 175 height 28
click option "Monies Loaned / Advanced" at bounding box center [0, 0] width 0 height 0
click at [745, 415] on button "Save & New" at bounding box center [755, 403] width 90 height 29
